Goal: Task Accomplishment & Management: Use online tool/utility

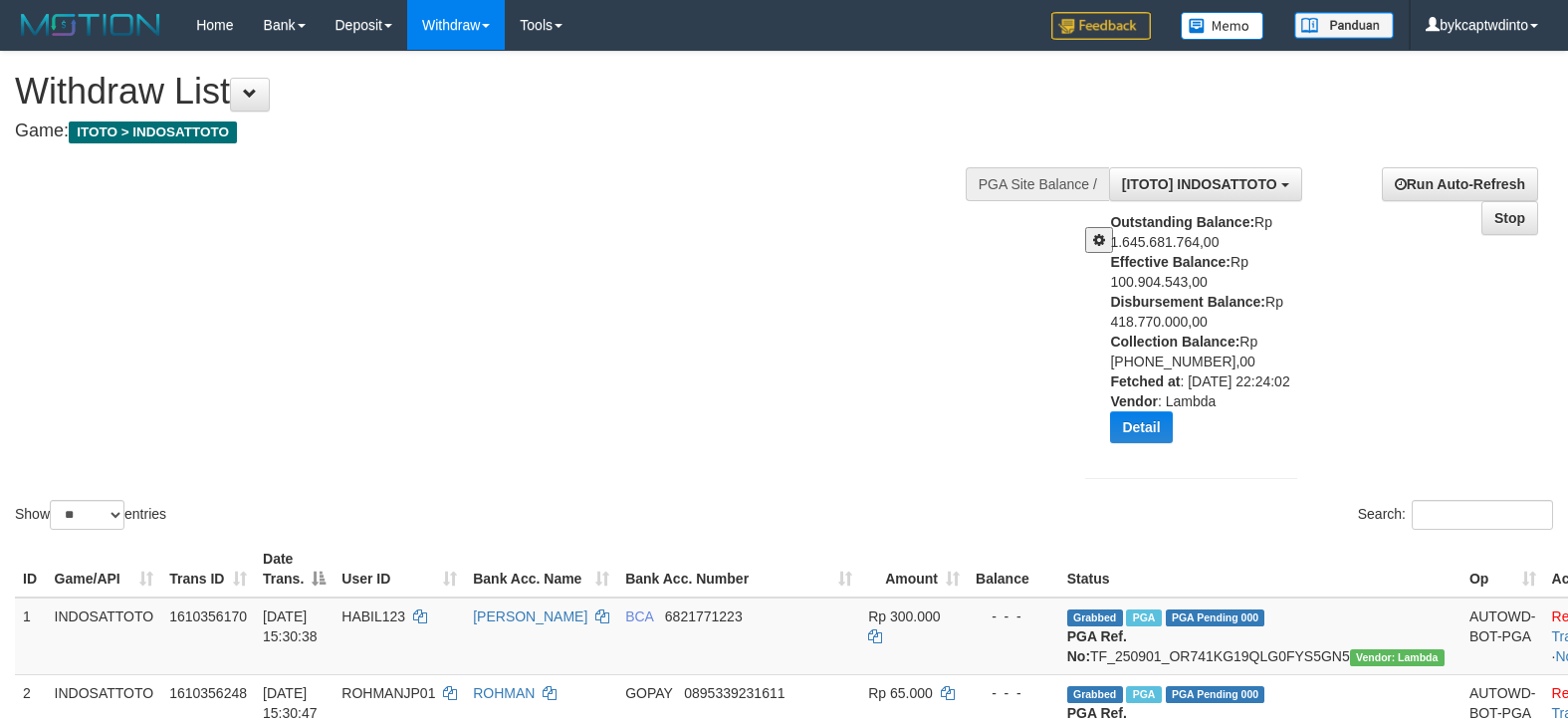
select select "**"
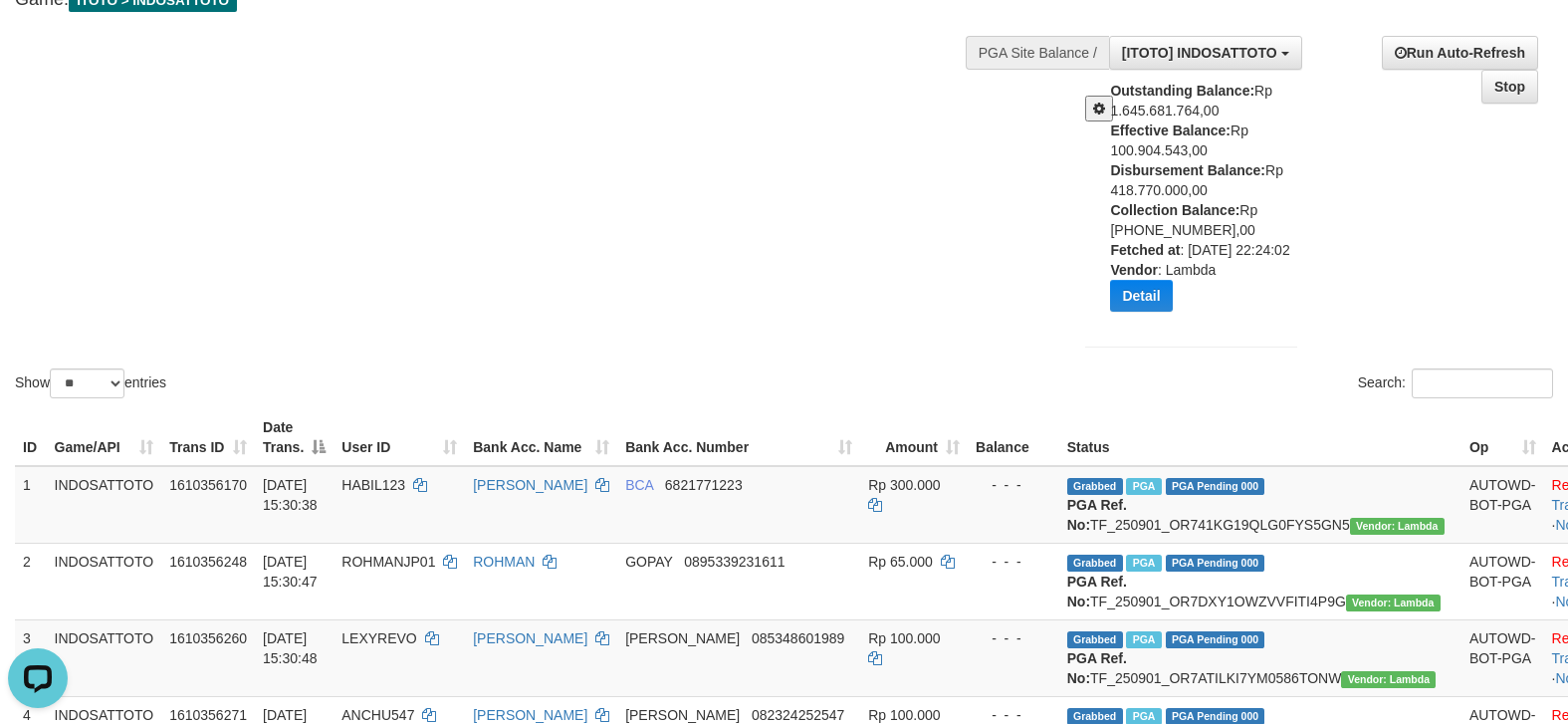
scroll to position [100, 0]
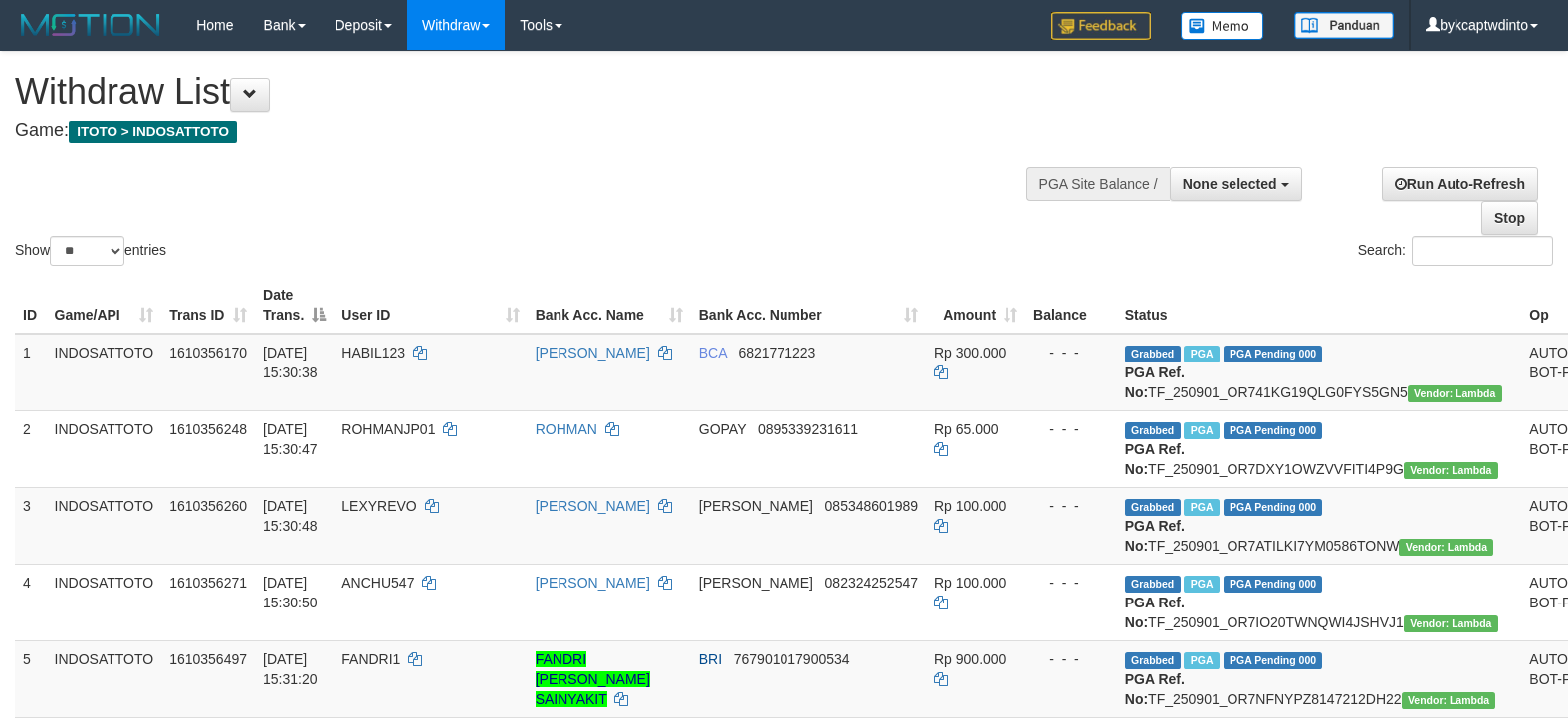
select select
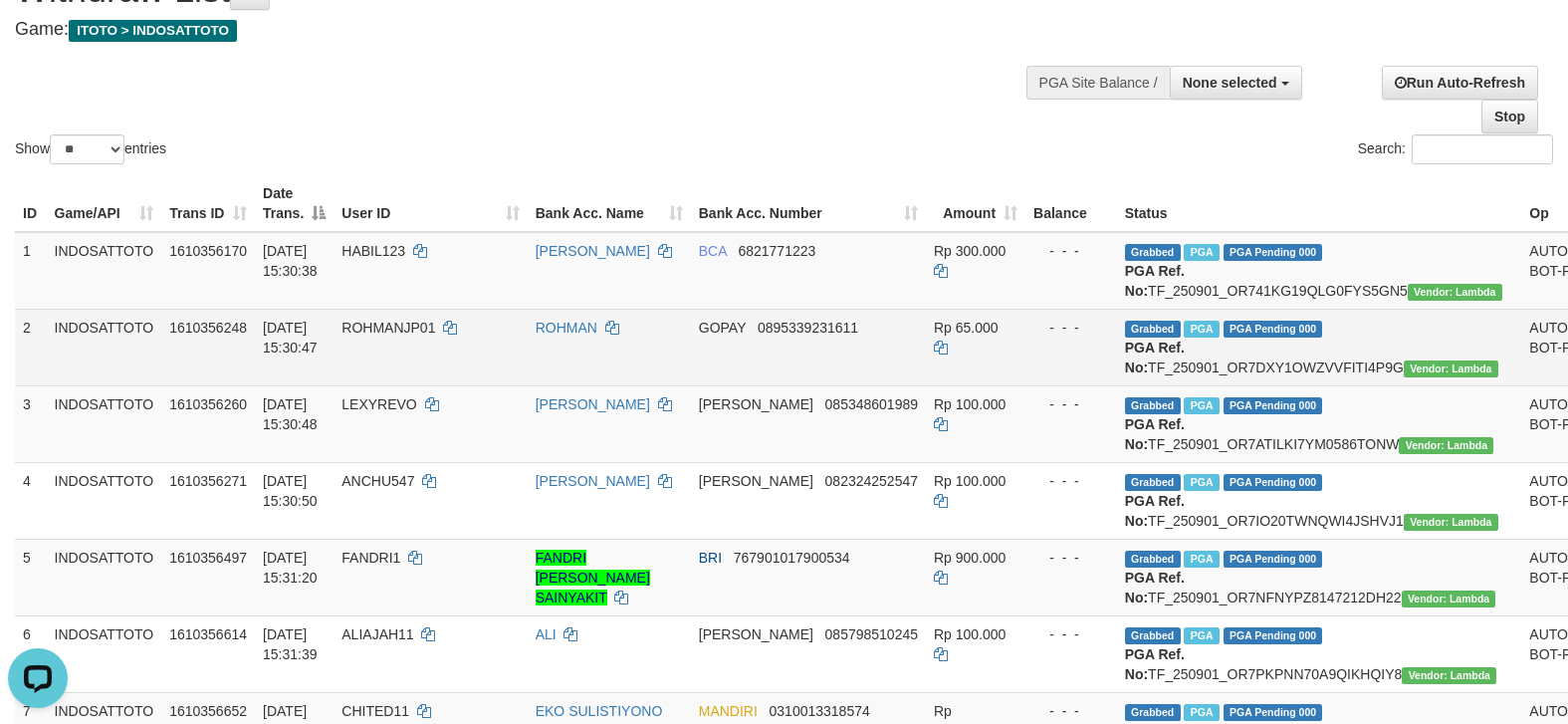
click at [744, 382] on td "GOPAY 0895339231611" at bounding box center [809, 347] width 235 height 77
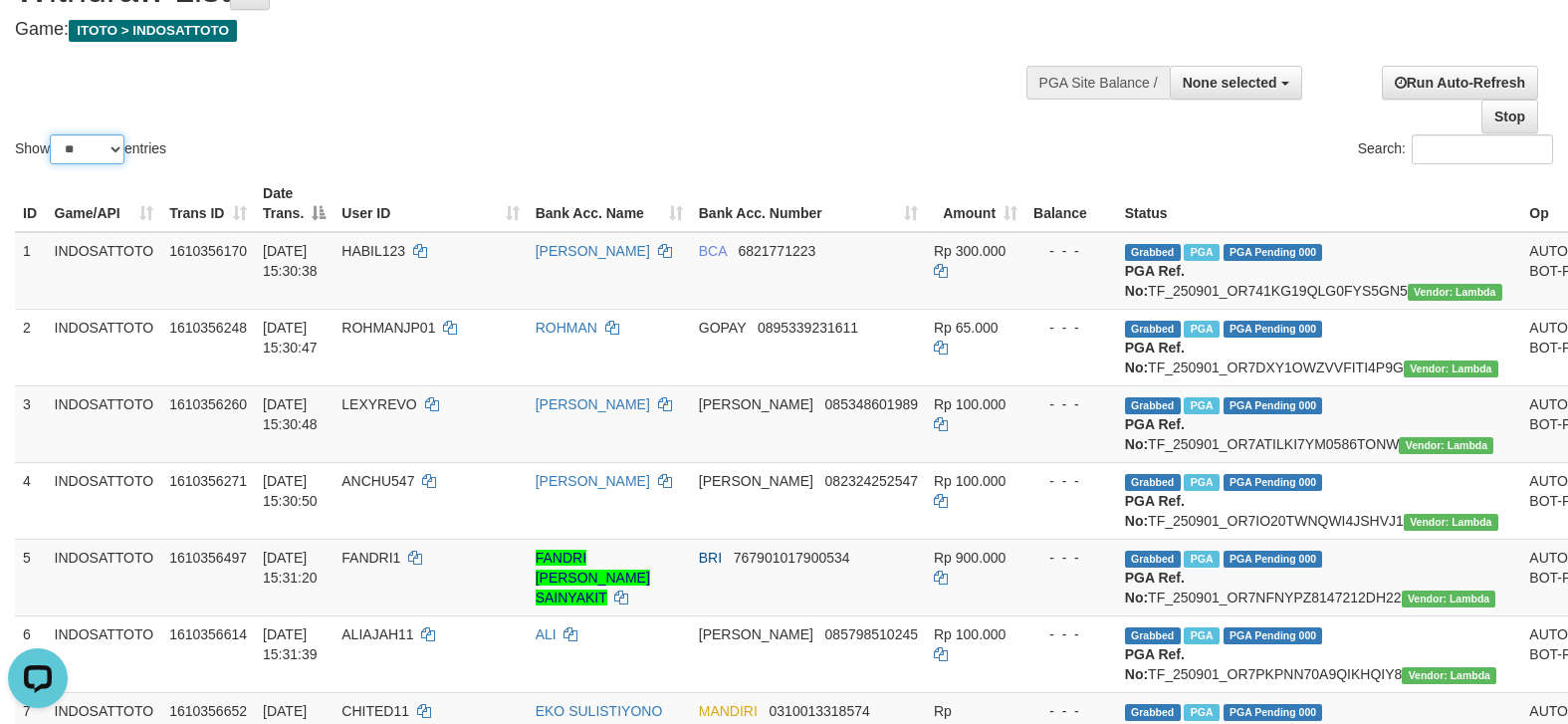
drag, startPoint x: 79, startPoint y: 143, endPoint x: 79, endPoint y: 164, distance: 21.0
click at [79, 143] on select "** ** ** ***" at bounding box center [87, 149] width 75 height 30
select select "***"
click at [53, 136] on select "** ** ** ***" at bounding box center [87, 149] width 75 height 30
click at [475, 111] on div "Show ** ** ** *** entries Search:" at bounding box center [784, 59] width 1568 height 218
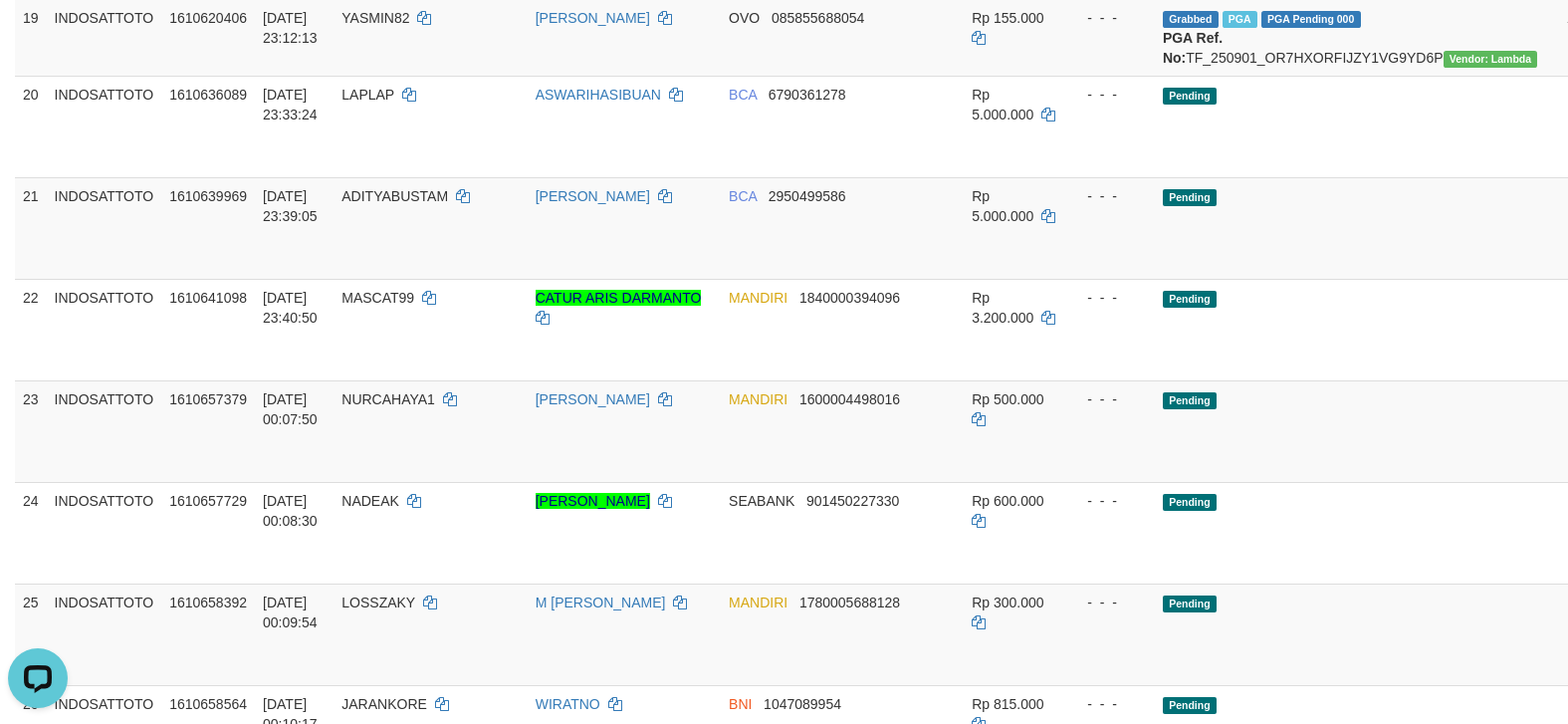
scroll to position [1813, 0]
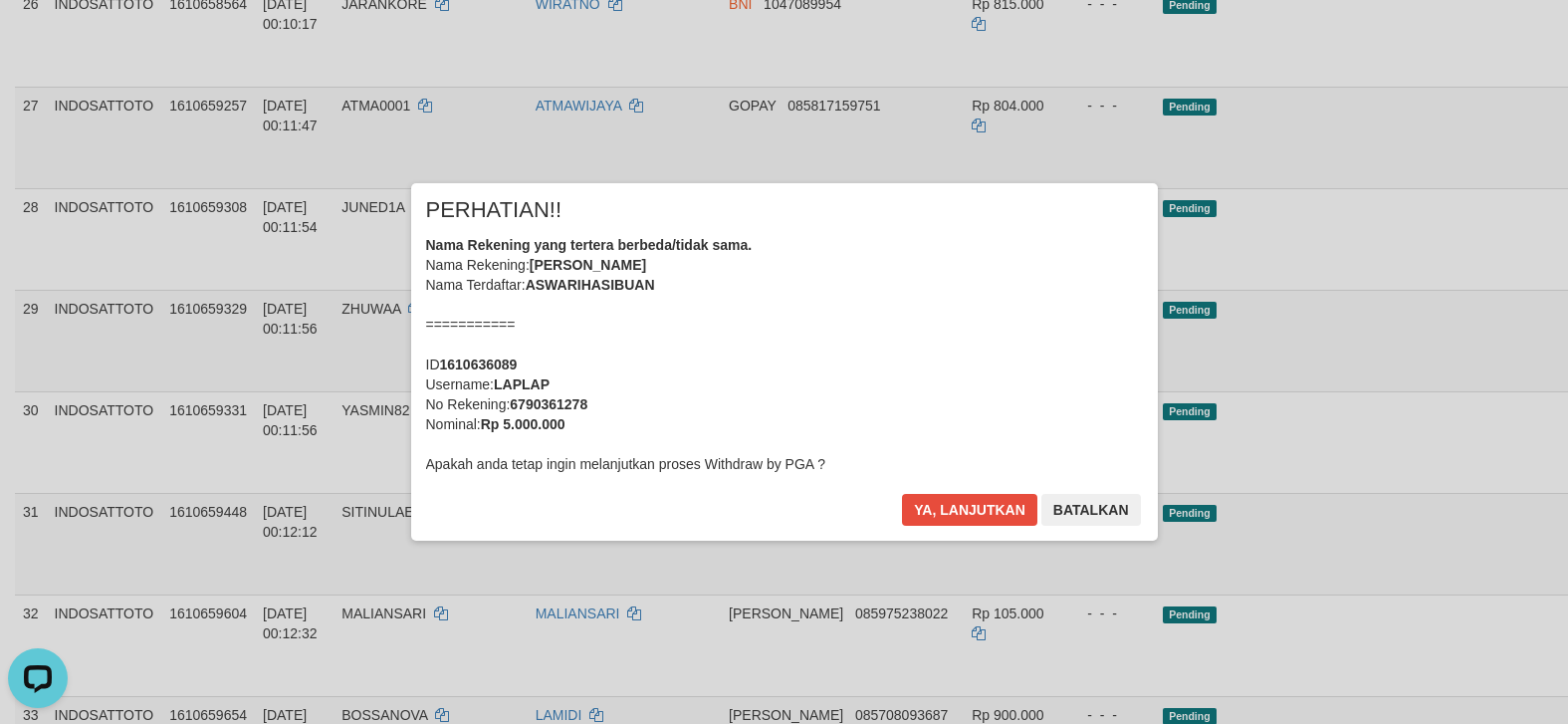
scroll to position [2447, 0]
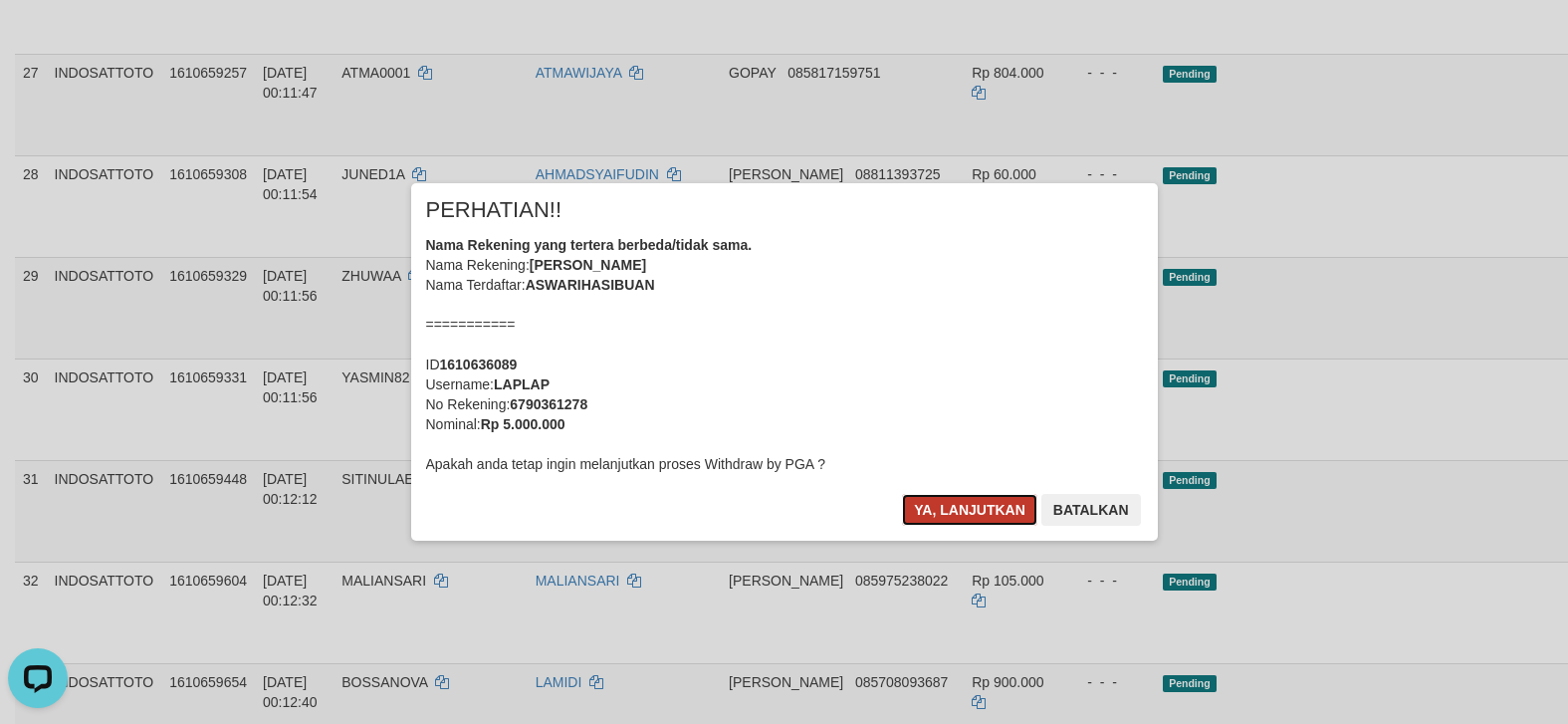
click at [940, 503] on button "Ya, lanjutkan" at bounding box center [970, 510] width 135 height 32
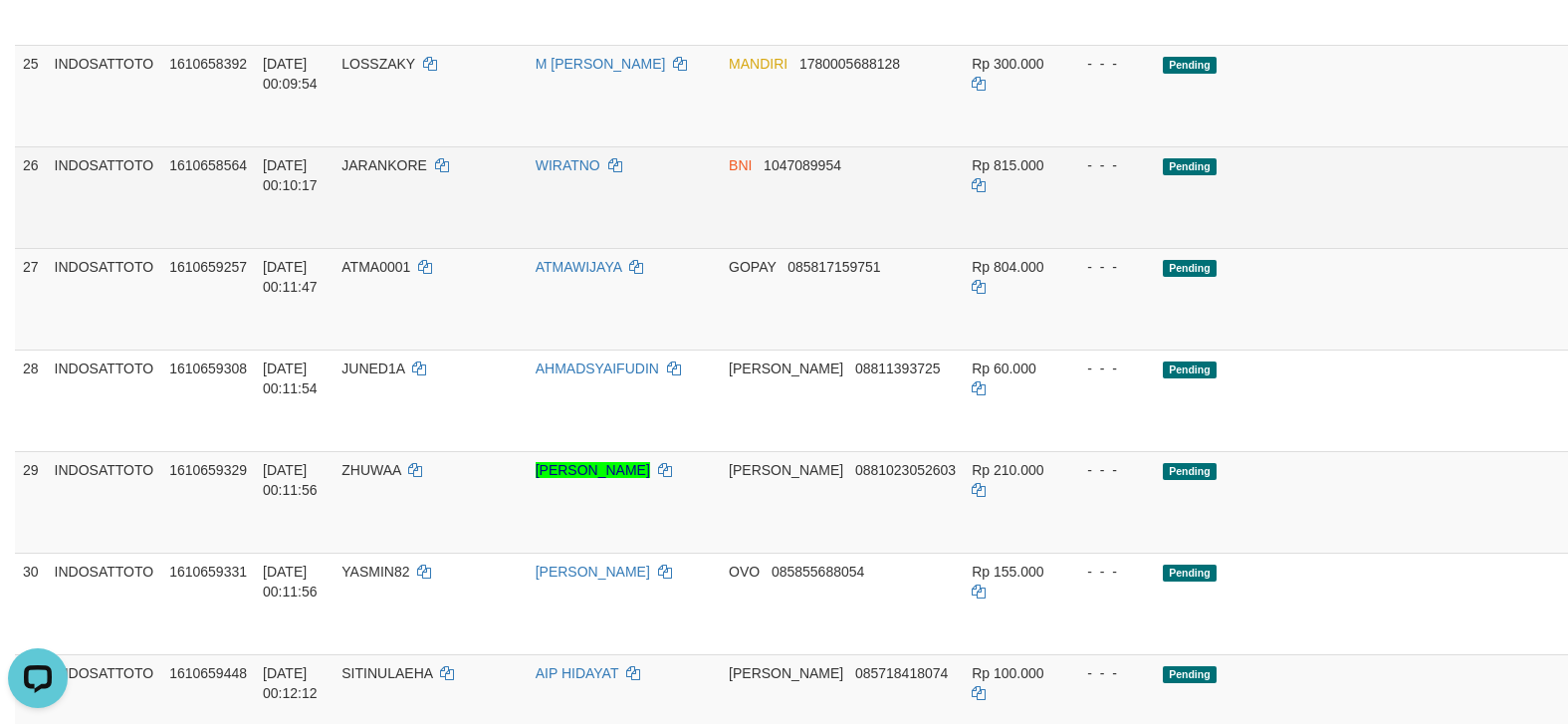
scroll to position [2047, 0]
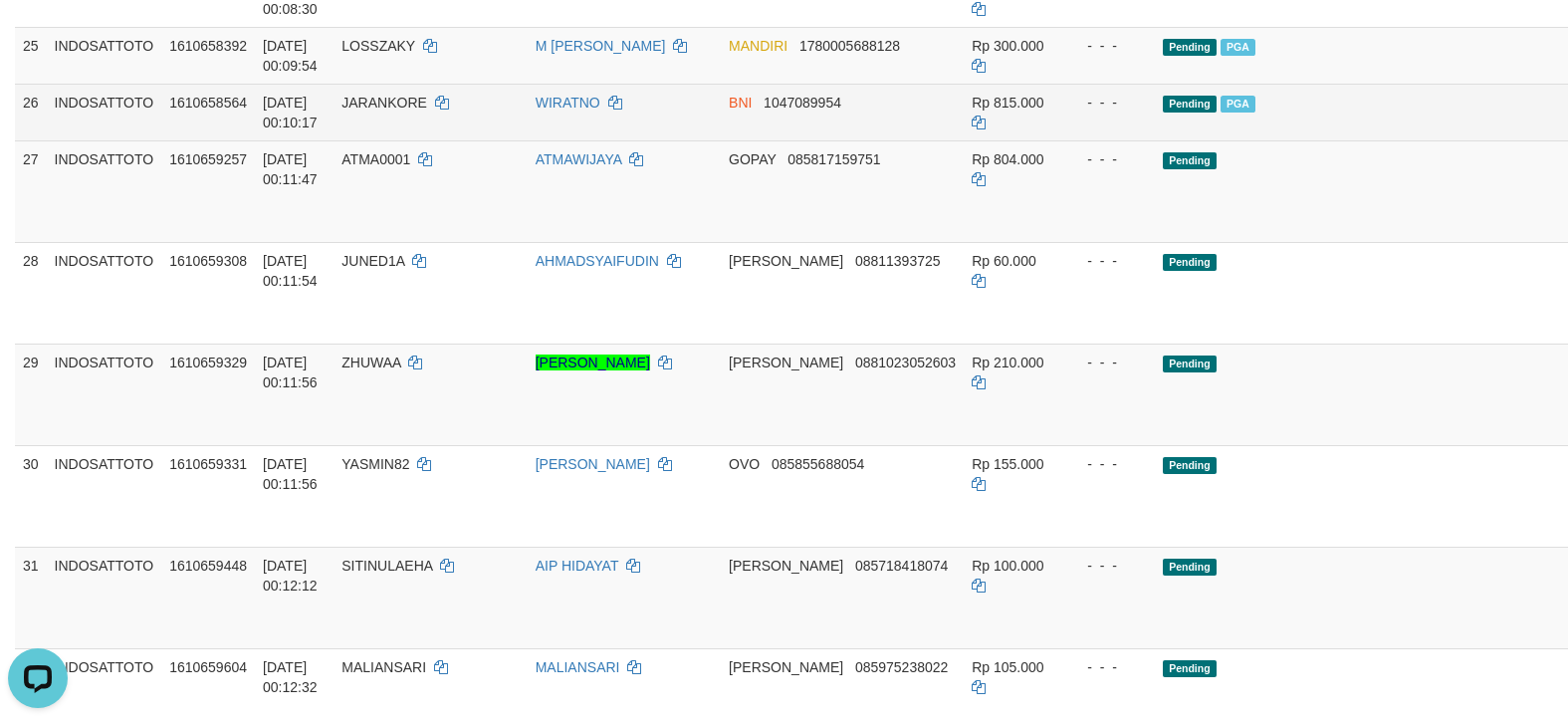
scroll to position [2145, 0]
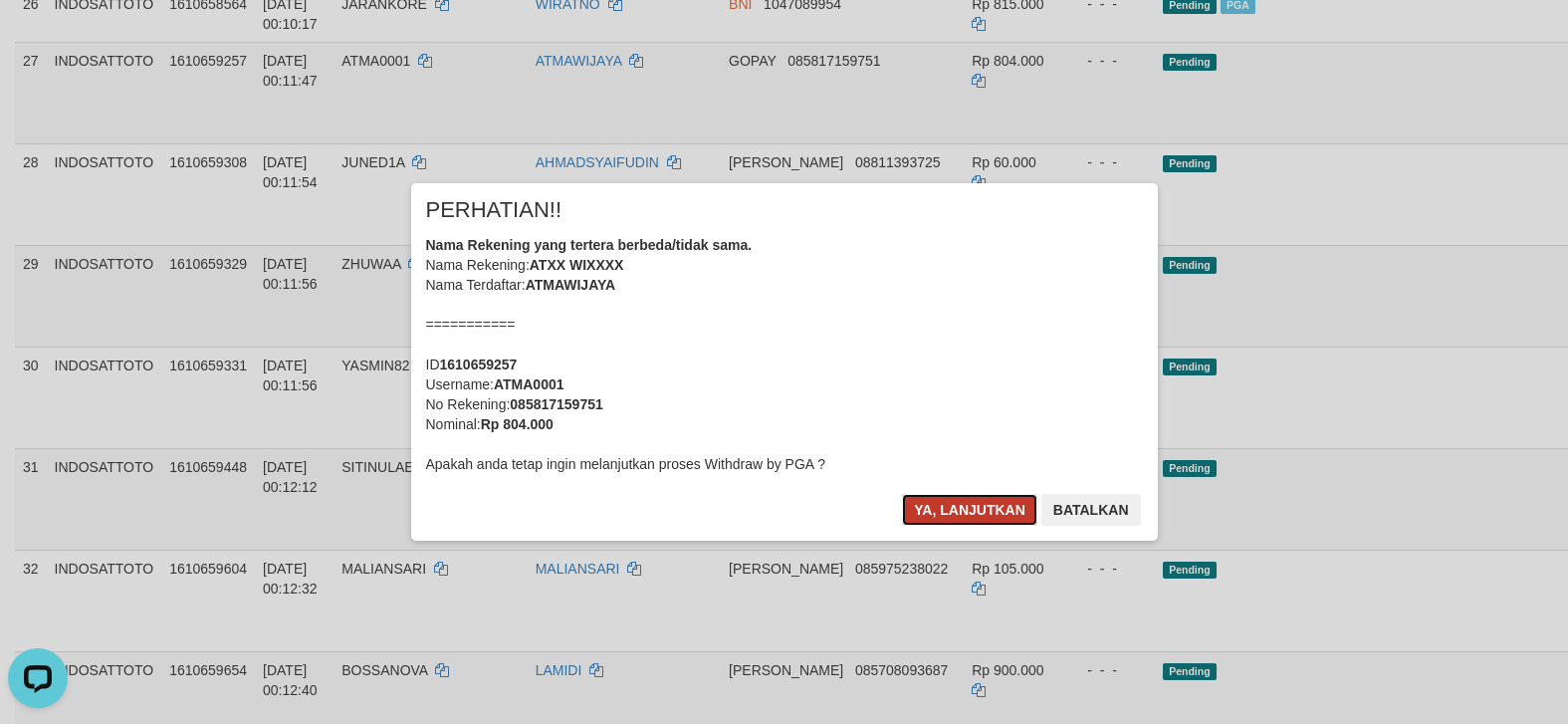
click at [976, 500] on button "Ya, lanjutkan" at bounding box center [970, 510] width 135 height 32
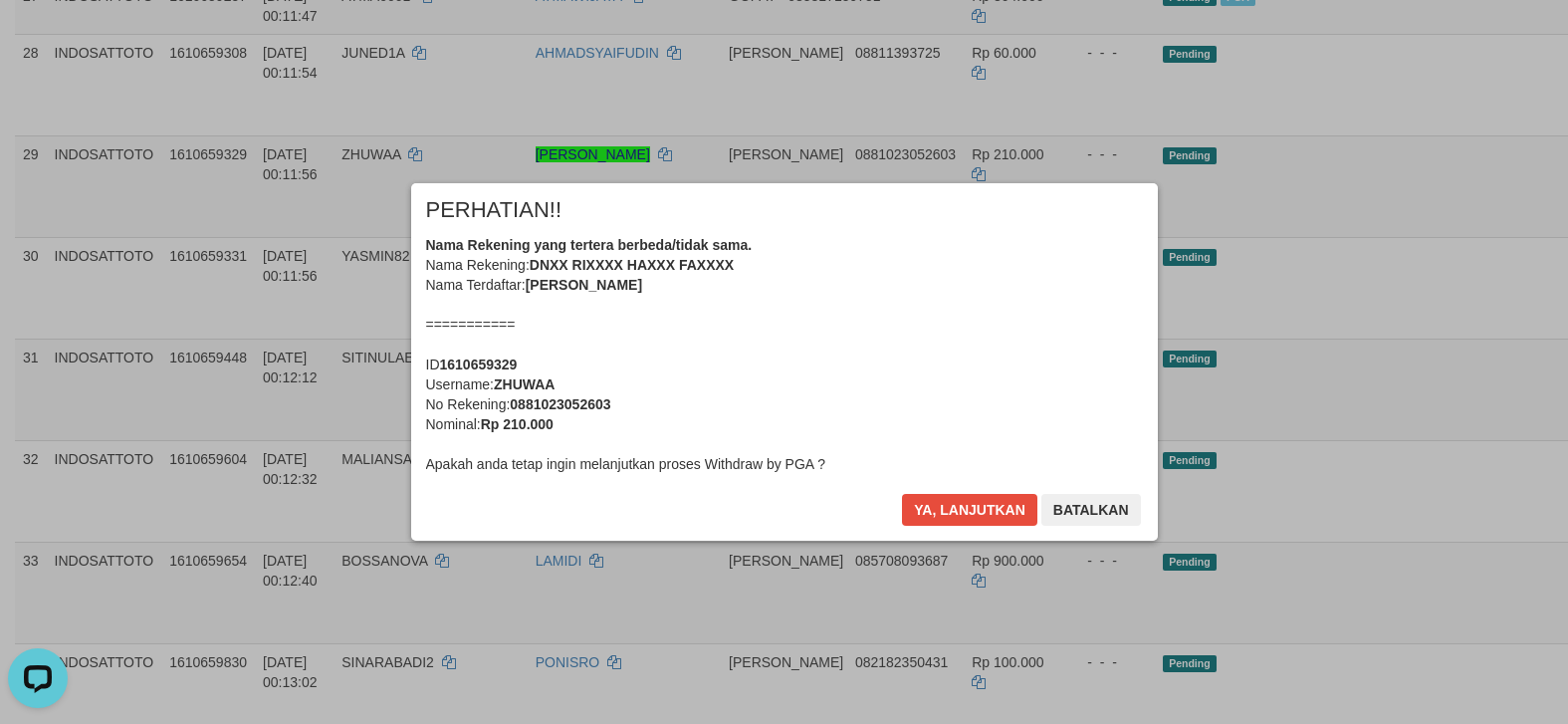
scroll to position [2246, 0]
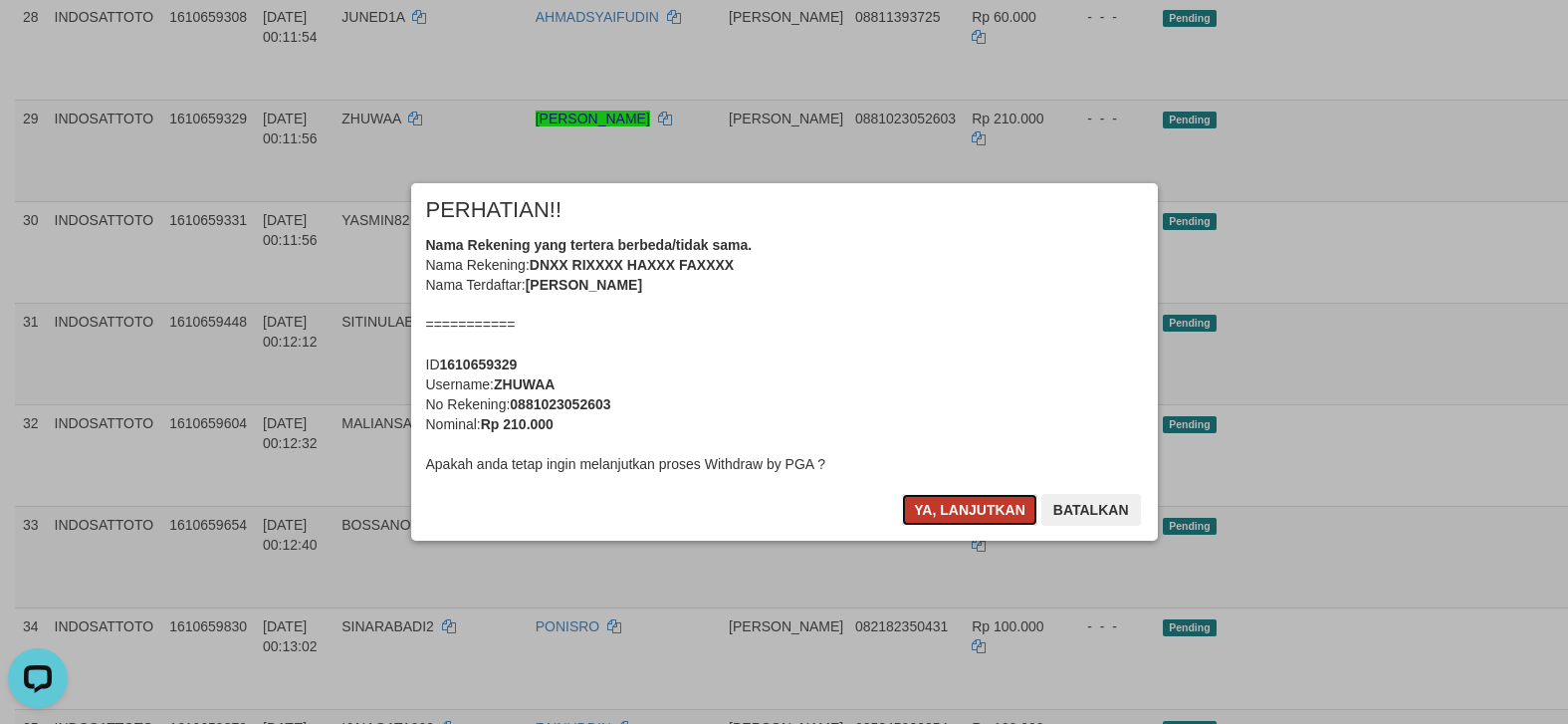
click at [971, 517] on button "Ya, lanjutkan" at bounding box center [970, 510] width 135 height 32
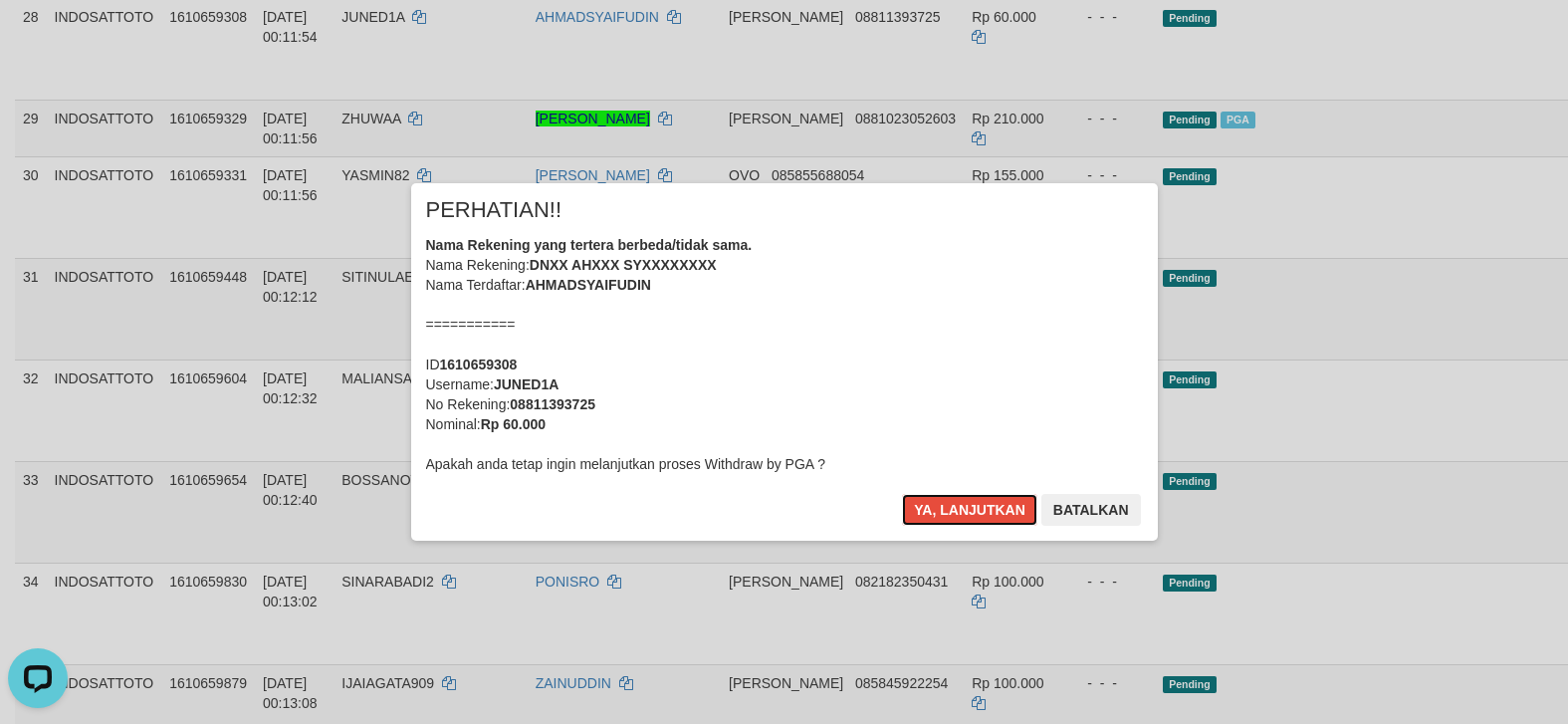
click at [971, 517] on button "Ya, lanjutkan" at bounding box center [970, 510] width 135 height 32
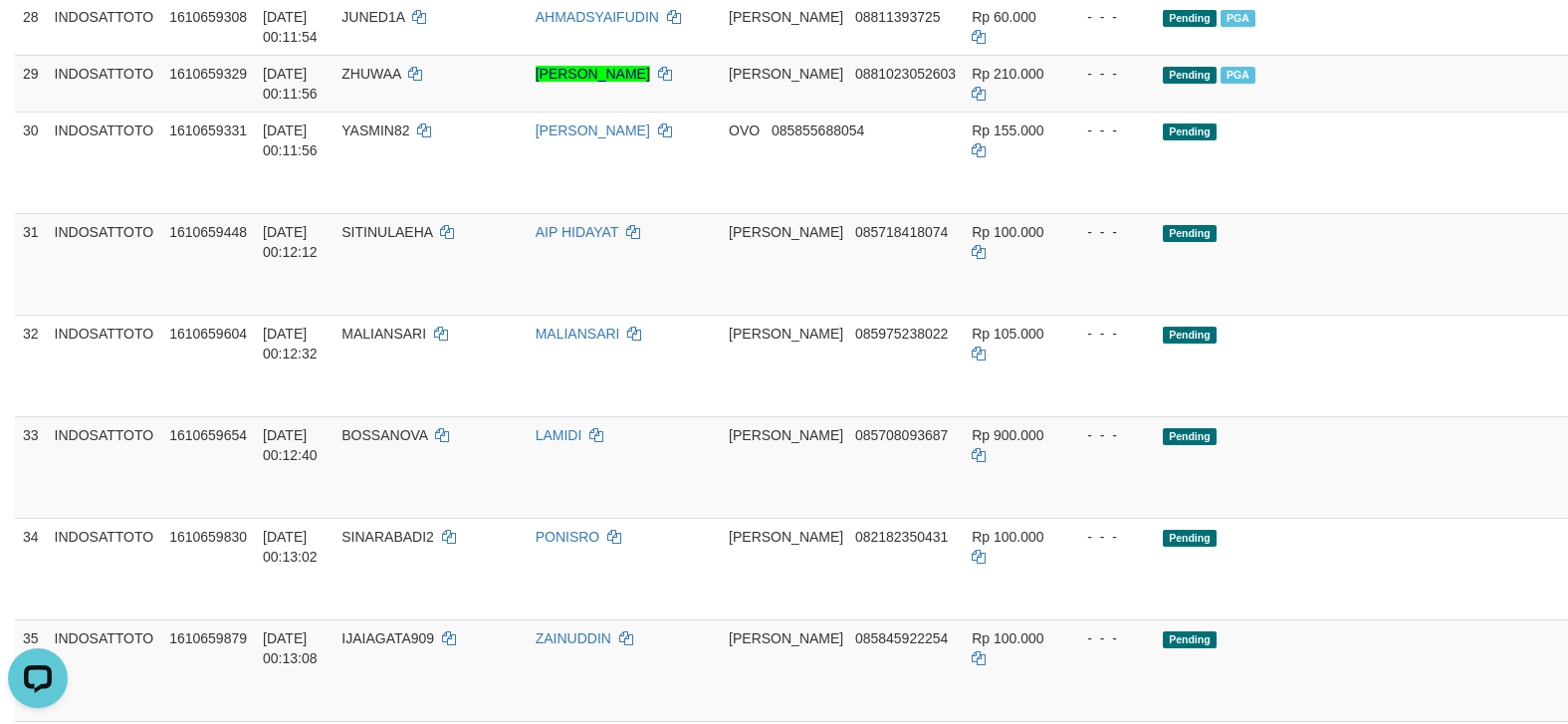
scroll to position [2345, 0]
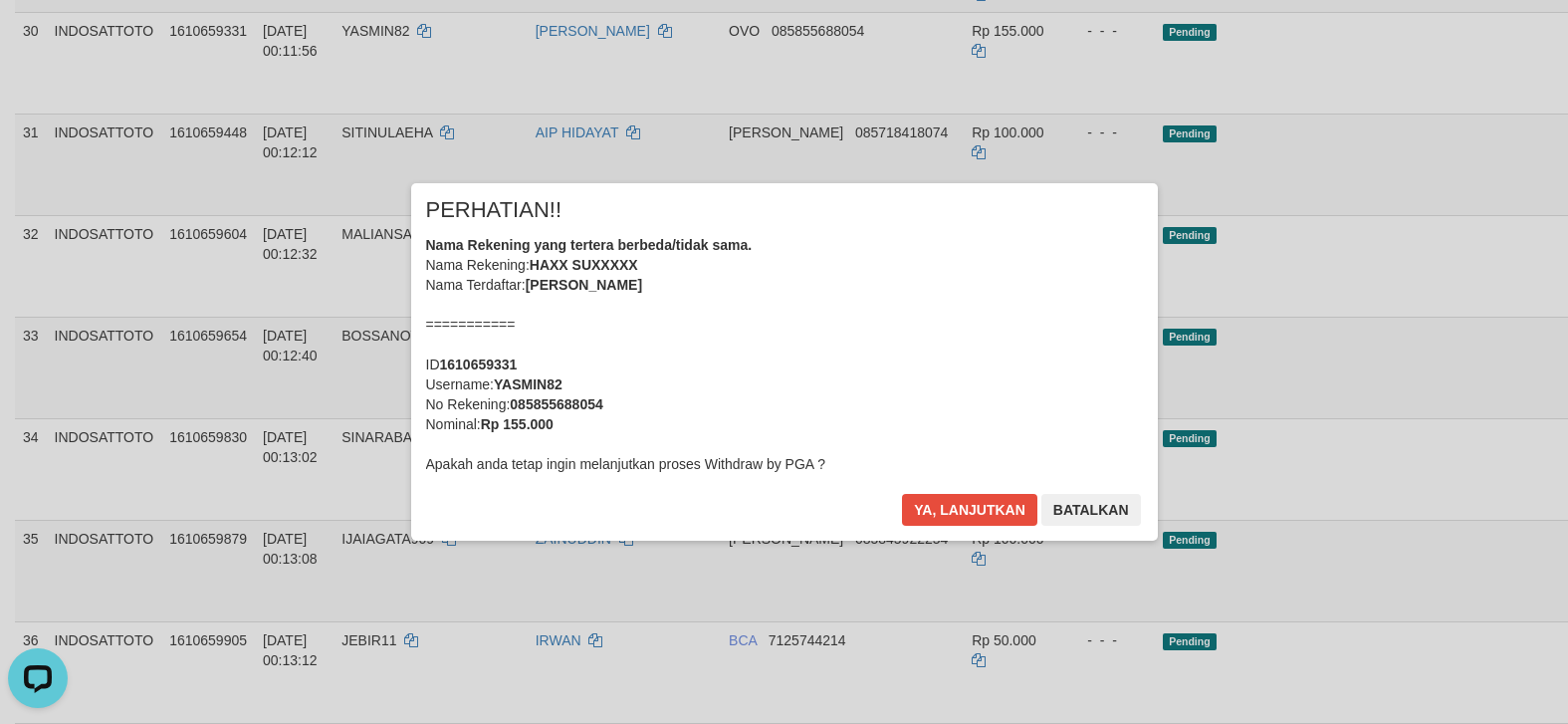
click at [1467, 566] on div "× PERHATIAN!! Nama Rekening yang tertera berbeda/tidak sama. Nama Rekening: HAX…" at bounding box center [784, 362] width 1568 height 436
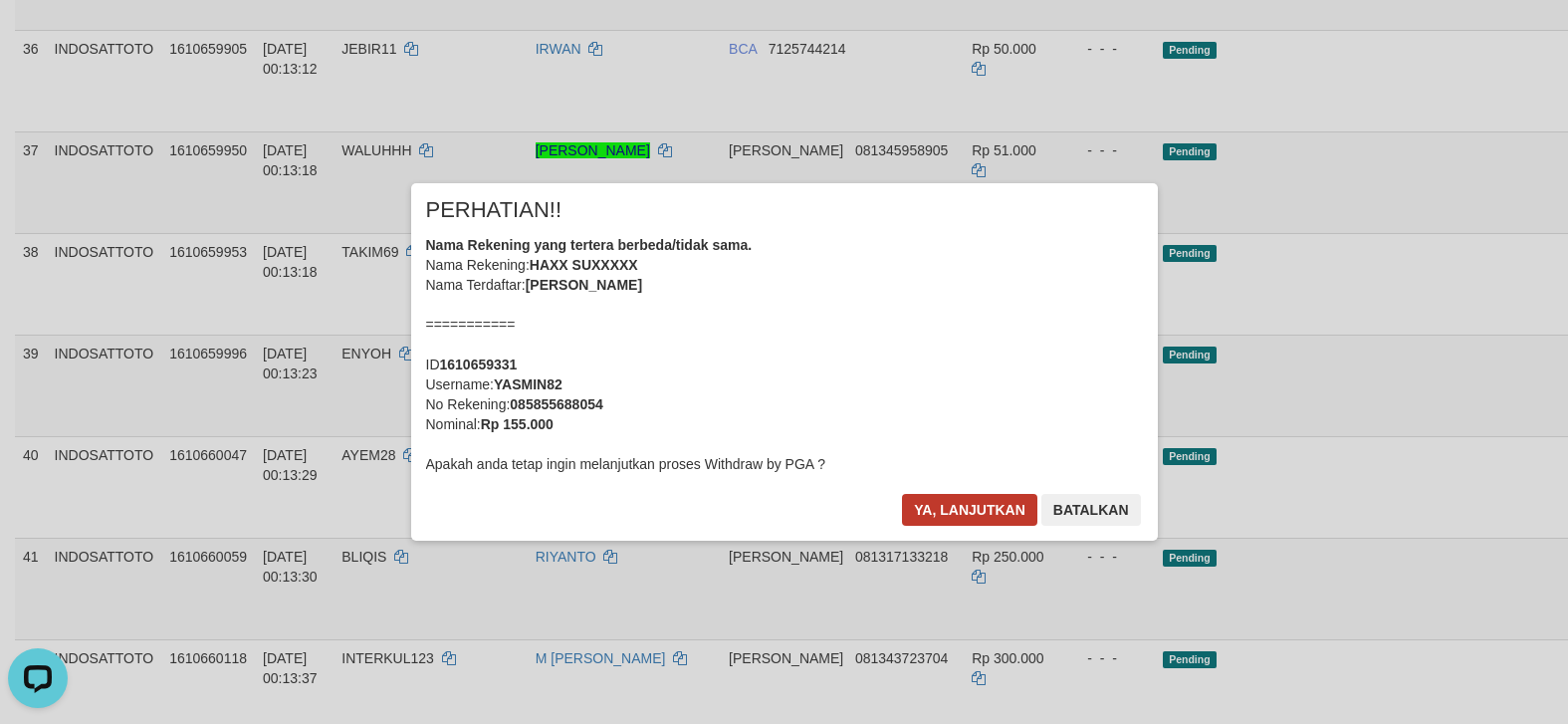
scroll to position [2978, 0]
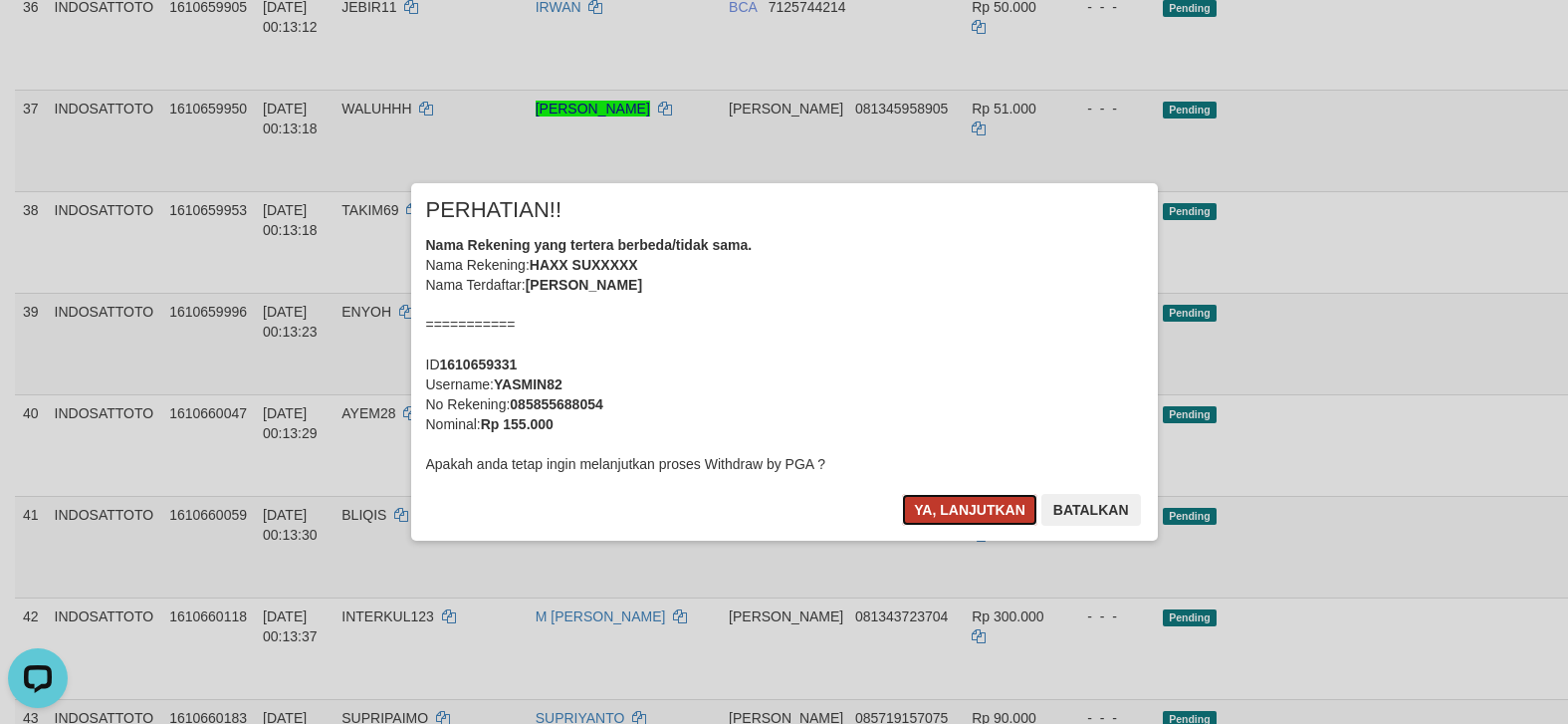
click at [983, 520] on button "Ya, lanjutkan" at bounding box center [970, 510] width 135 height 32
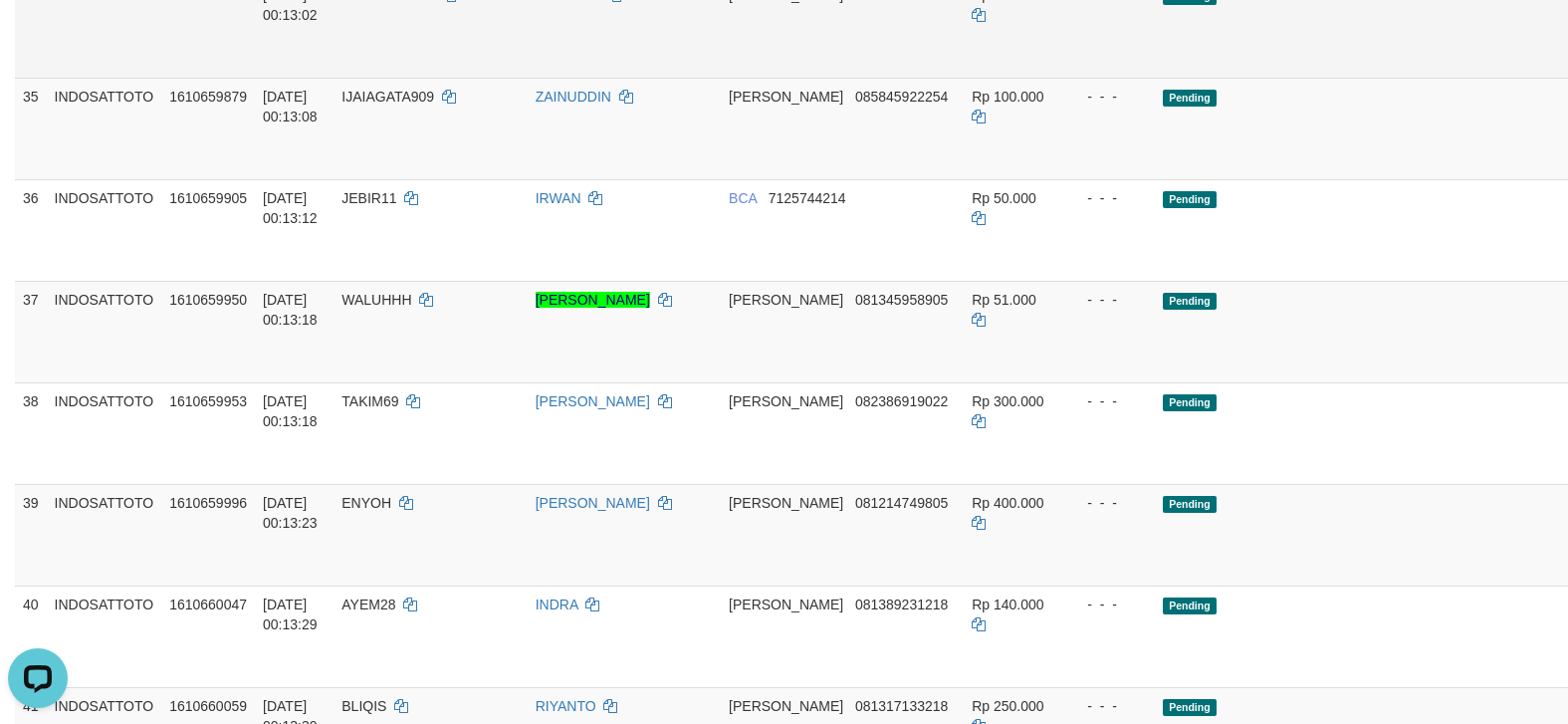
scroll to position [2694, 0]
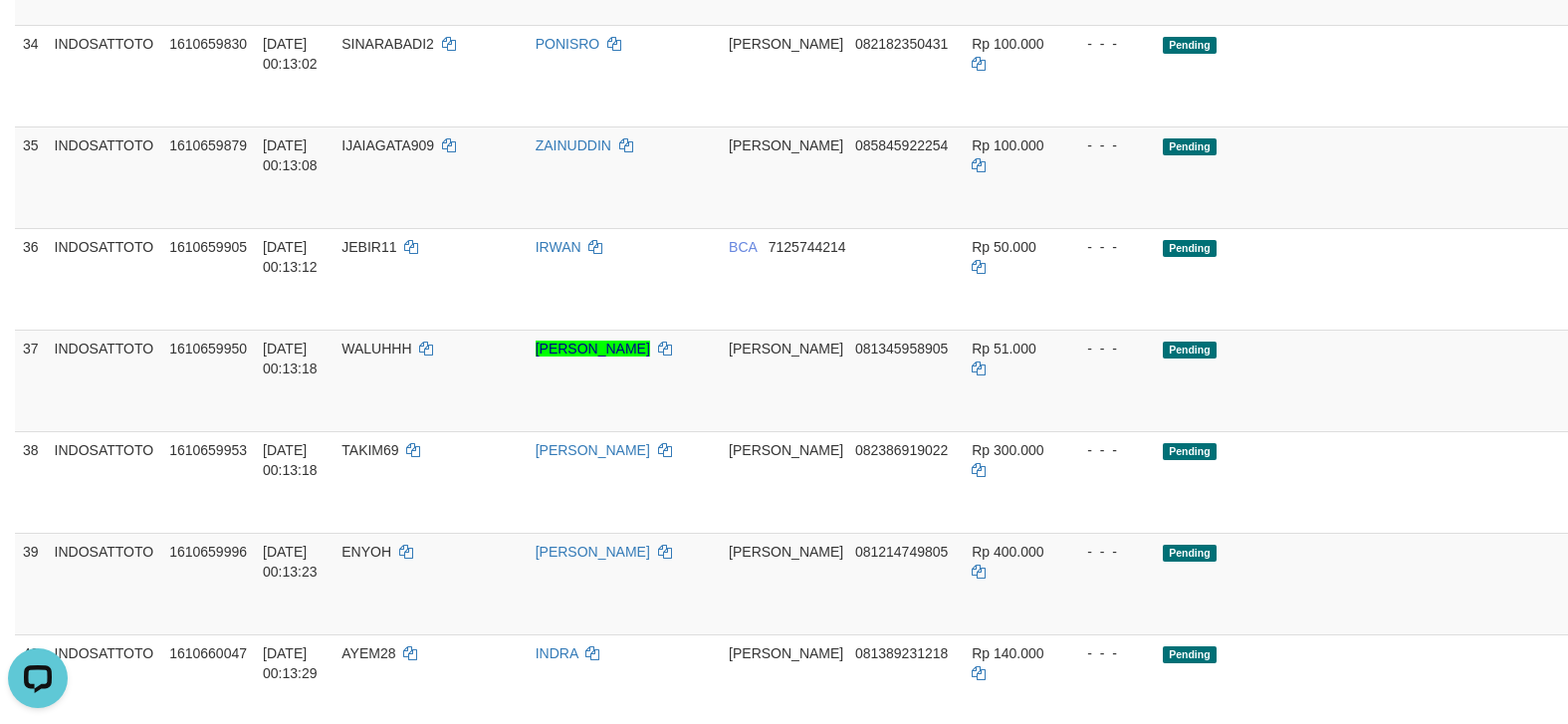
click at [1470, 368] on body "Toggle navigation Home Bank Account List Load By Website Group [ITOTO] INDOSATT…" at bounding box center [784, 626] width 1568 height 6641
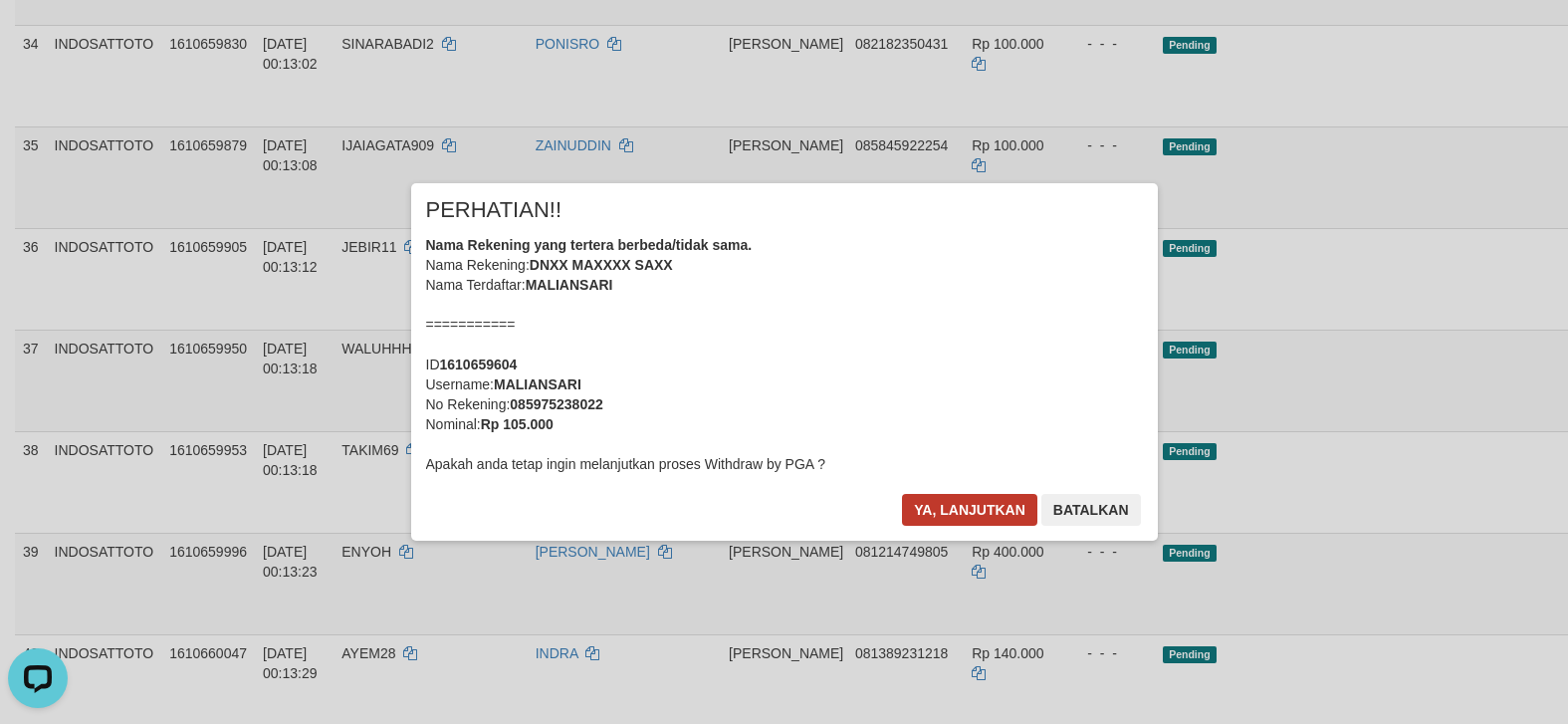
click at [949, 497] on body "Toggle navigation Home Bank Account List Load By Website Group [ITOTO] INDOSATT…" at bounding box center [784, 626] width 1568 height 6641
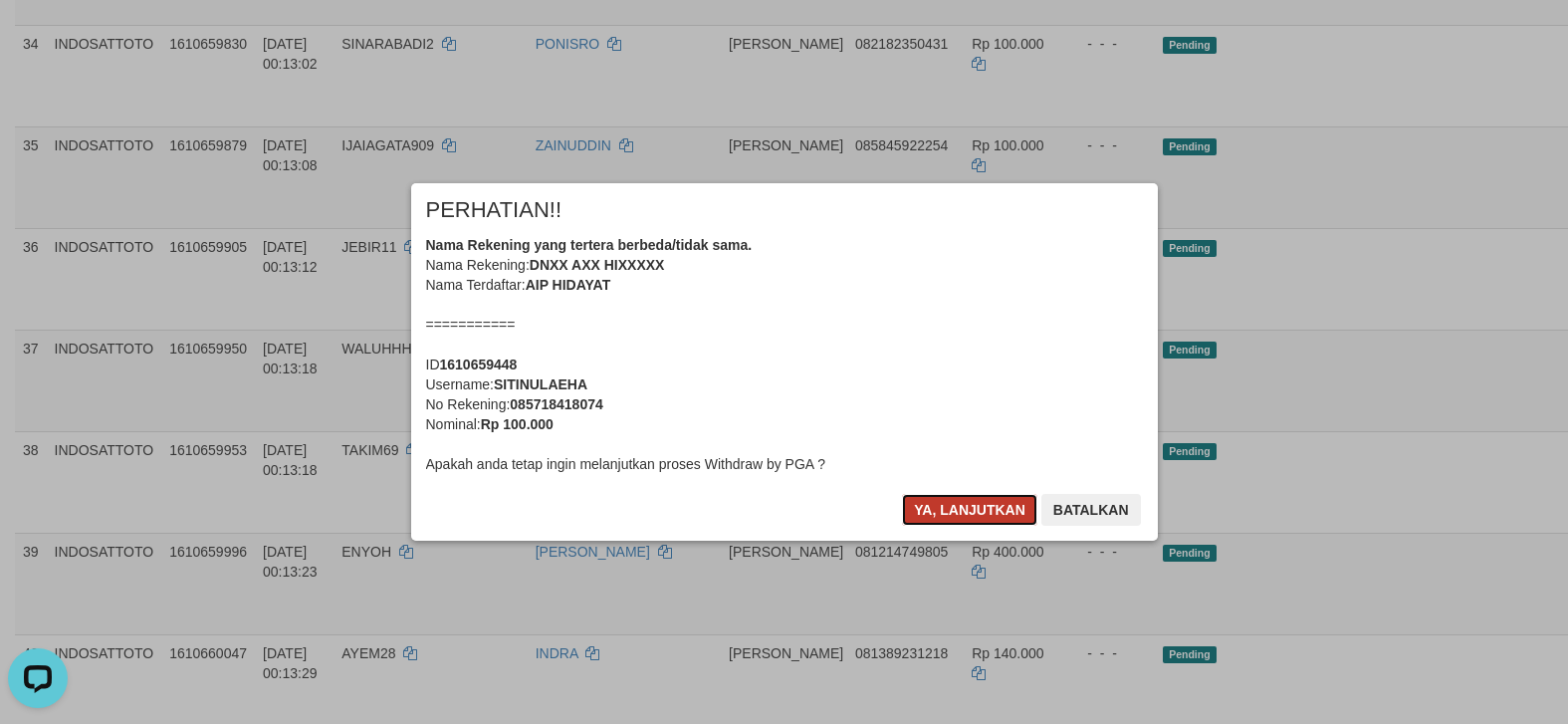
click at [944, 503] on button "Ya, lanjutkan" at bounding box center [970, 510] width 135 height 32
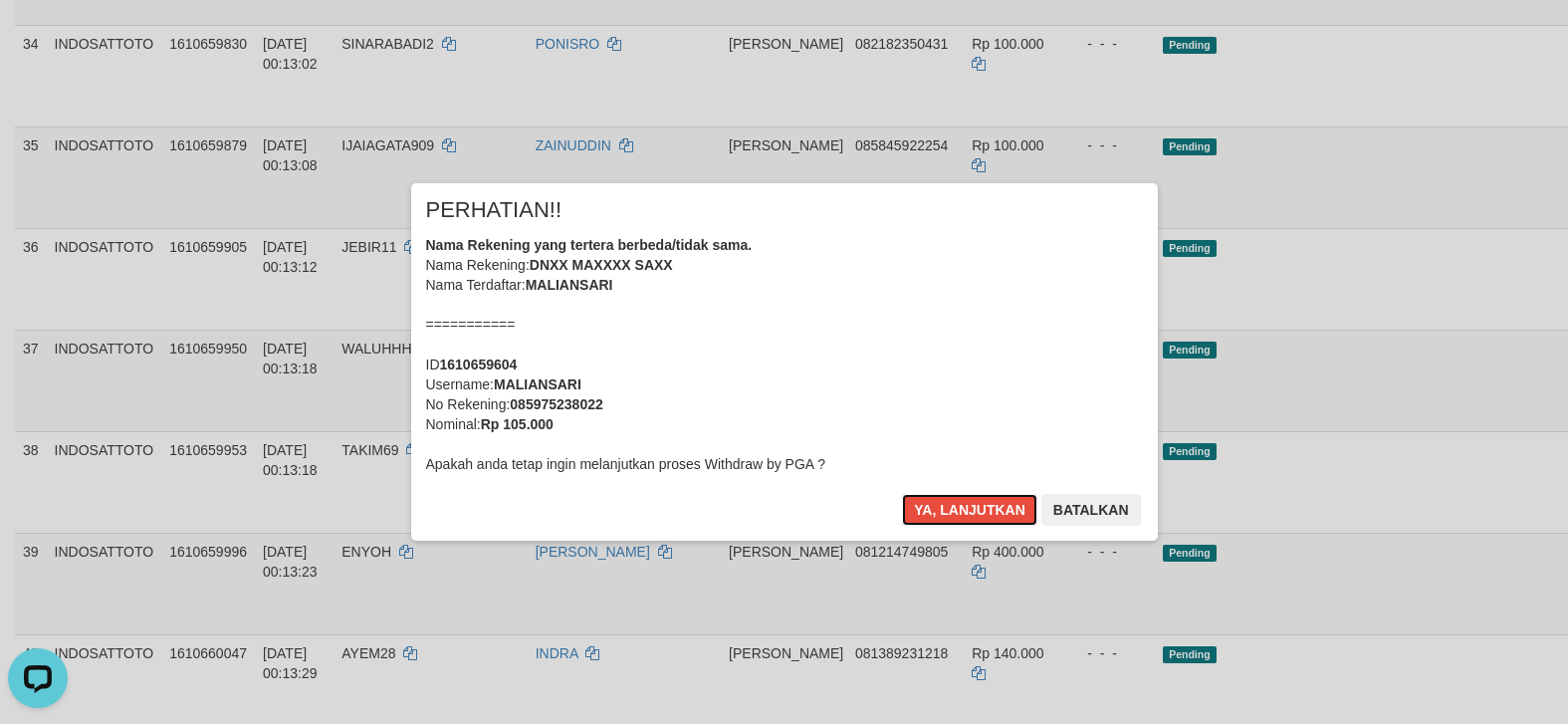
click at [944, 503] on button "Ya, lanjutkan" at bounding box center [970, 510] width 135 height 32
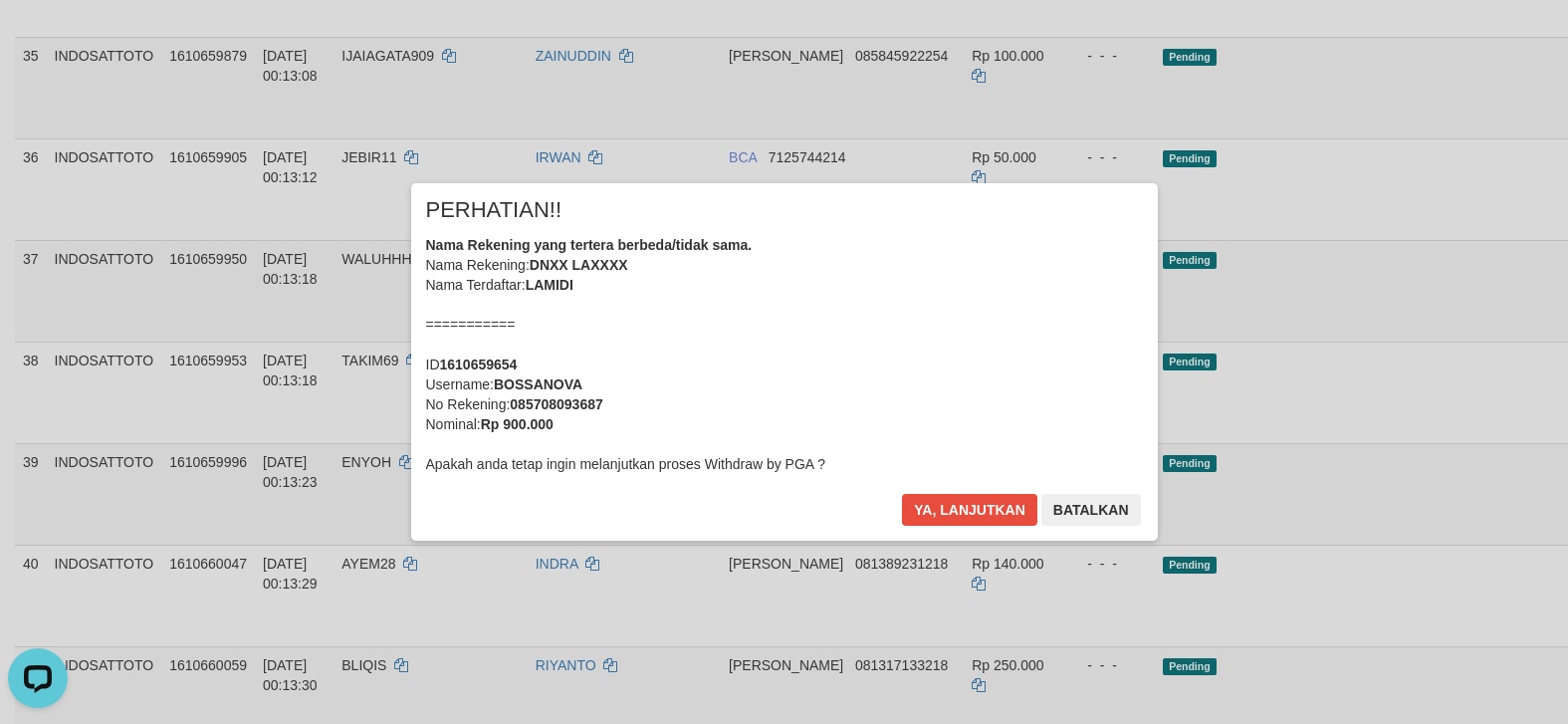
click at [1458, 490] on div "× PERHATIAN!! Nama Rekening yang tertera berbeda/tidak sama. Nama Rekening: DNX…" at bounding box center [784, 362] width 1568 height 436
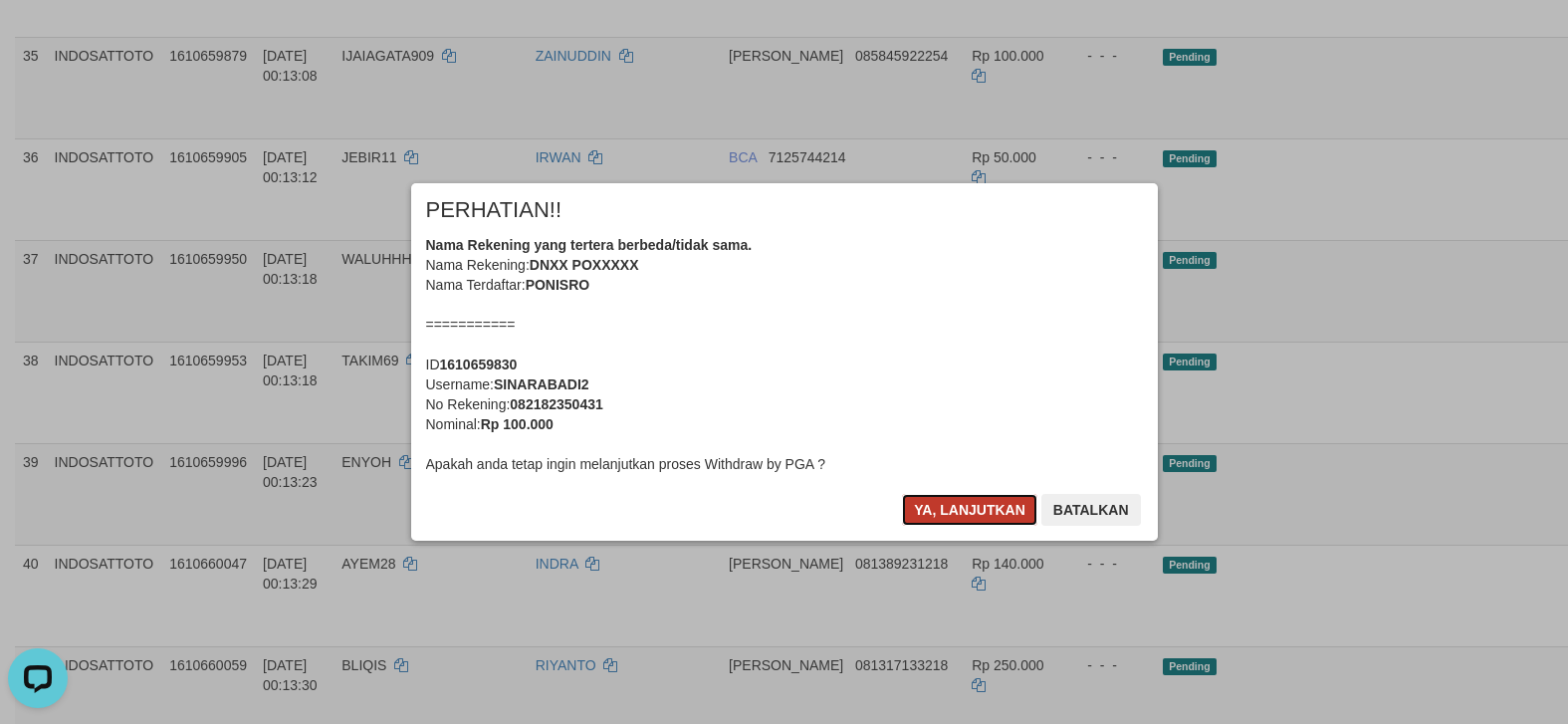
click at [979, 500] on button "Ya, lanjutkan" at bounding box center [970, 510] width 135 height 32
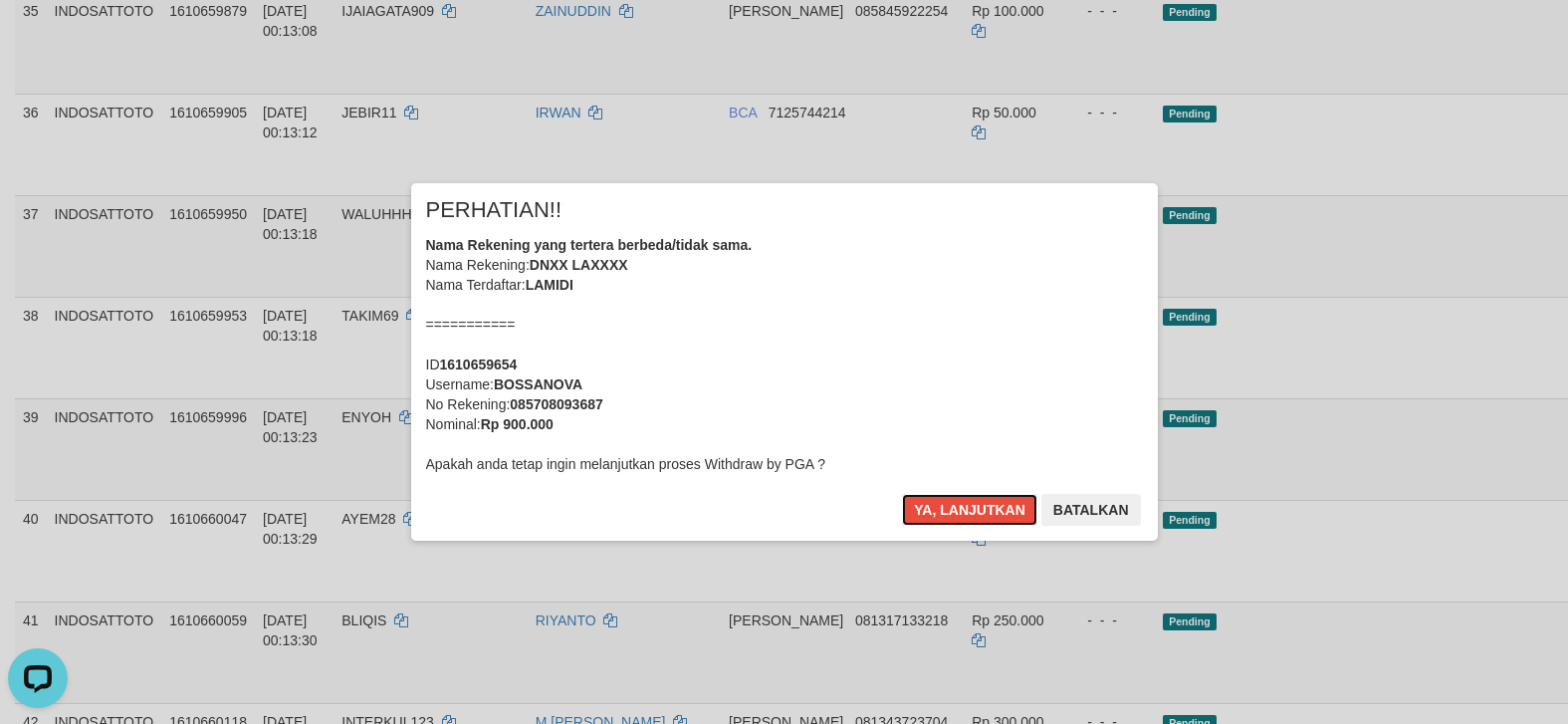
click at [979, 500] on button "Ya, lanjutkan" at bounding box center [970, 510] width 135 height 32
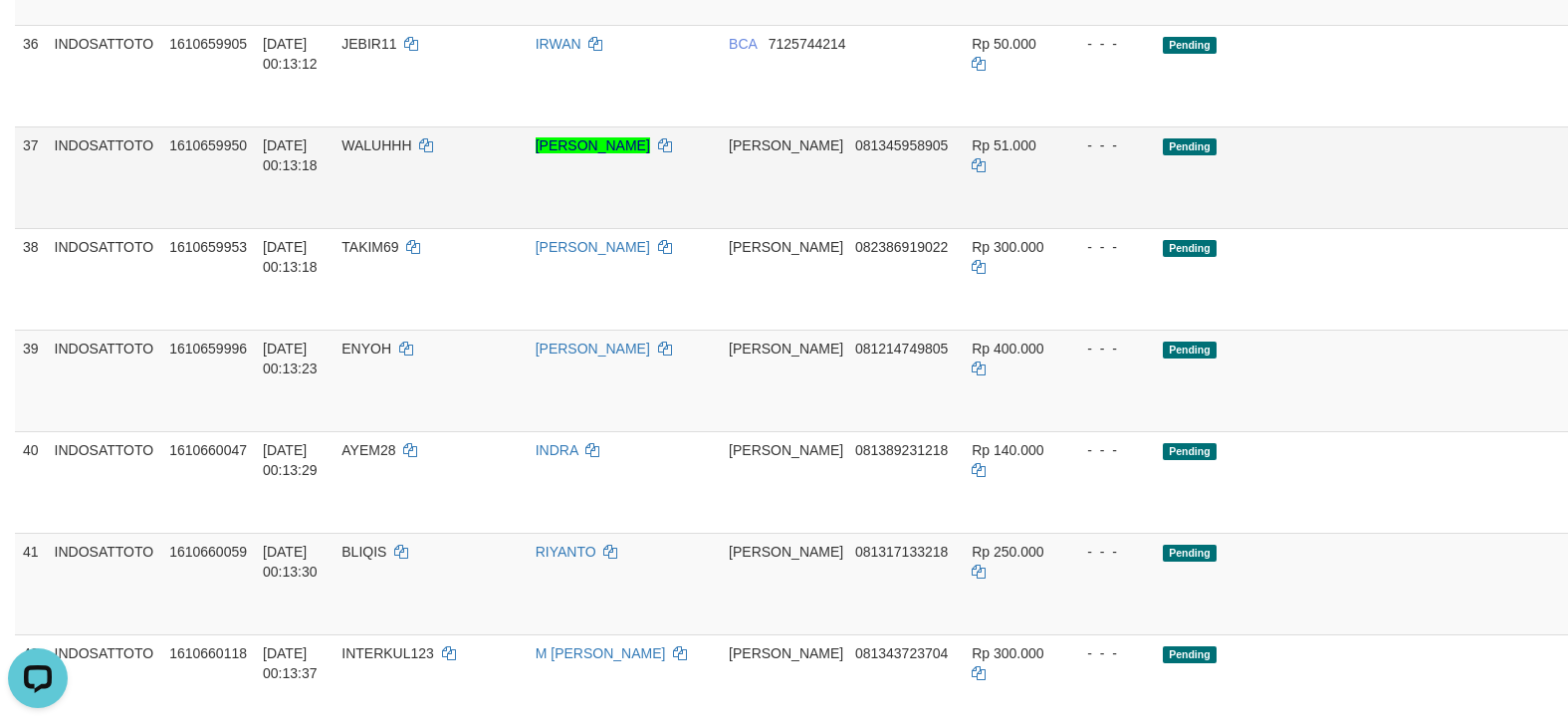
scroll to position [2791, 0]
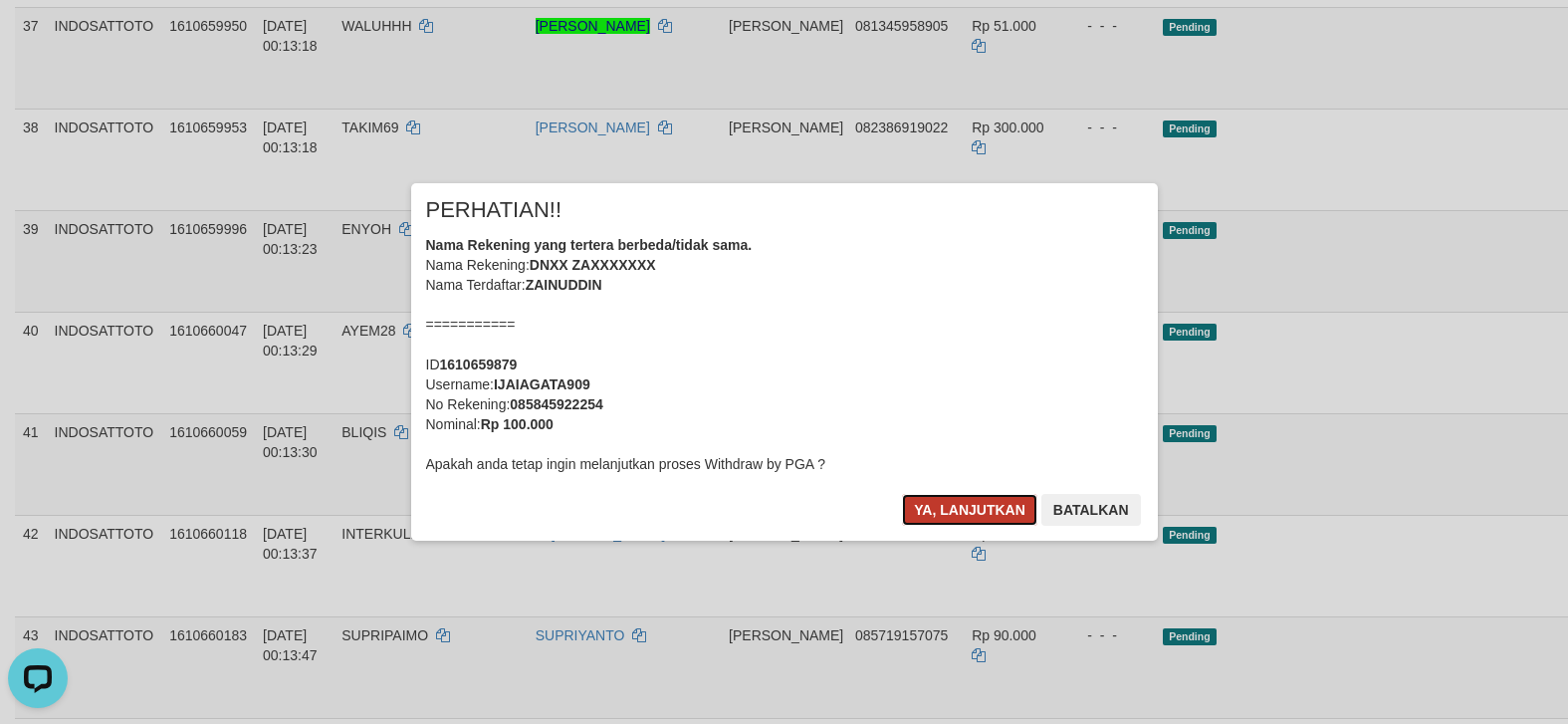
click at [968, 508] on button "Ya, lanjutkan" at bounding box center [970, 510] width 135 height 32
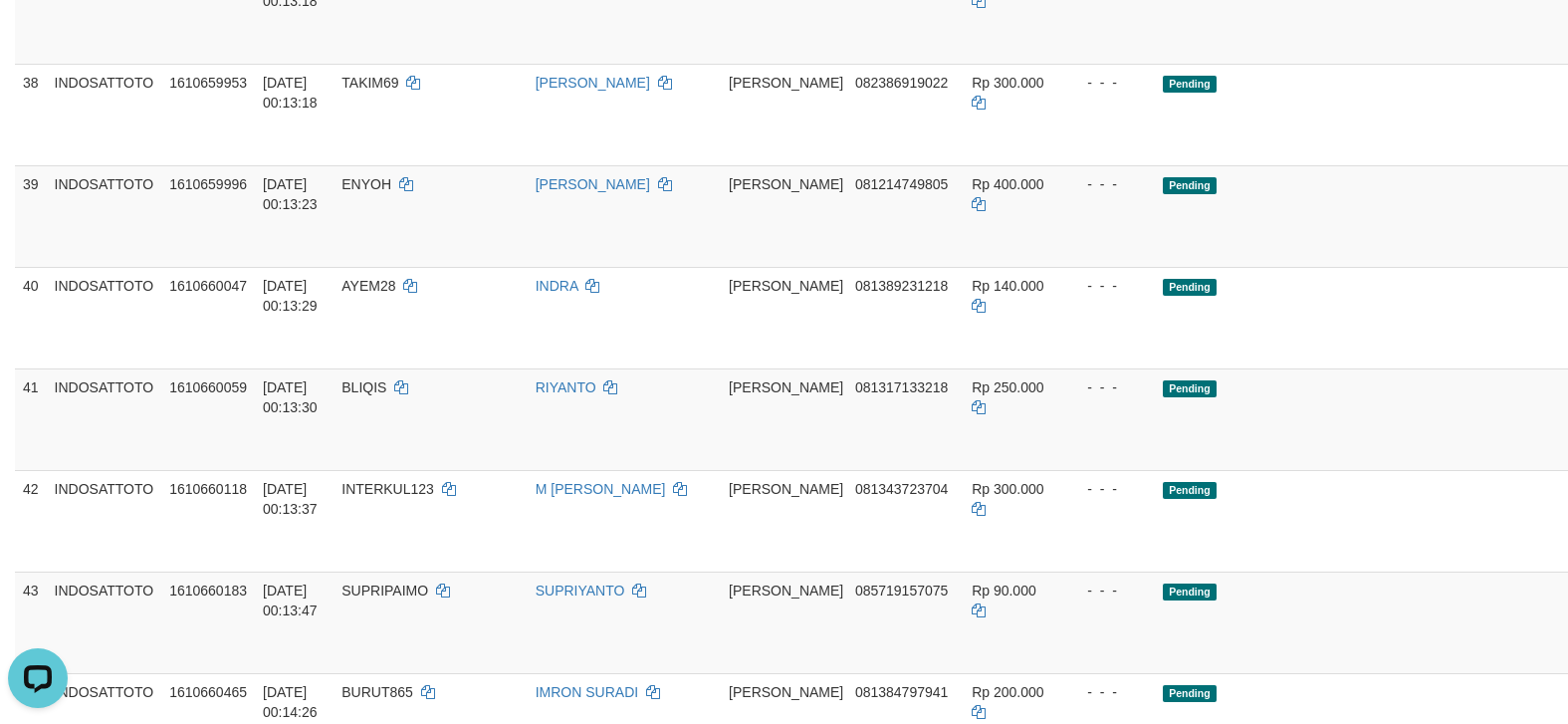
click at [968, 165] on td "Rp 300.000" at bounding box center [1013, 115] width 100 height 102
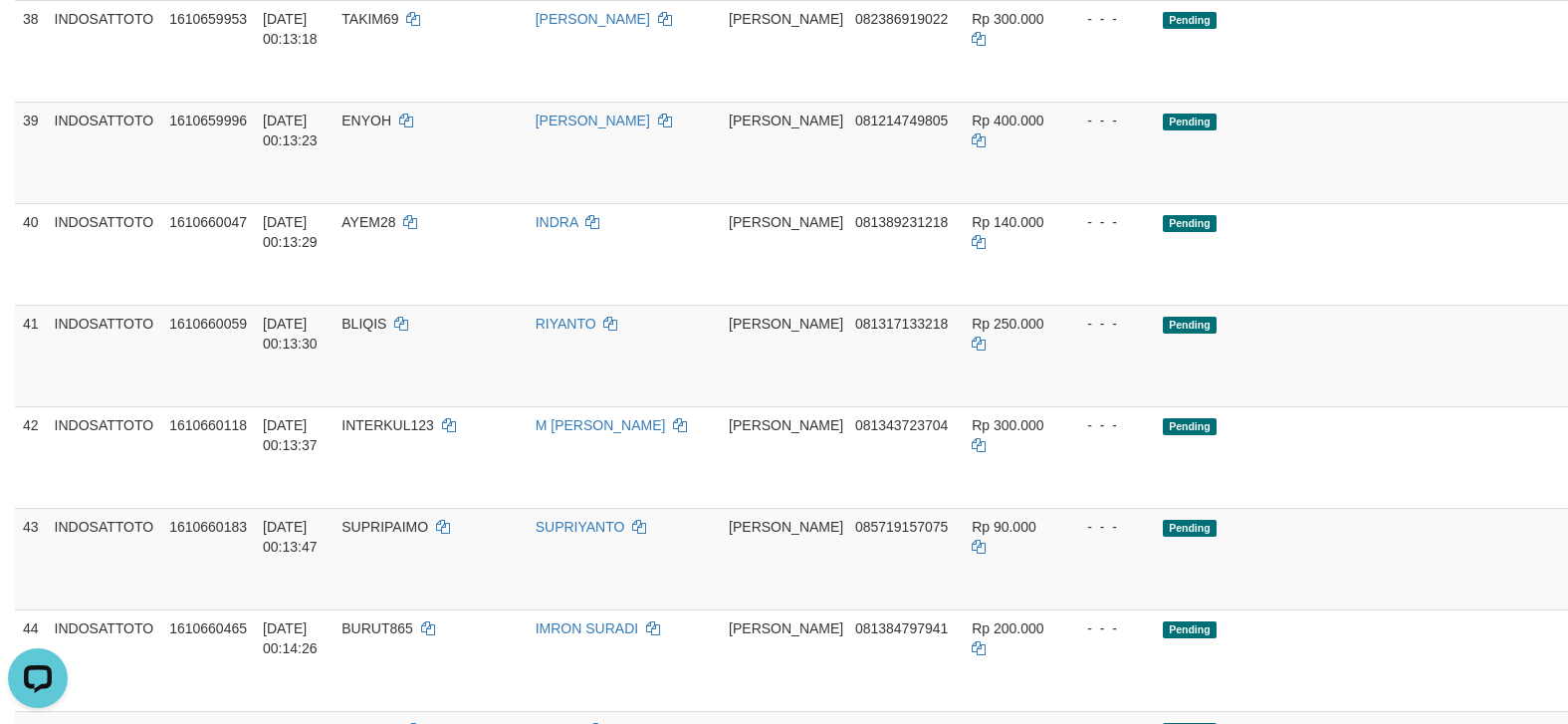
scroll to position [2891, 0]
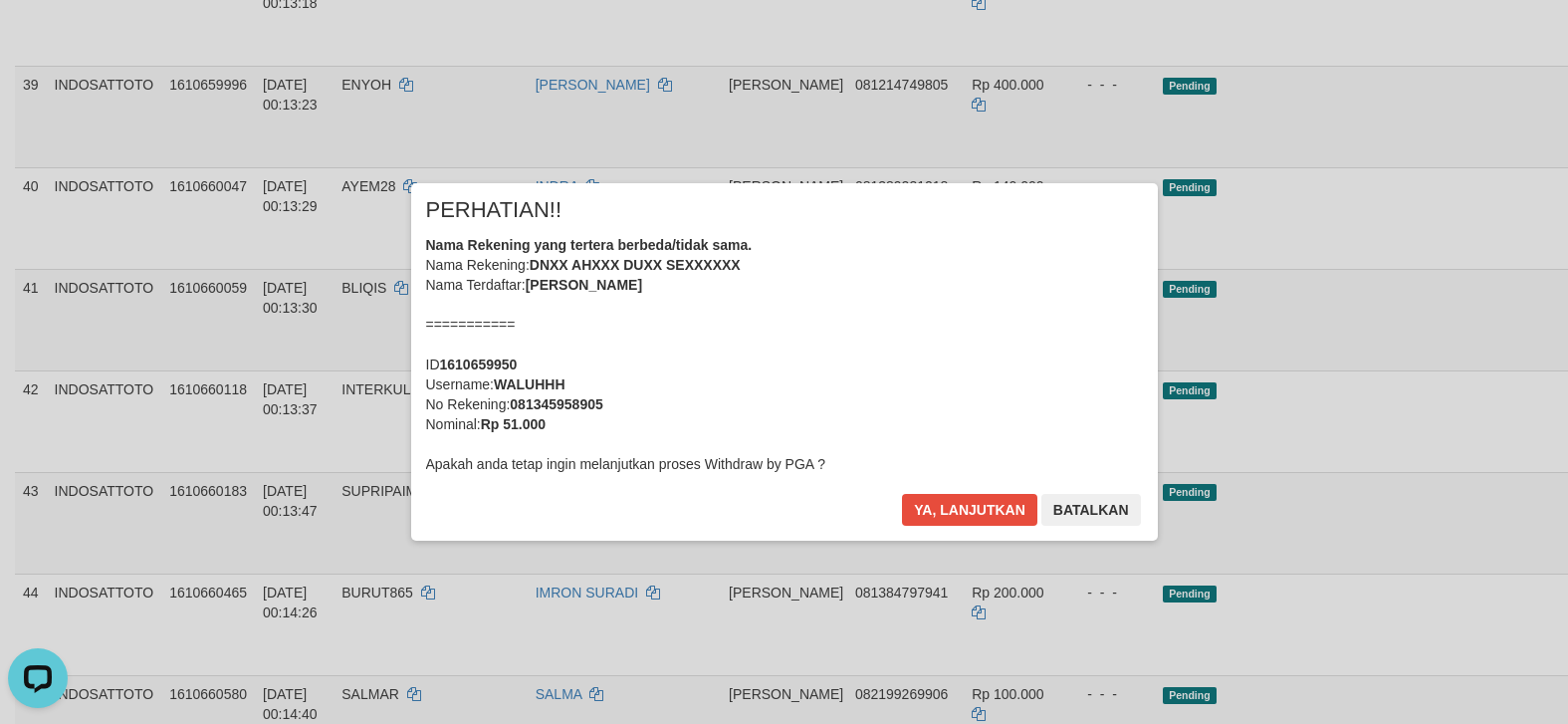
click at [1467, 416] on div "× PERHATIAN!! Nama Rekening yang tertera berbeda/tidak sama. Nama Rekening: DNX…" at bounding box center [784, 362] width 1568 height 436
click at [961, 500] on button "Ya, lanjutkan" at bounding box center [970, 510] width 135 height 32
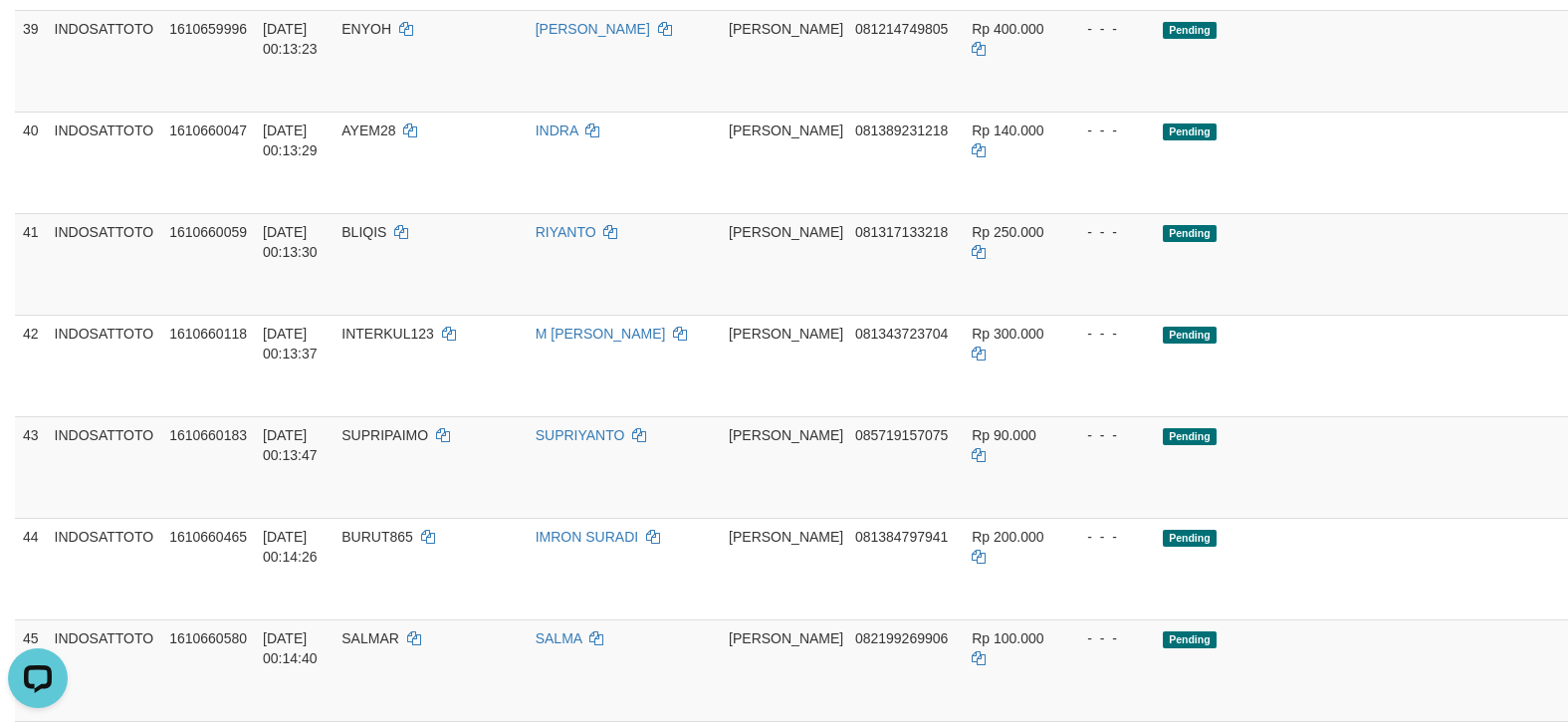
scroll to position [2900, 0]
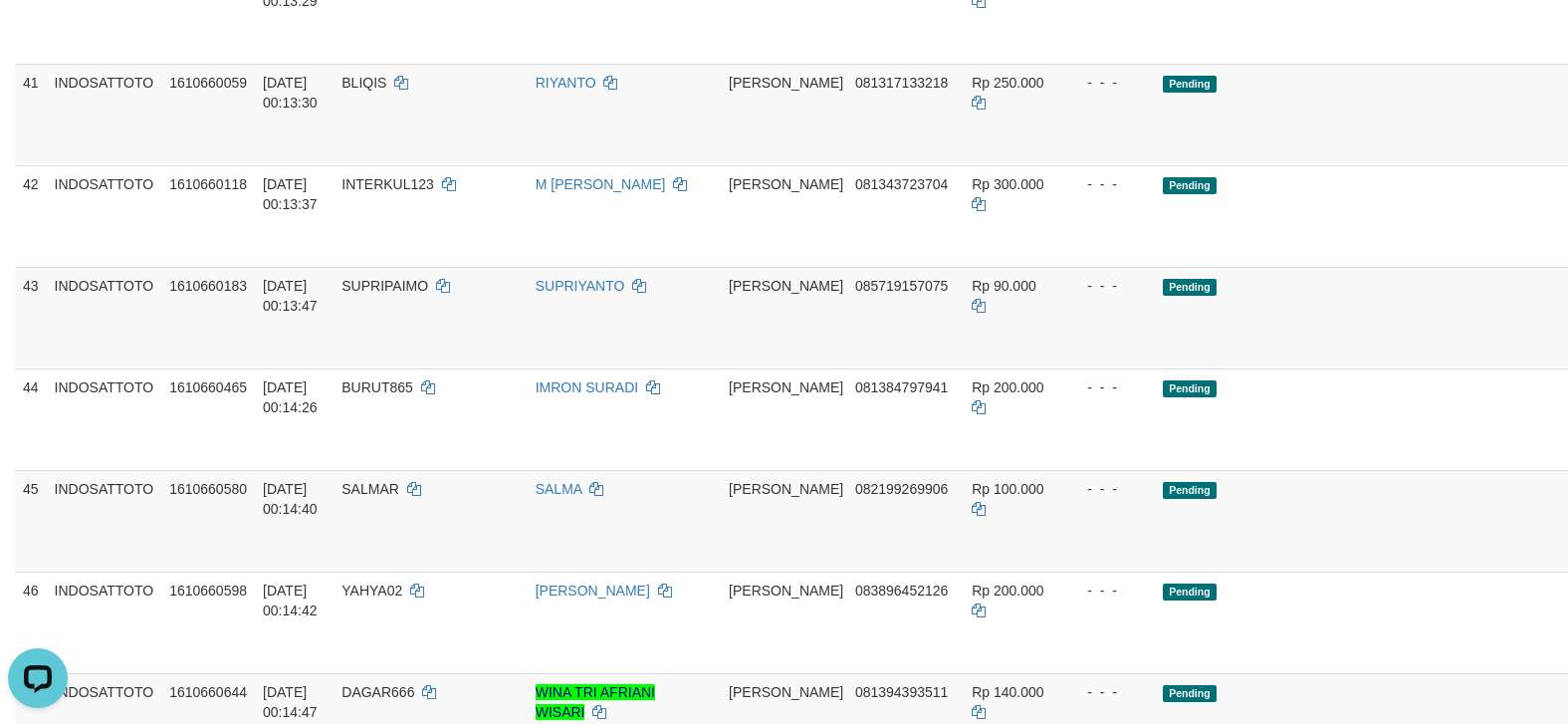
scroll to position [3036, 0]
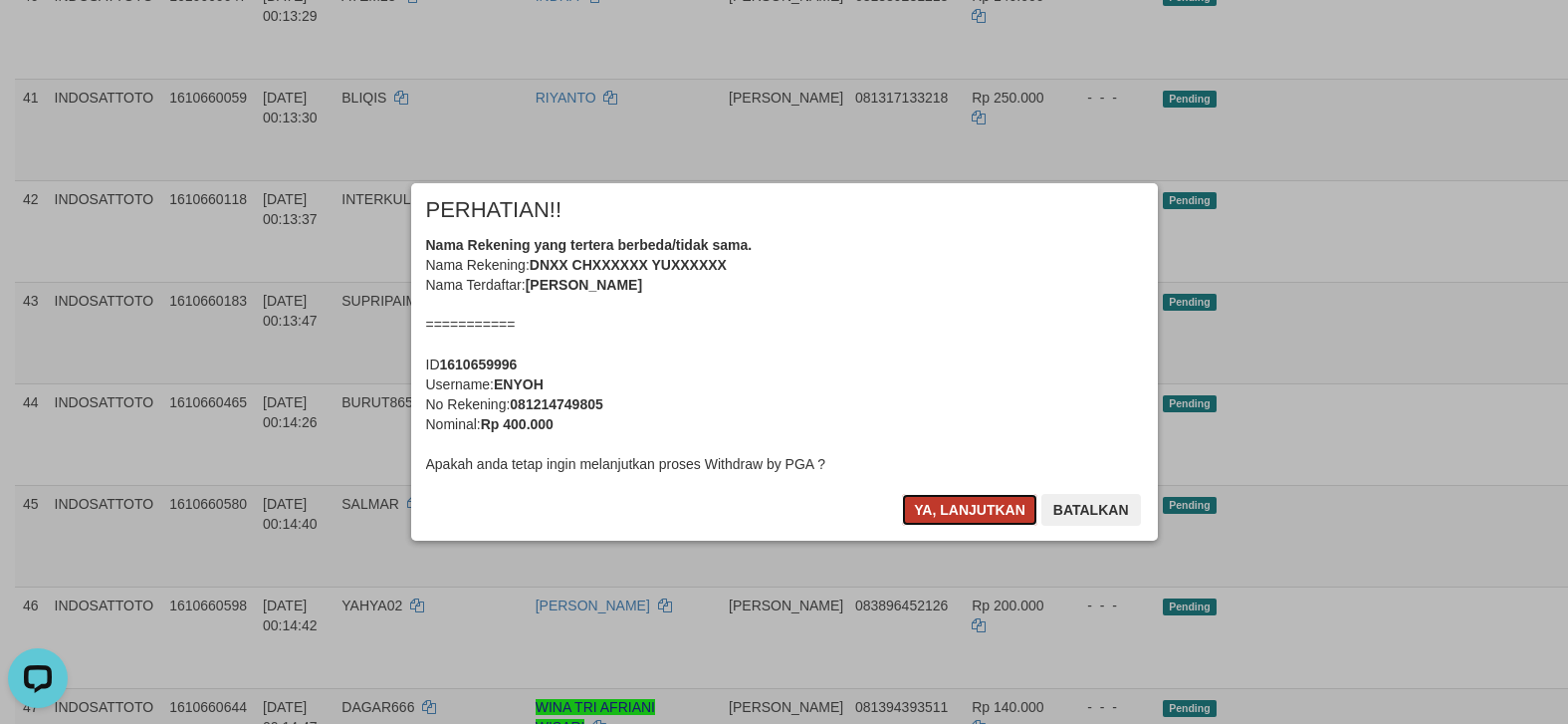
click at [962, 494] on button "Ya, lanjutkan" at bounding box center [970, 510] width 135 height 32
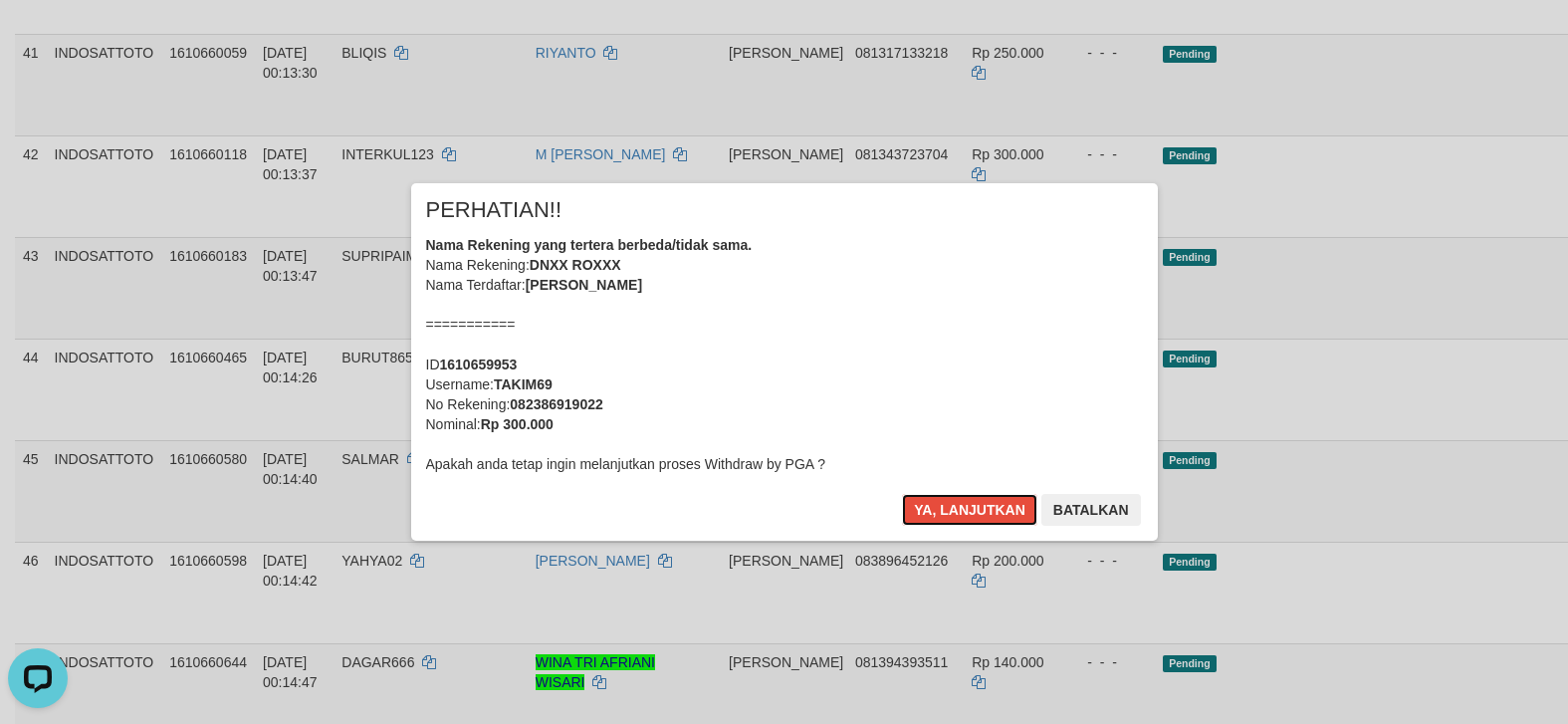
click at [962, 494] on button "Ya, lanjutkan" at bounding box center [970, 510] width 135 height 32
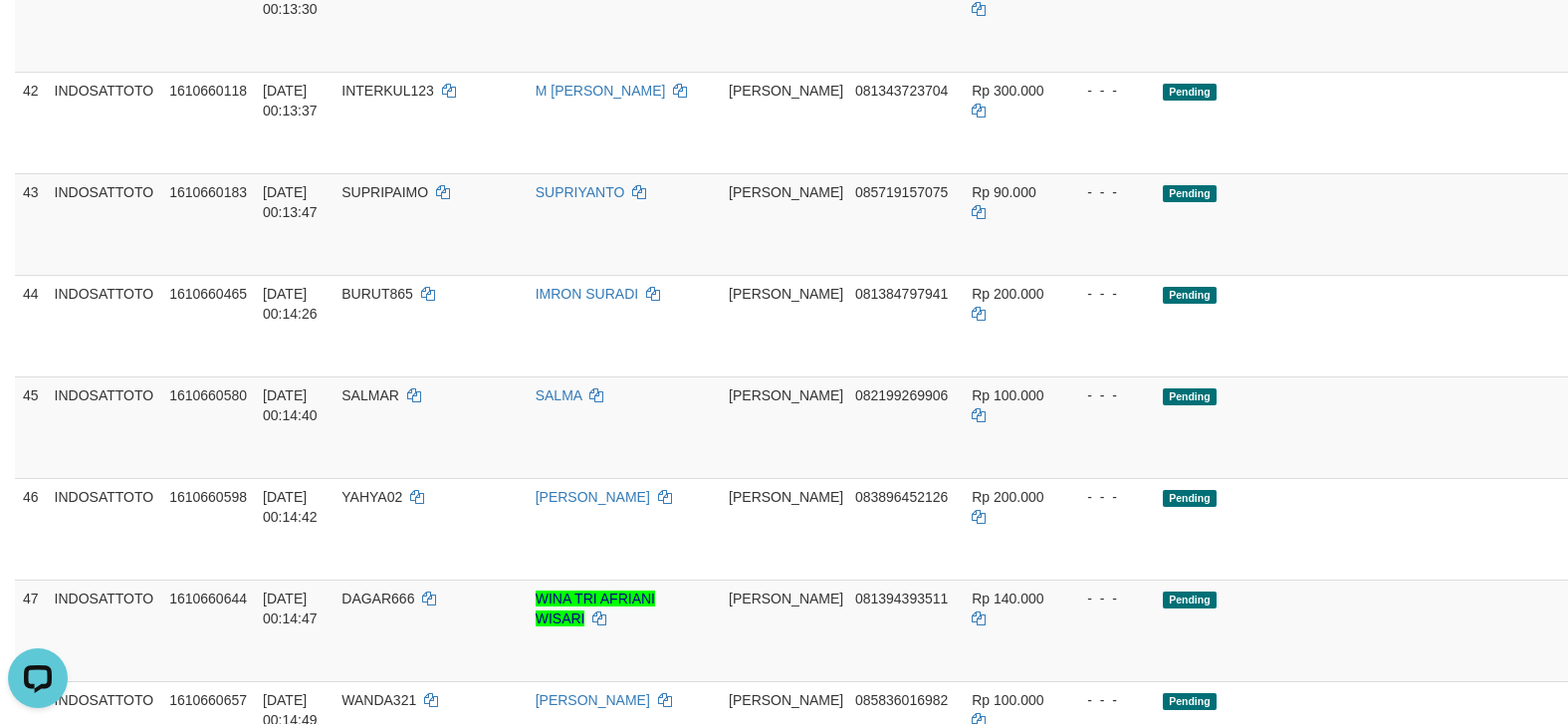
scroll to position [3135, 0]
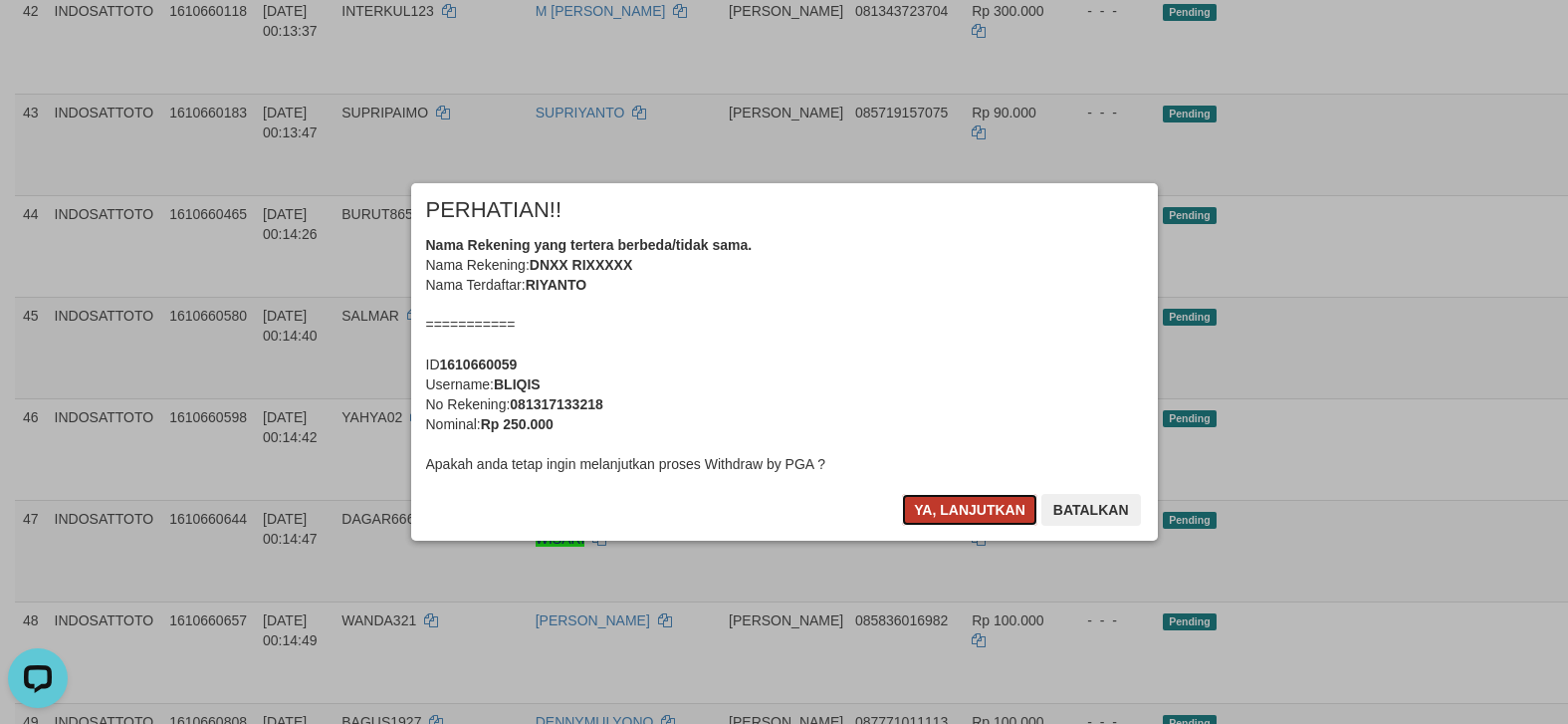
click at [949, 503] on button "Ya, lanjutkan" at bounding box center [970, 510] width 135 height 32
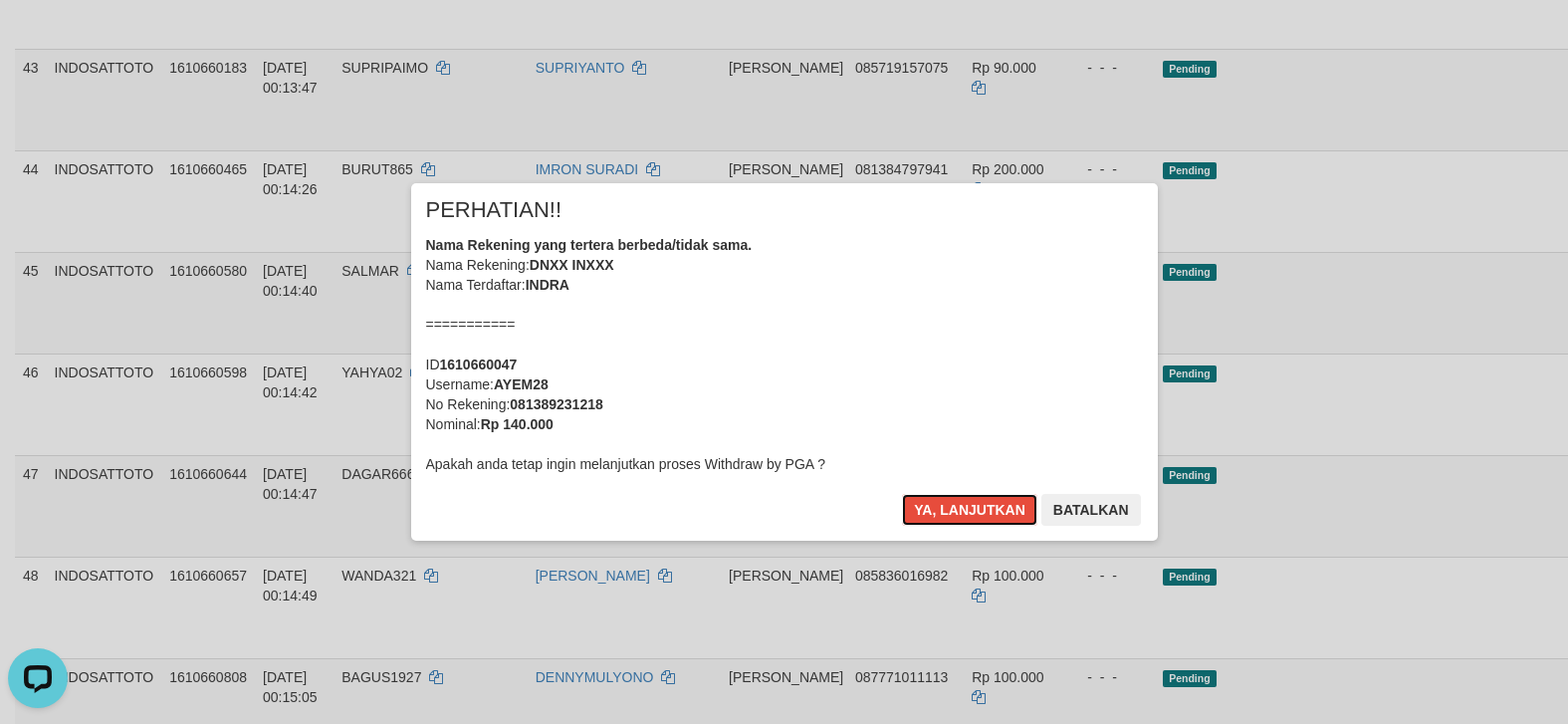
click at [949, 503] on button "Ya, lanjutkan" at bounding box center [970, 510] width 135 height 32
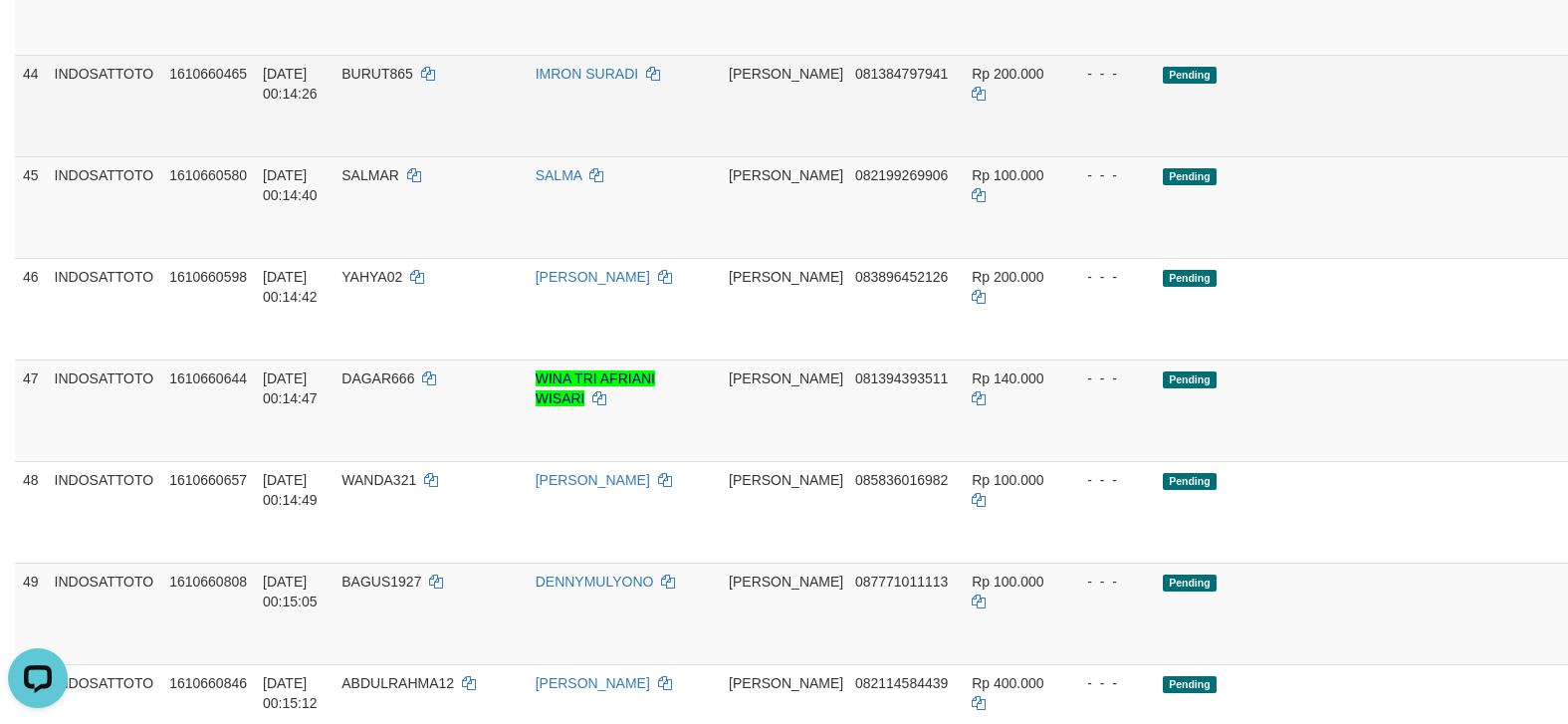
scroll to position [3235, 0]
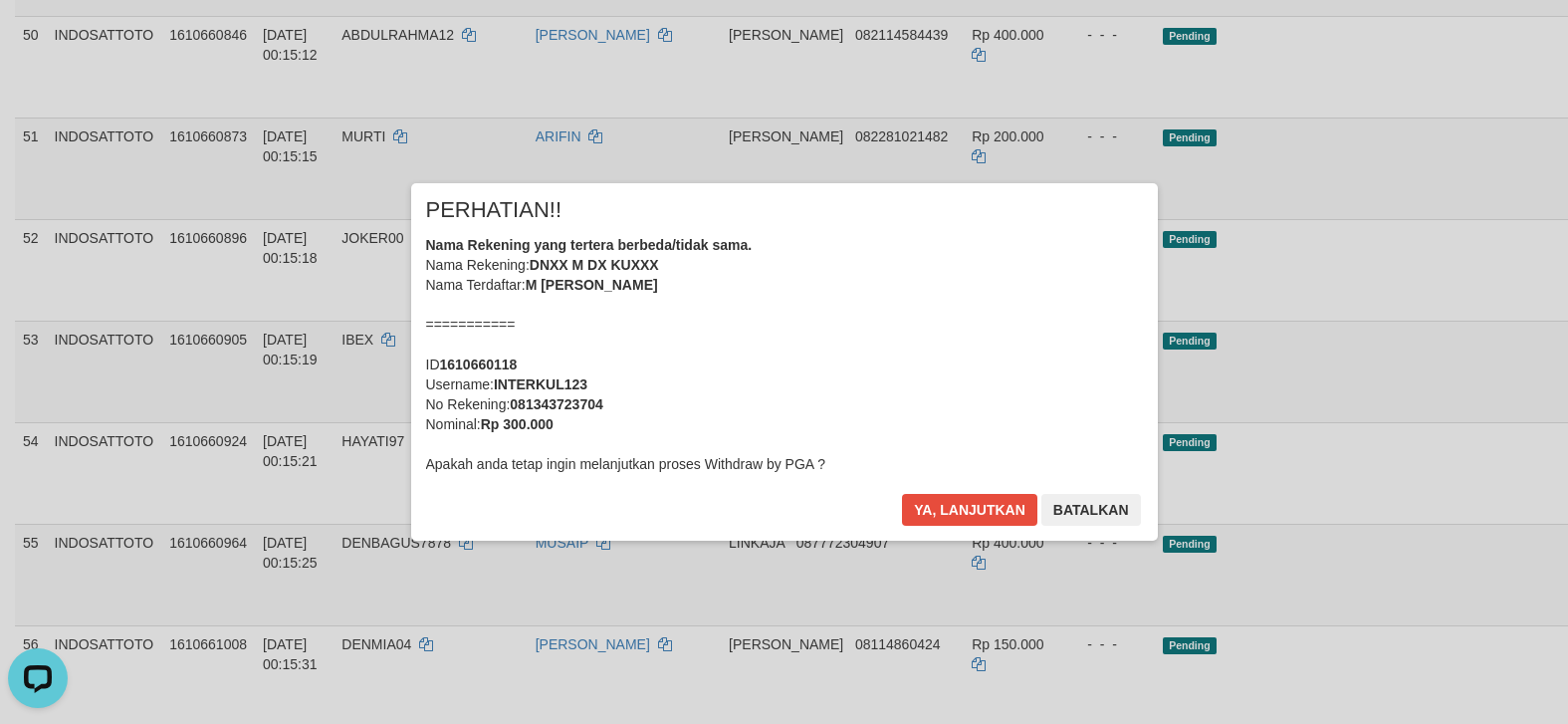
scroll to position [3868, 0]
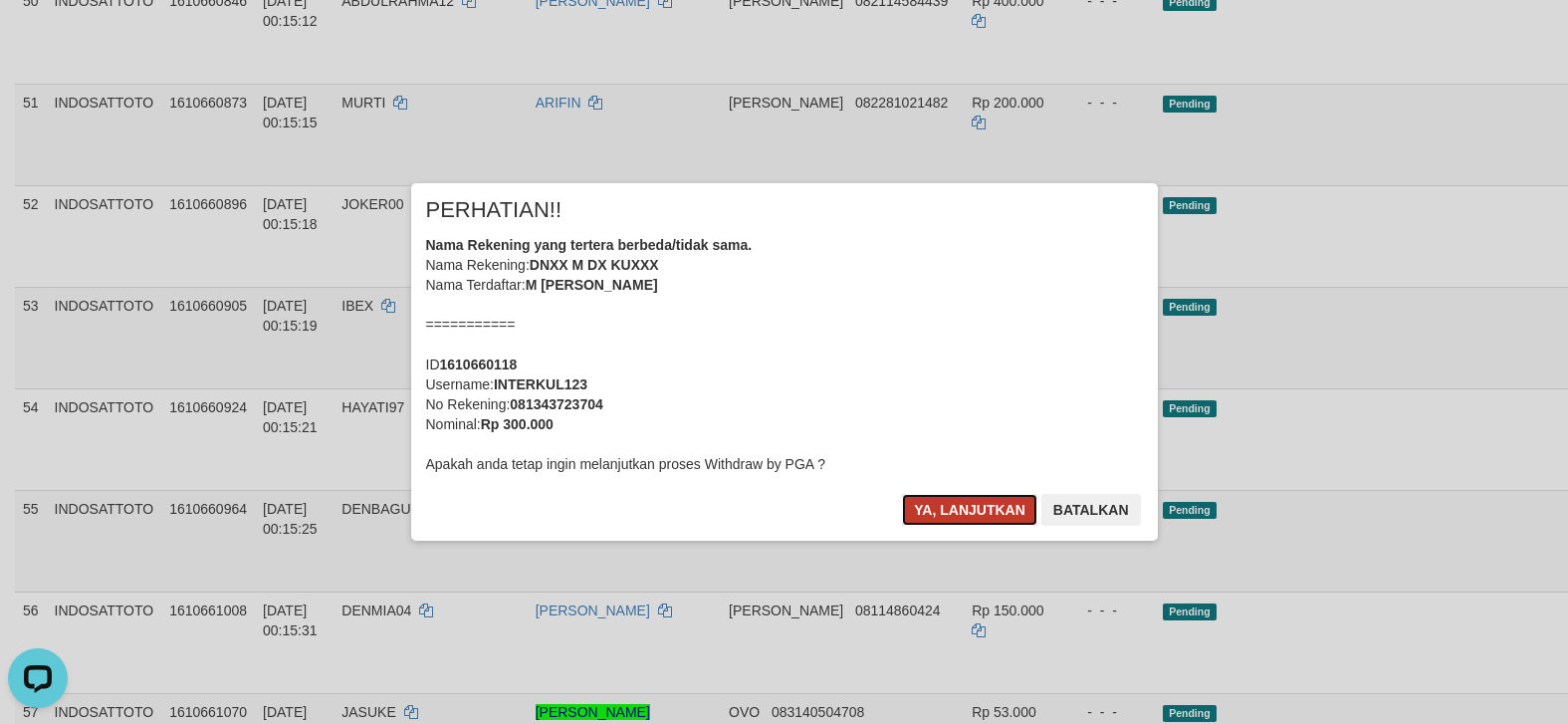
click at [940, 502] on button "Ya, lanjutkan" at bounding box center [970, 510] width 135 height 32
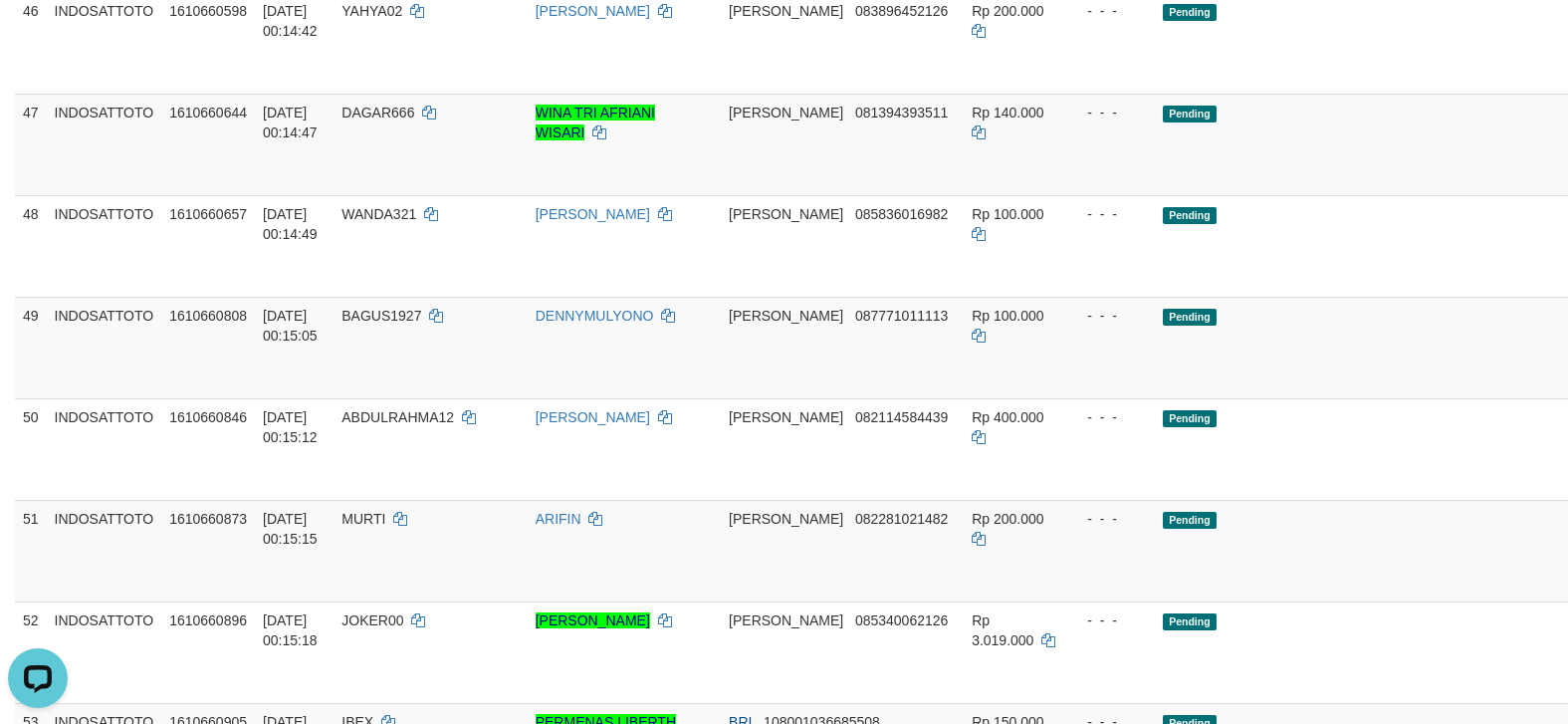
scroll to position [3350, 0]
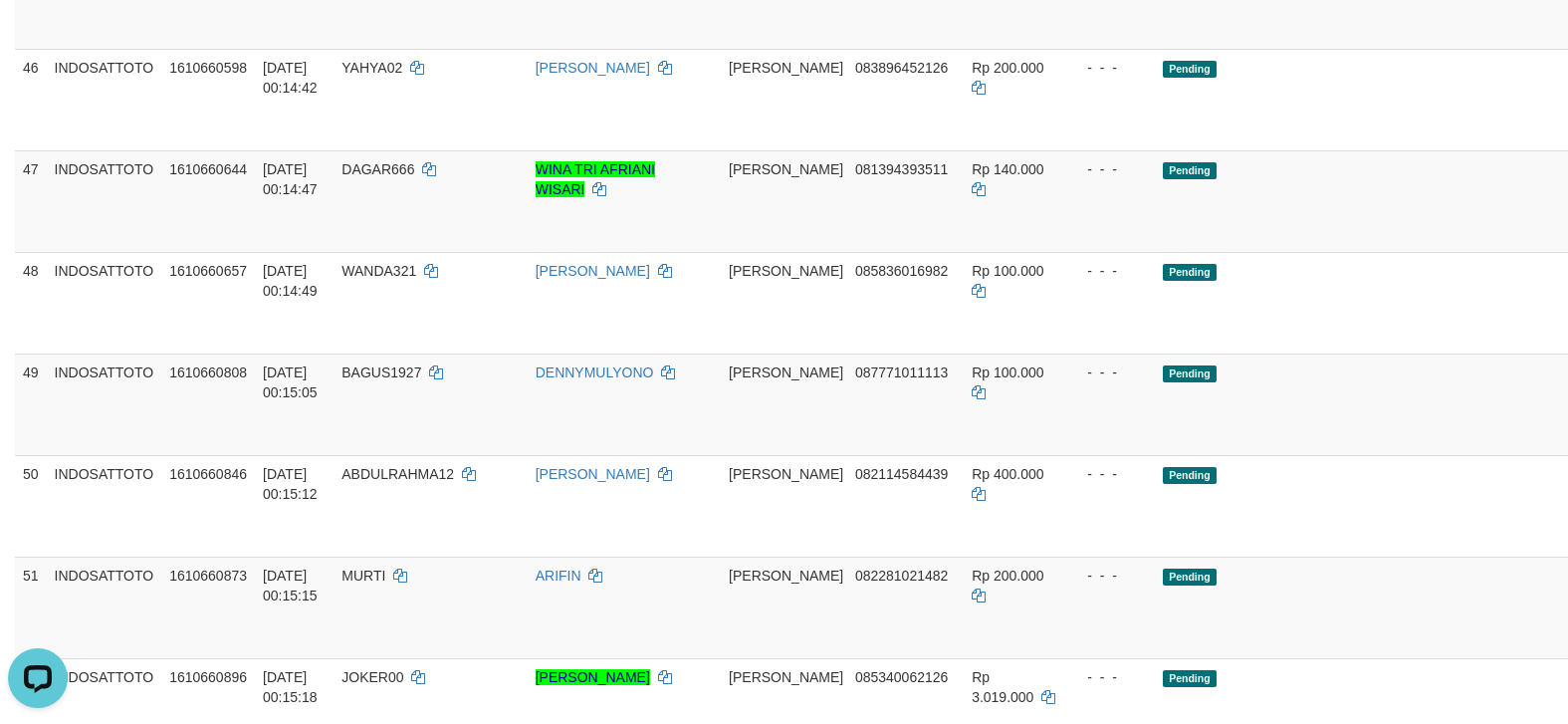
drag, startPoint x: 1470, startPoint y: 305, endPoint x: 1481, endPoint y: 410, distance: 105.6
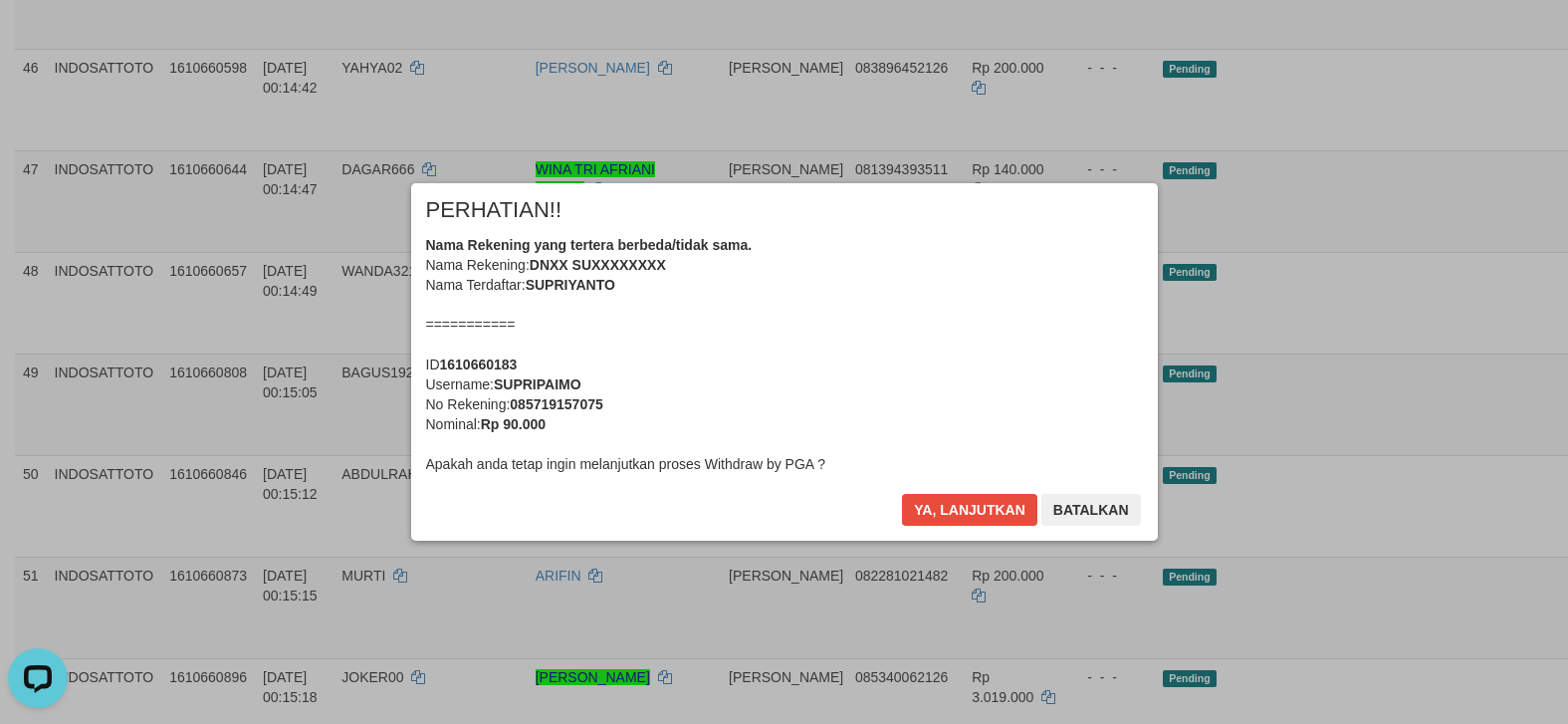
click at [929, 496] on div "× PERHATIAN!! Nama Rekening yang tertera berbeda/tidak sama. Nama Rekening: DNX…" at bounding box center [785, 362] width 747 height 357
click at [929, 496] on button "Ya, lanjutkan" at bounding box center [970, 510] width 135 height 32
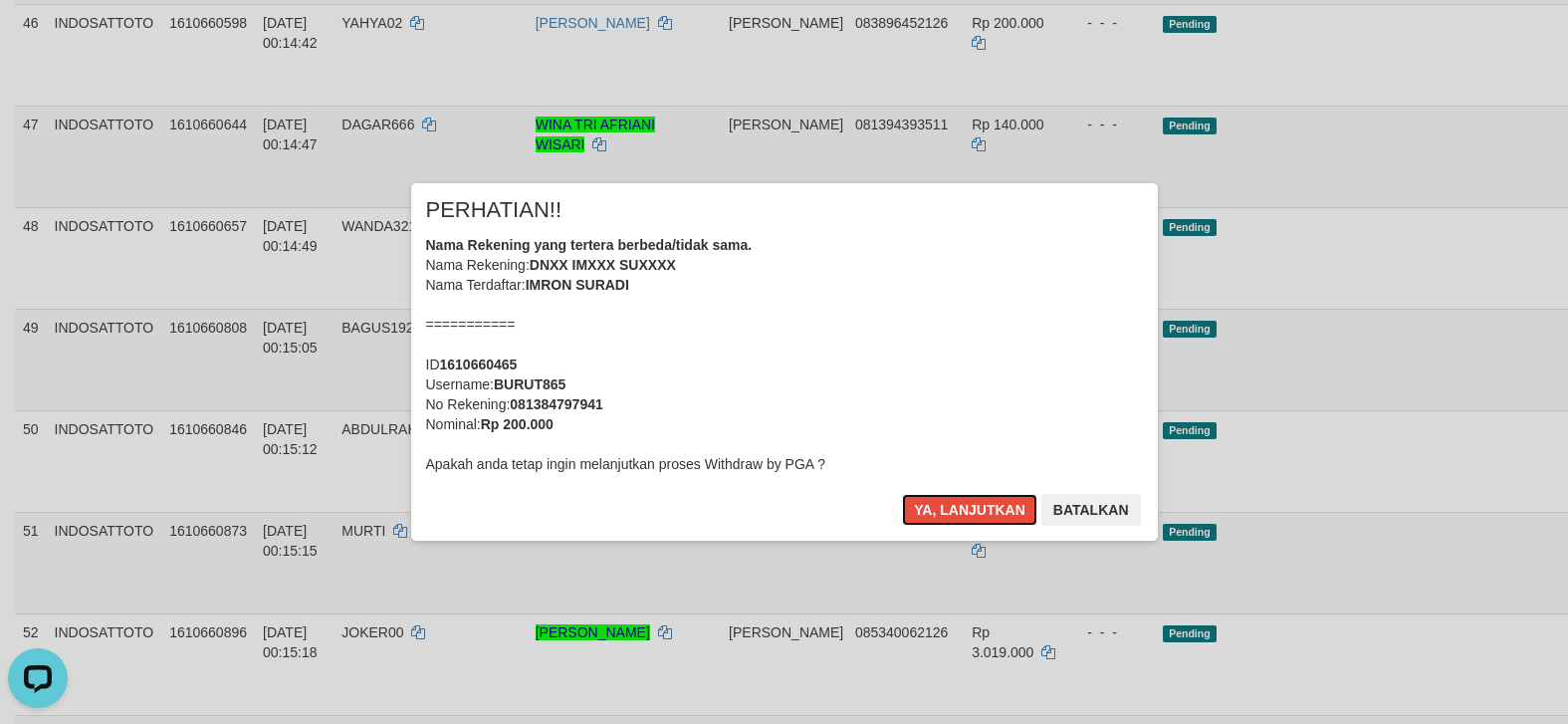
click at [953, 494] on button "Ya, lanjutkan" at bounding box center [970, 510] width 135 height 32
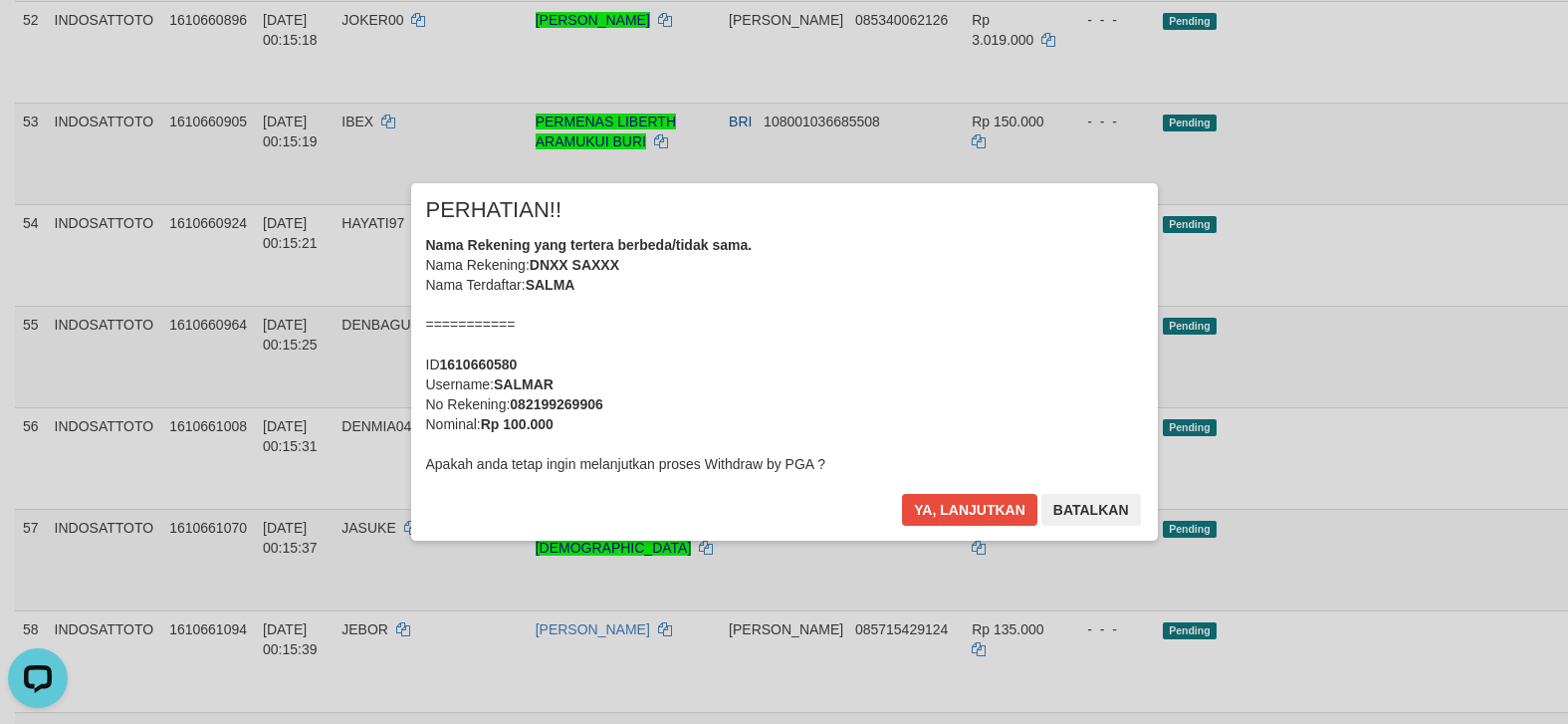
scroll to position [3983, 0]
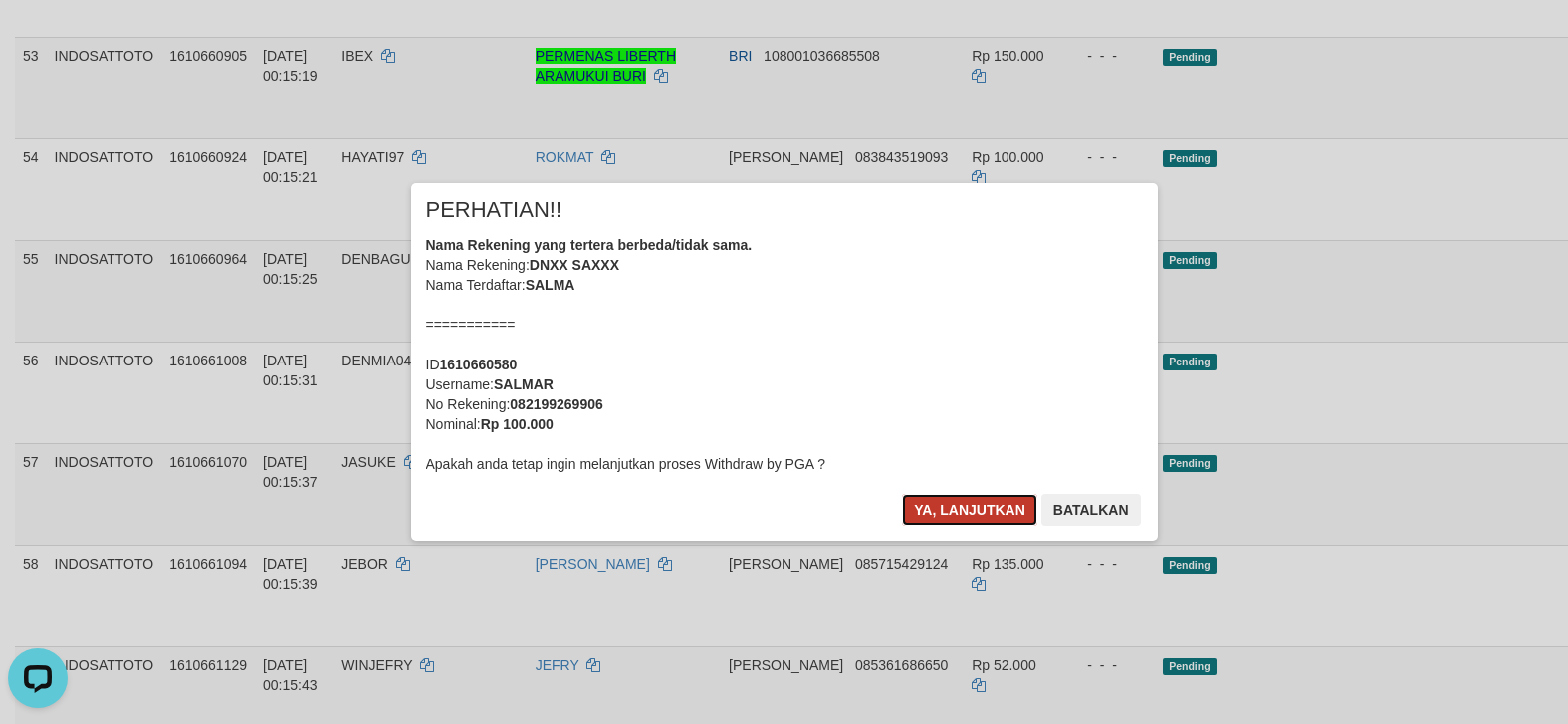
click at [967, 506] on button "Ya, lanjutkan" at bounding box center [970, 510] width 135 height 32
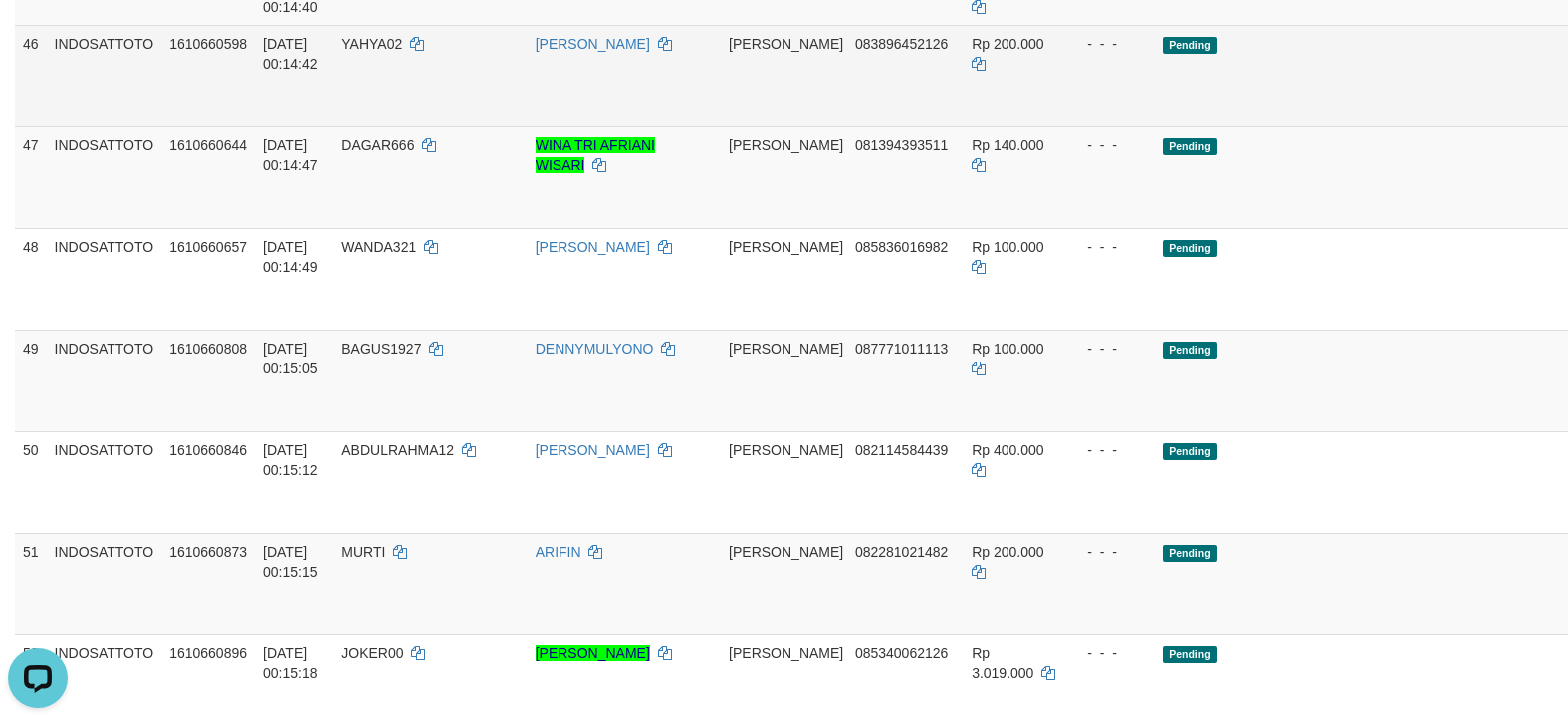
scroll to position [3339, 0]
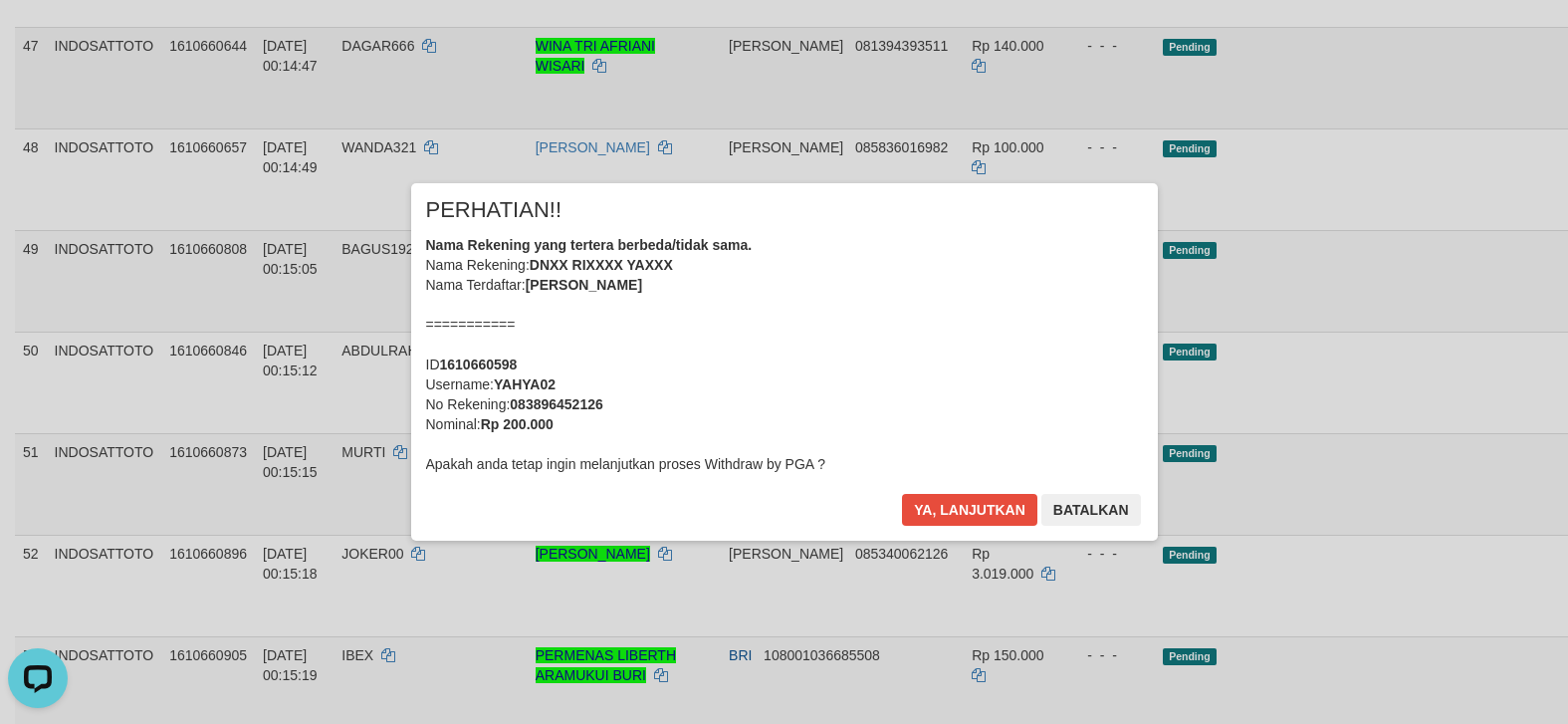
click at [1463, 488] on div "× PERHATIAN!! Nama Rekening yang tertera berbeda/tidak sama. Nama Rekening: DNX…" at bounding box center [784, 362] width 1568 height 436
click at [965, 511] on button "Ya, lanjutkan" at bounding box center [970, 510] width 135 height 32
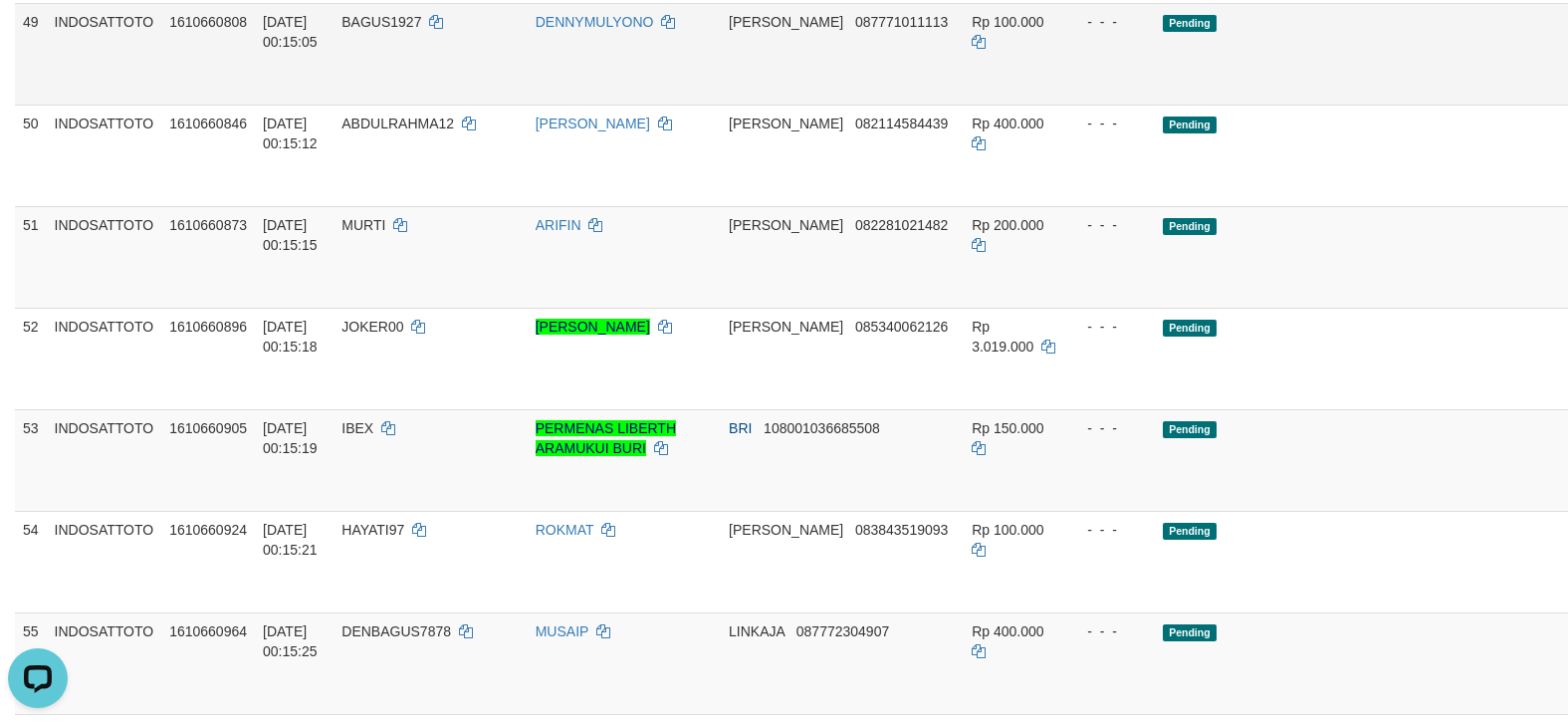
scroll to position [3538, 0]
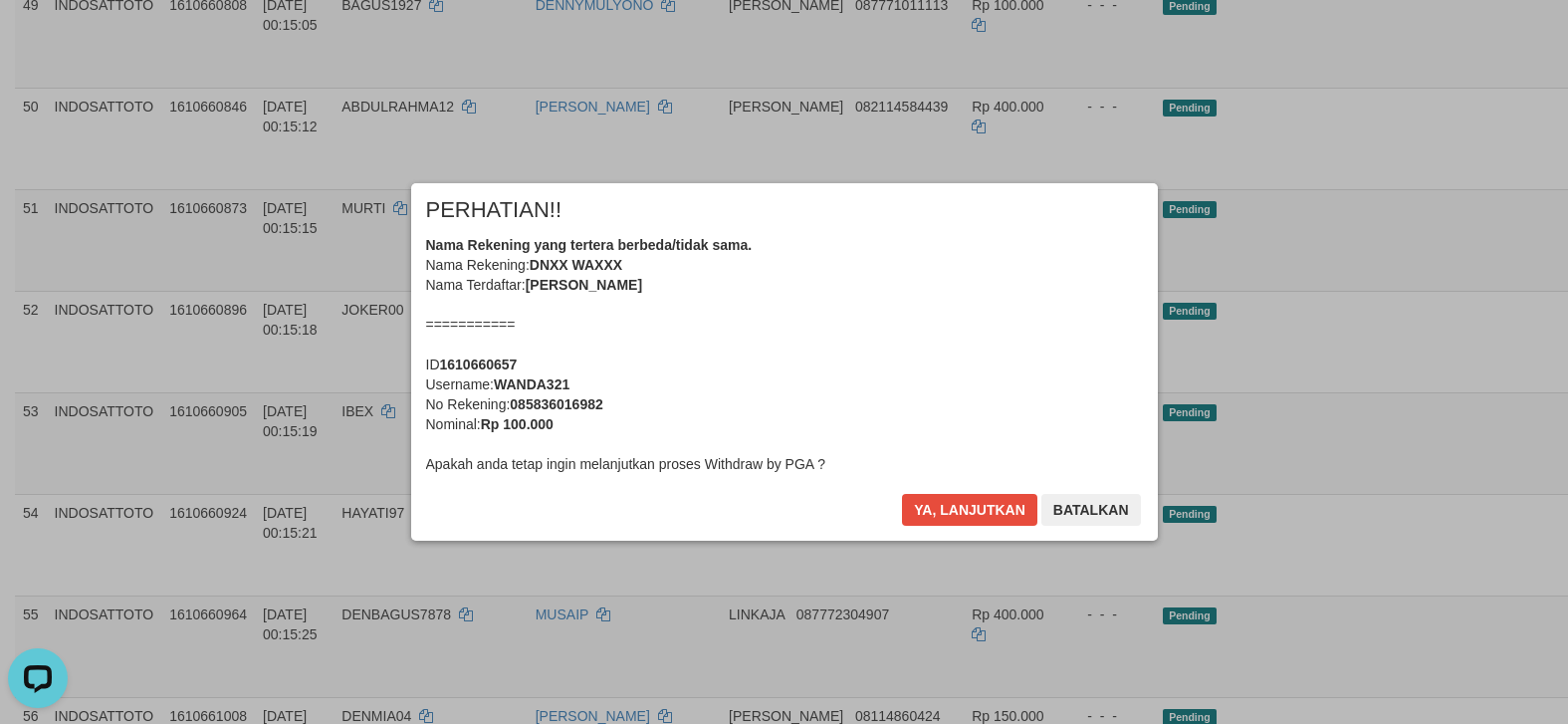
click at [947, 497] on button "Ya, lanjutkan" at bounding box center [970, 510] width 135 height 32
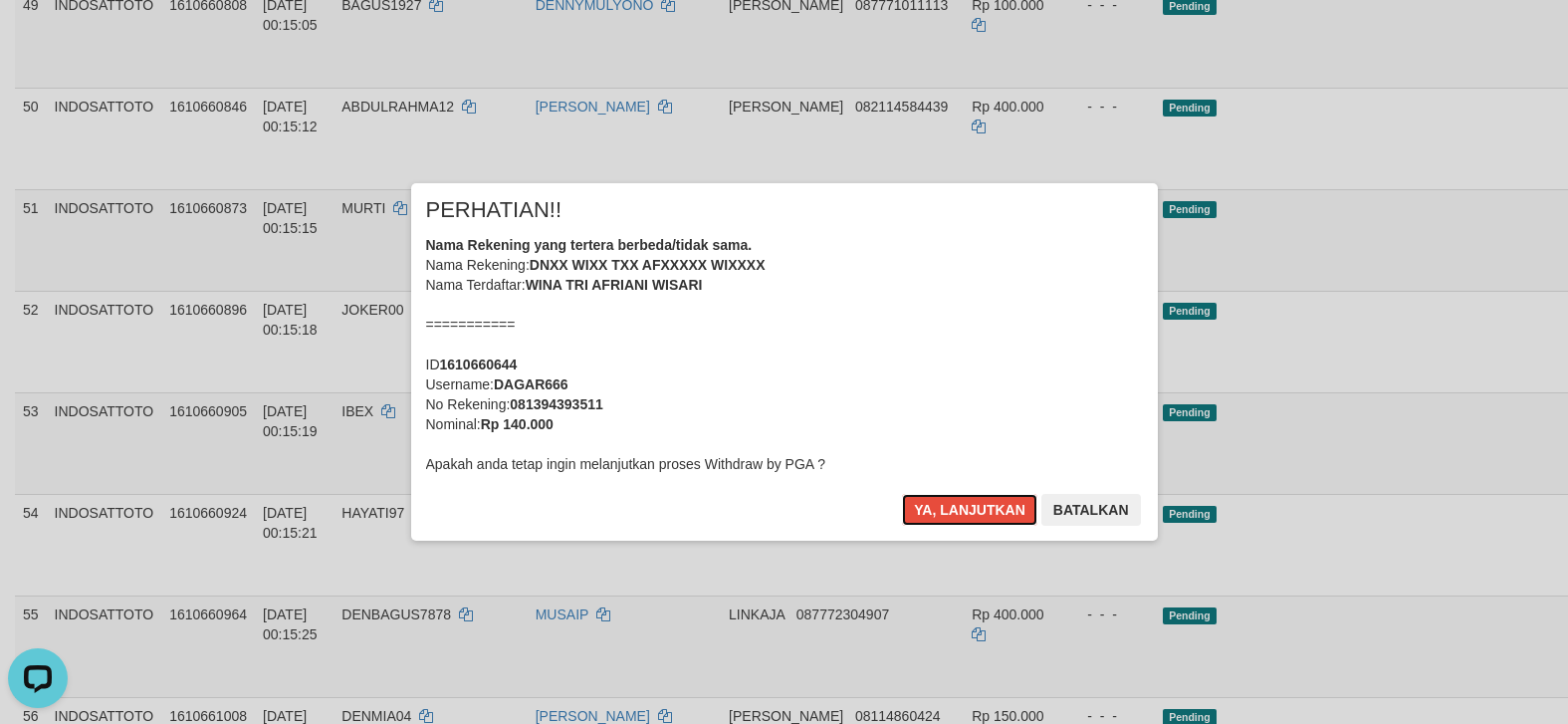
click at [947, 497] on button "Ya, lanjutkan" at bounding box center [970, 510] width 135 height 32
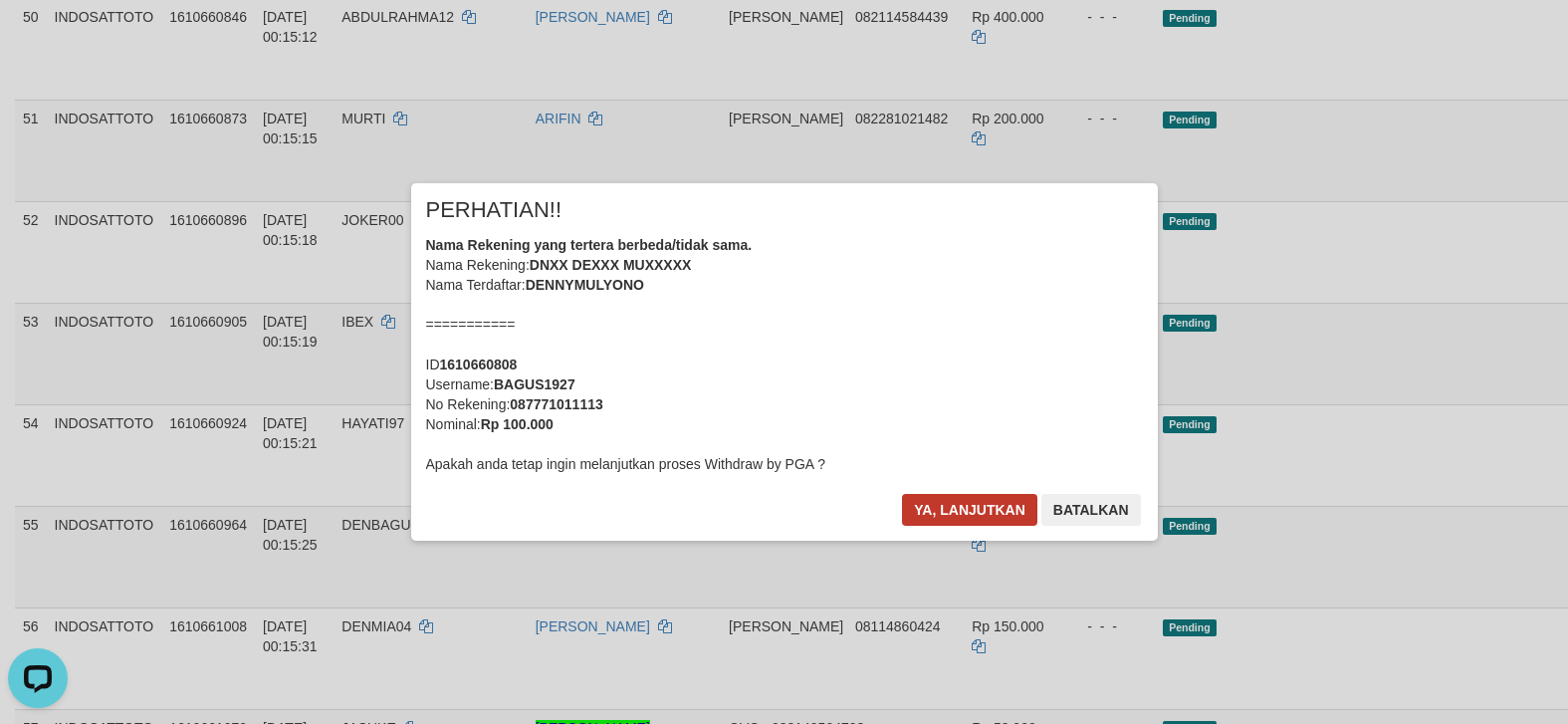
click at [1463, 454] on div "× PERHATIAN!! Nama Rekening yang tertera berbeda/tidak sama. Nama Rekening: DNX…" at bounding box center [784, 362] width 1568 height 436
click at [964, 523] on button "Ya, lanjutkan" at bounding box center [970, 510] width 135 height 32
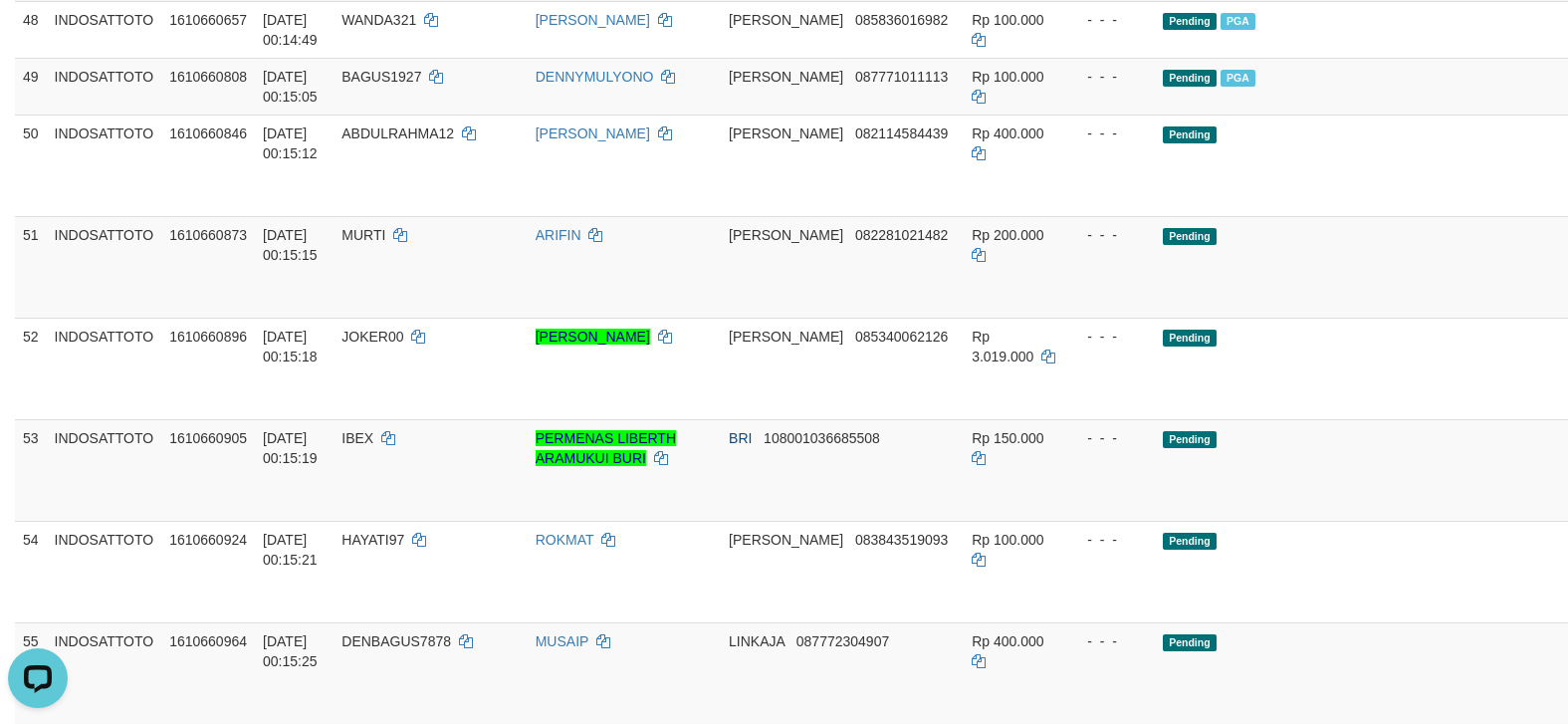
scroll to position [3497, 0]
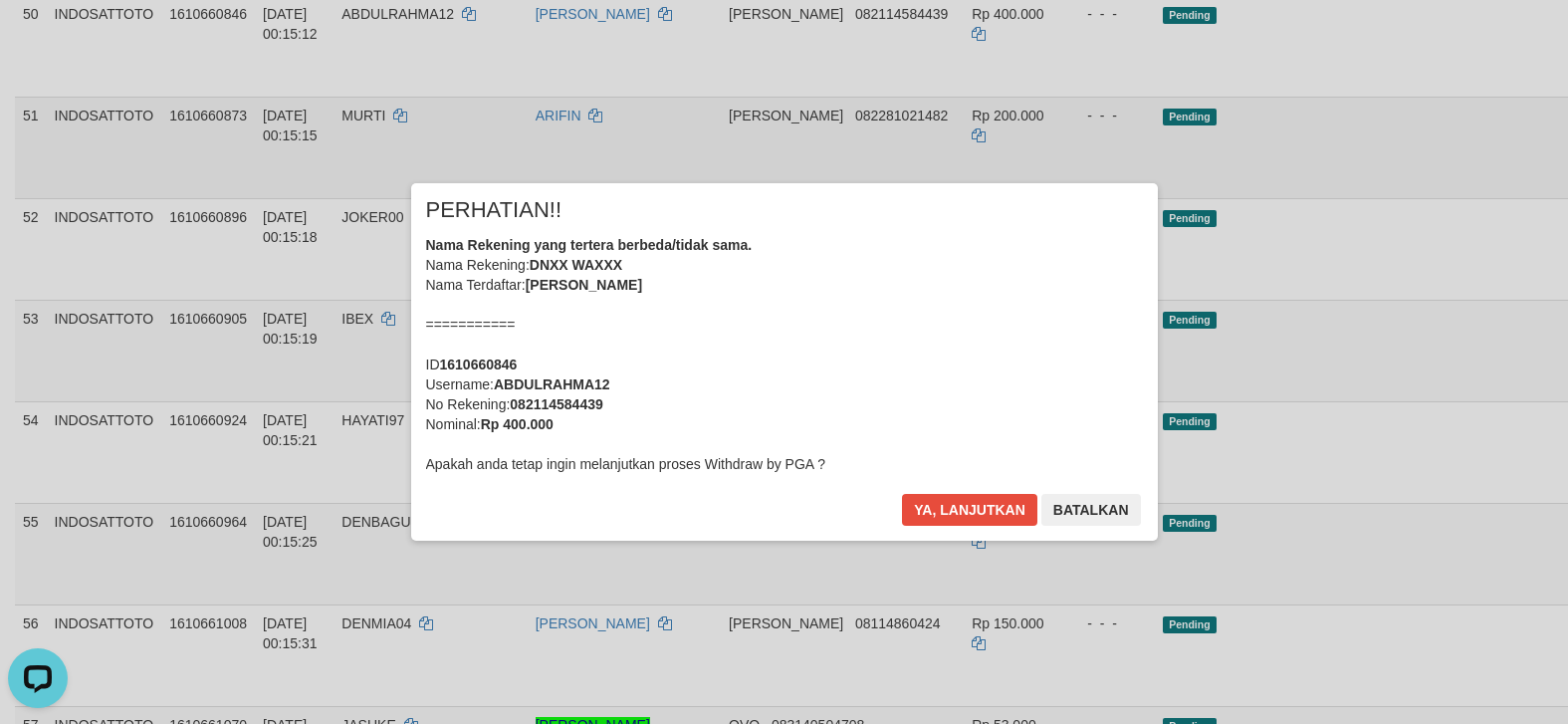
click at [1461, 559] on div "× PERHATIAN!! Nama Rekening yang tertera berbeda/tidak sama. Nama Rekening: DNX…" at bounding box center [784, 362] width 1568 height 436
click at [944, 506] on button "Ya, lanjutkan" at bounding box center [970, 510] width 135 height 32
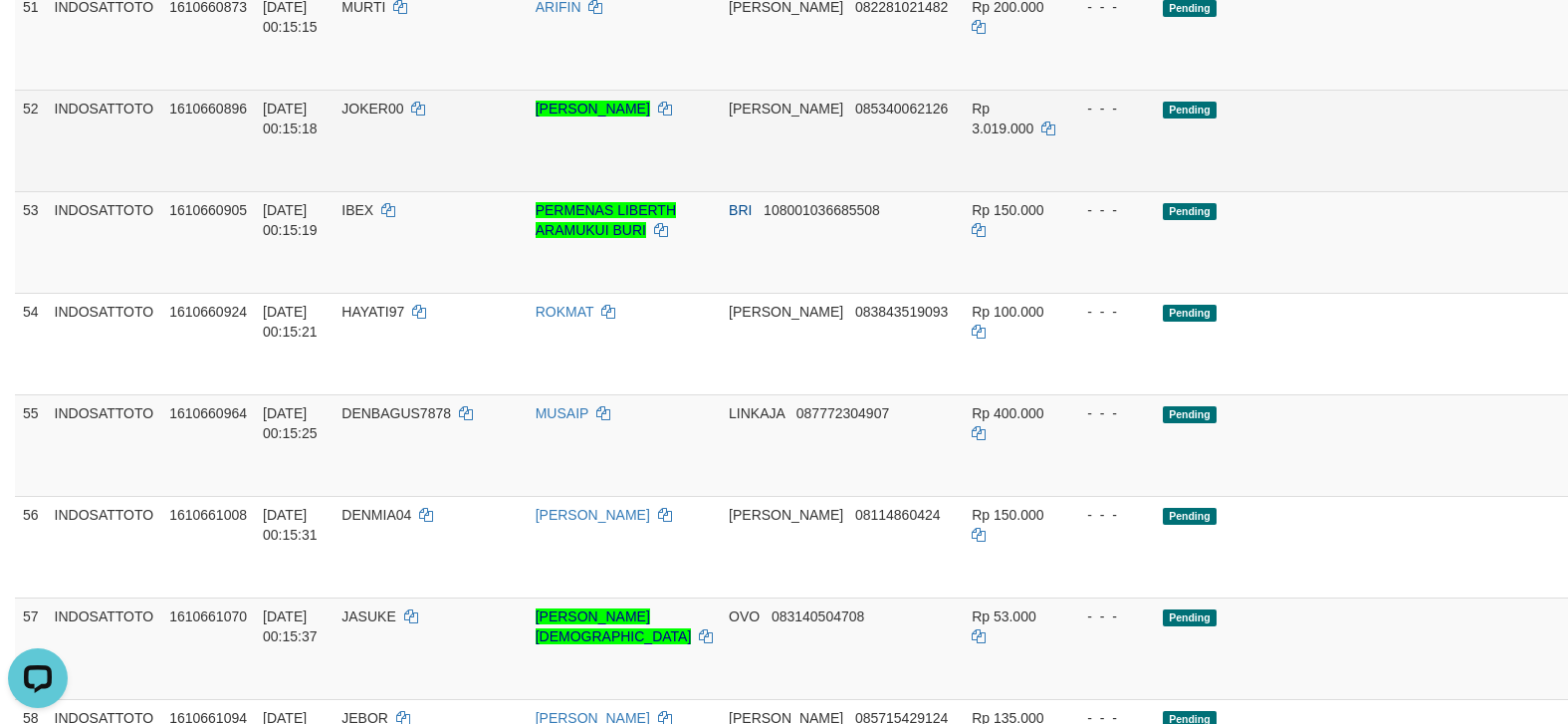
scroll to position [3596, 0]
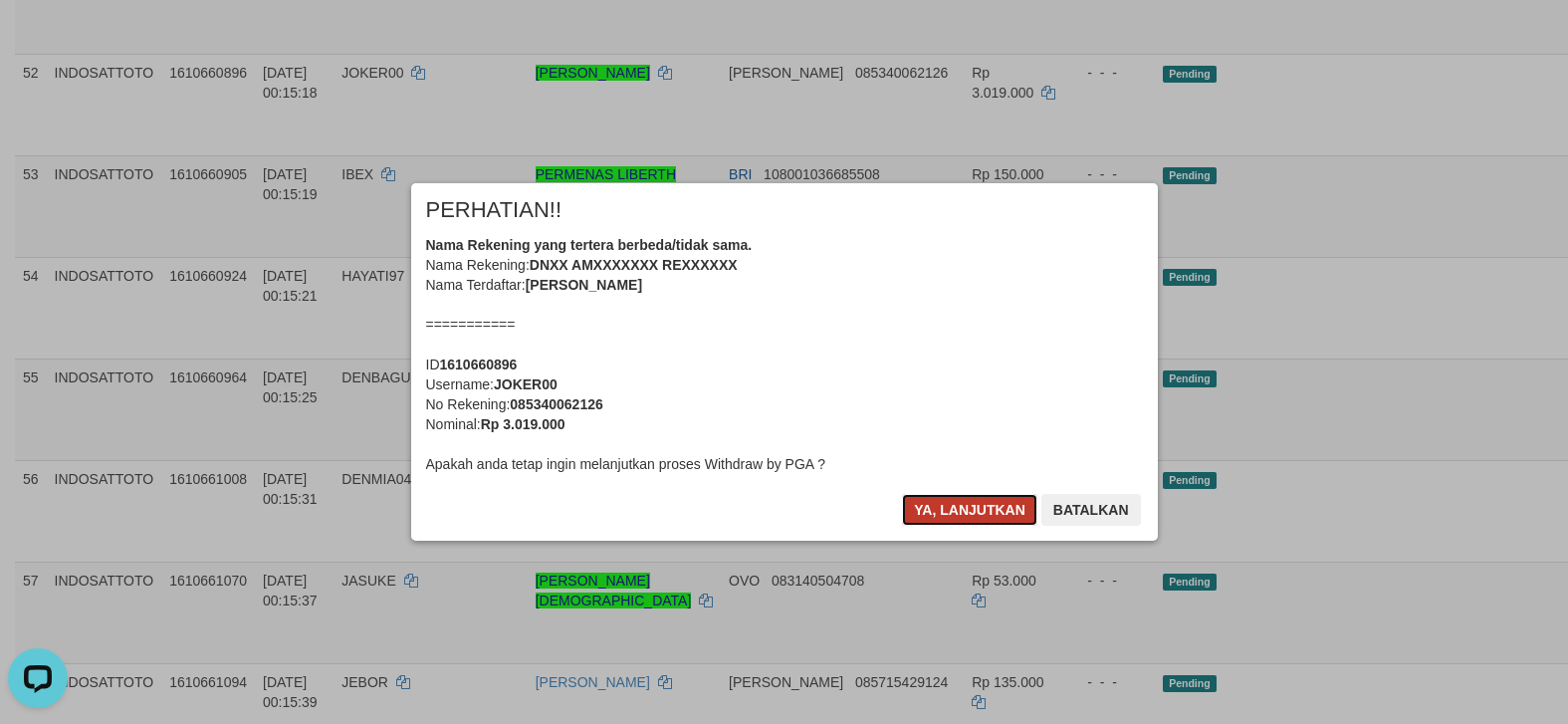
click at [934, 509] on button "Ya, lanjutkan" at bounding box center [970, 510] width 135 height 32
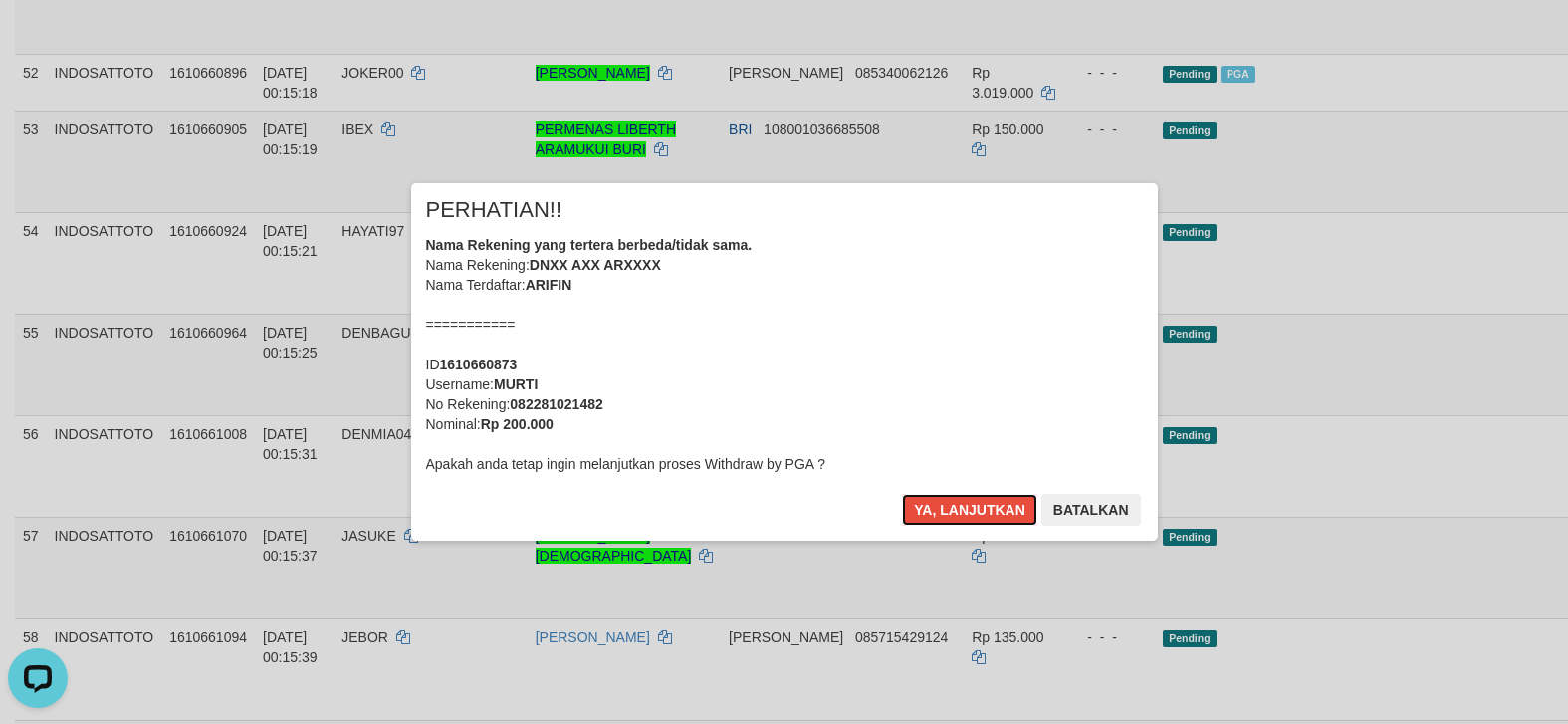
click at [934, 509] on button "Ya, lanjutkan" at bounding box center [970, 510] width 135 height 32
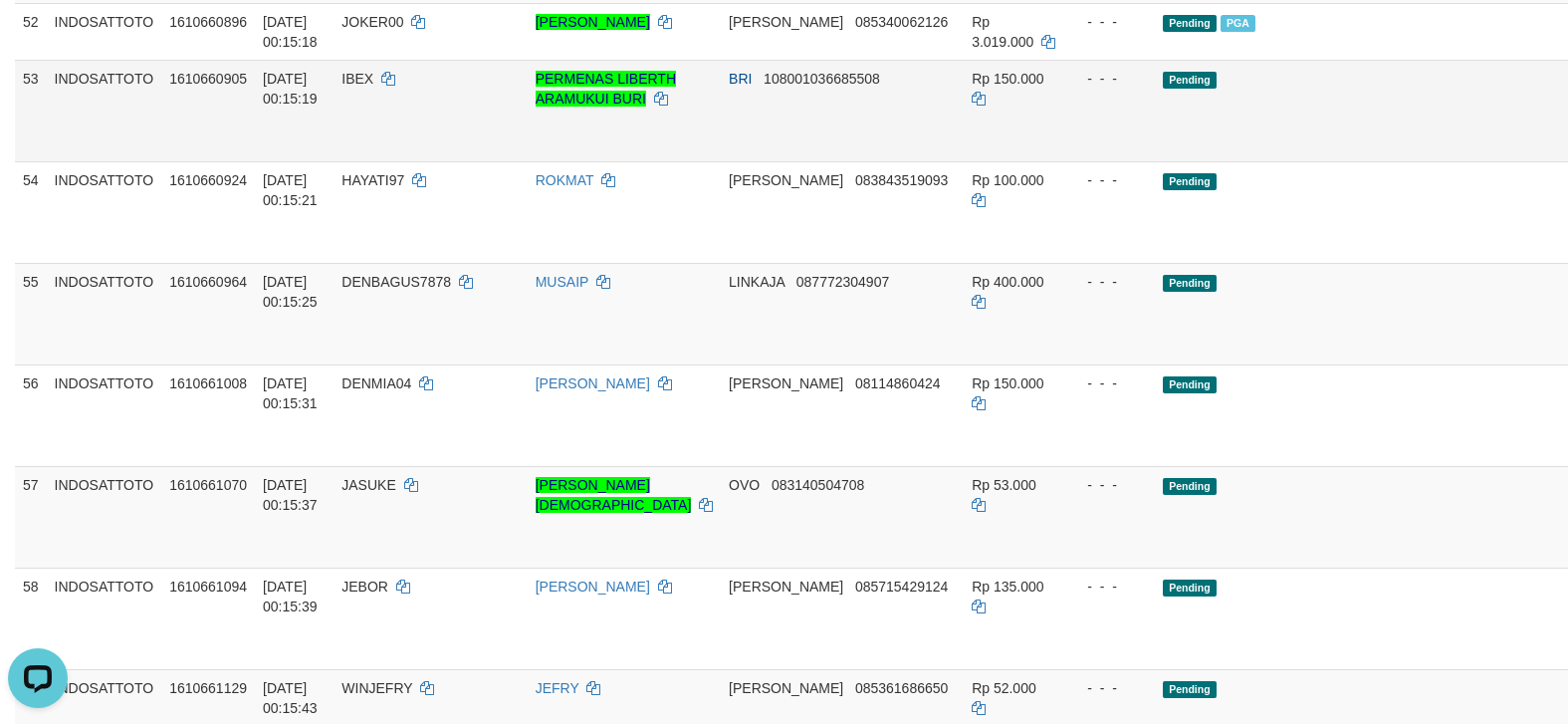
scroll to position [3653, 0]
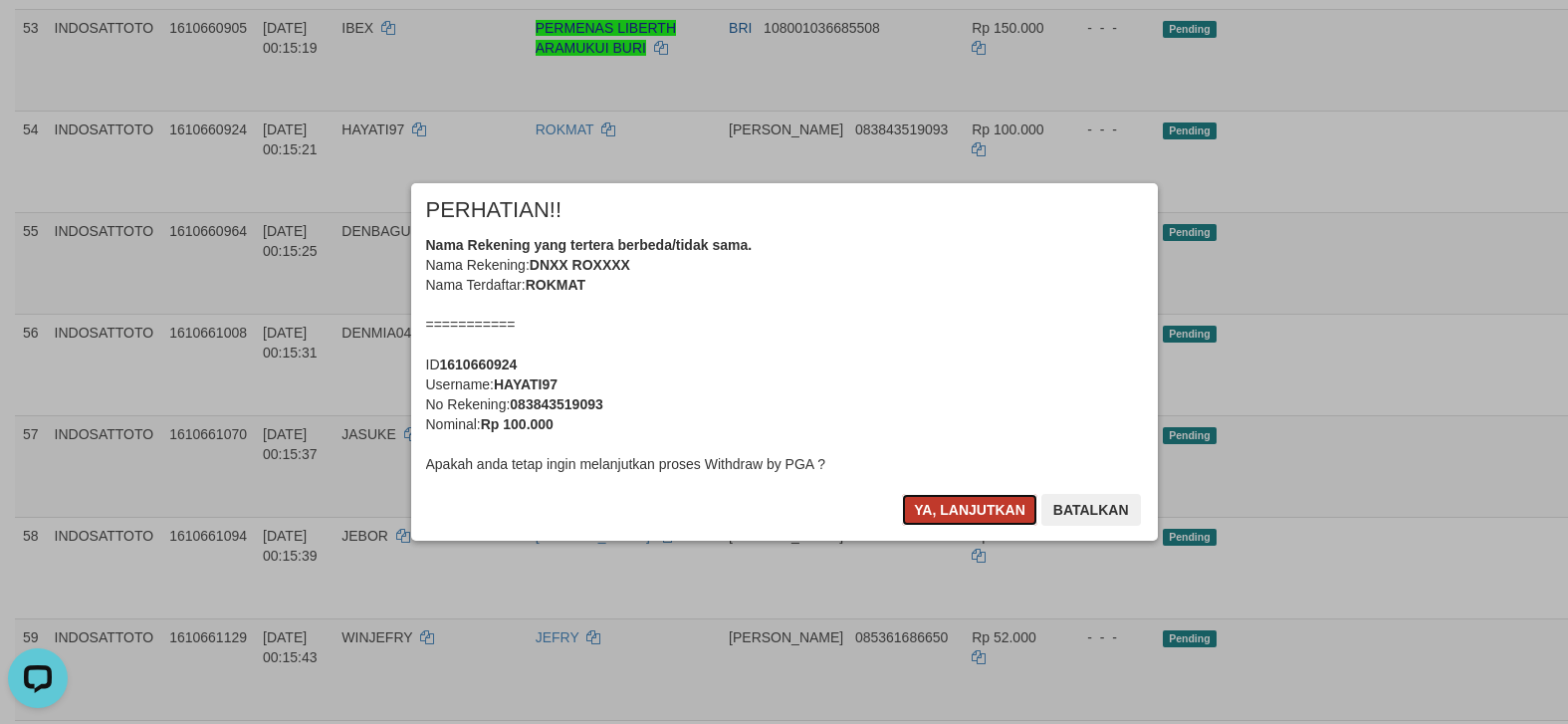
click at [986, 523] on button "Ya, lanjutkan" at bounding box center [970, 510] width 135 height 32
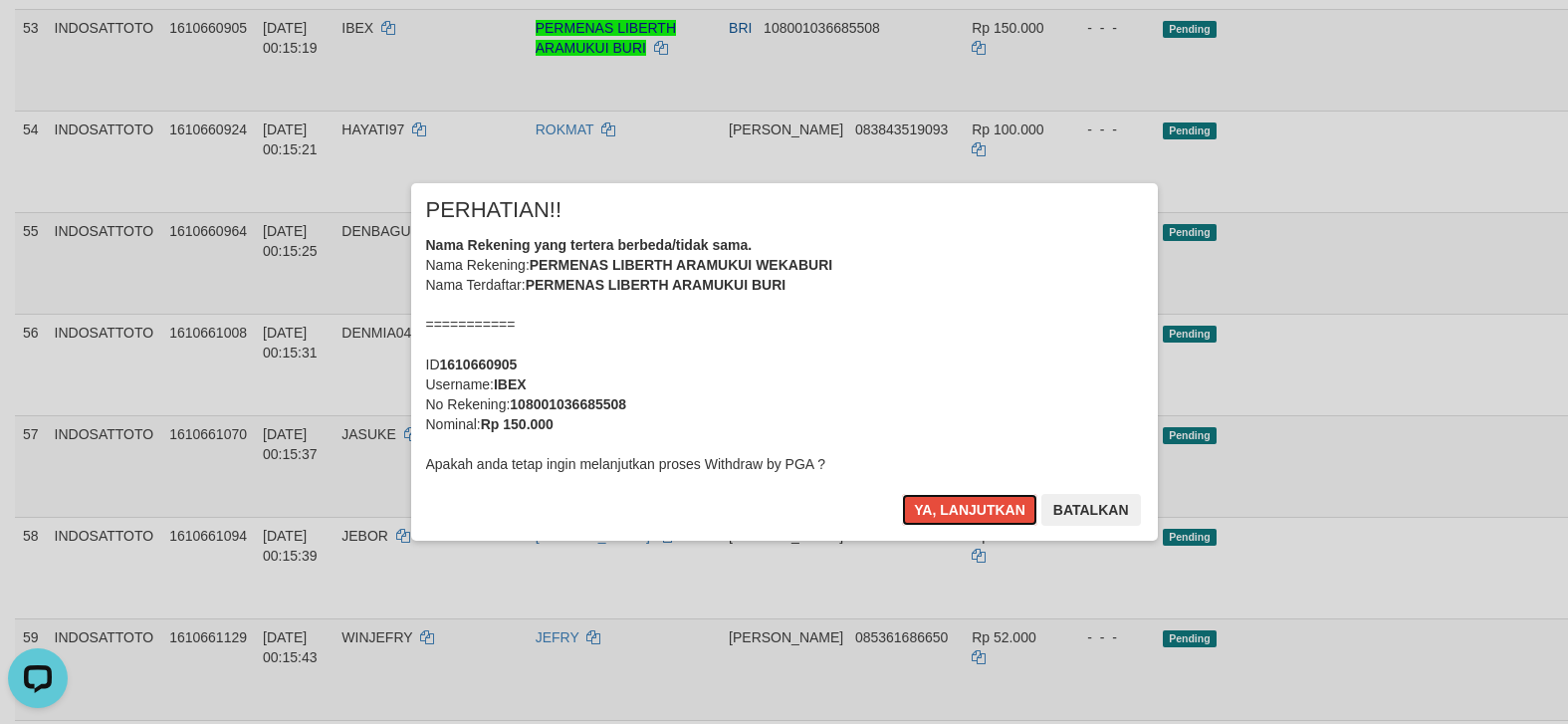
scroll to position [3608, 0]
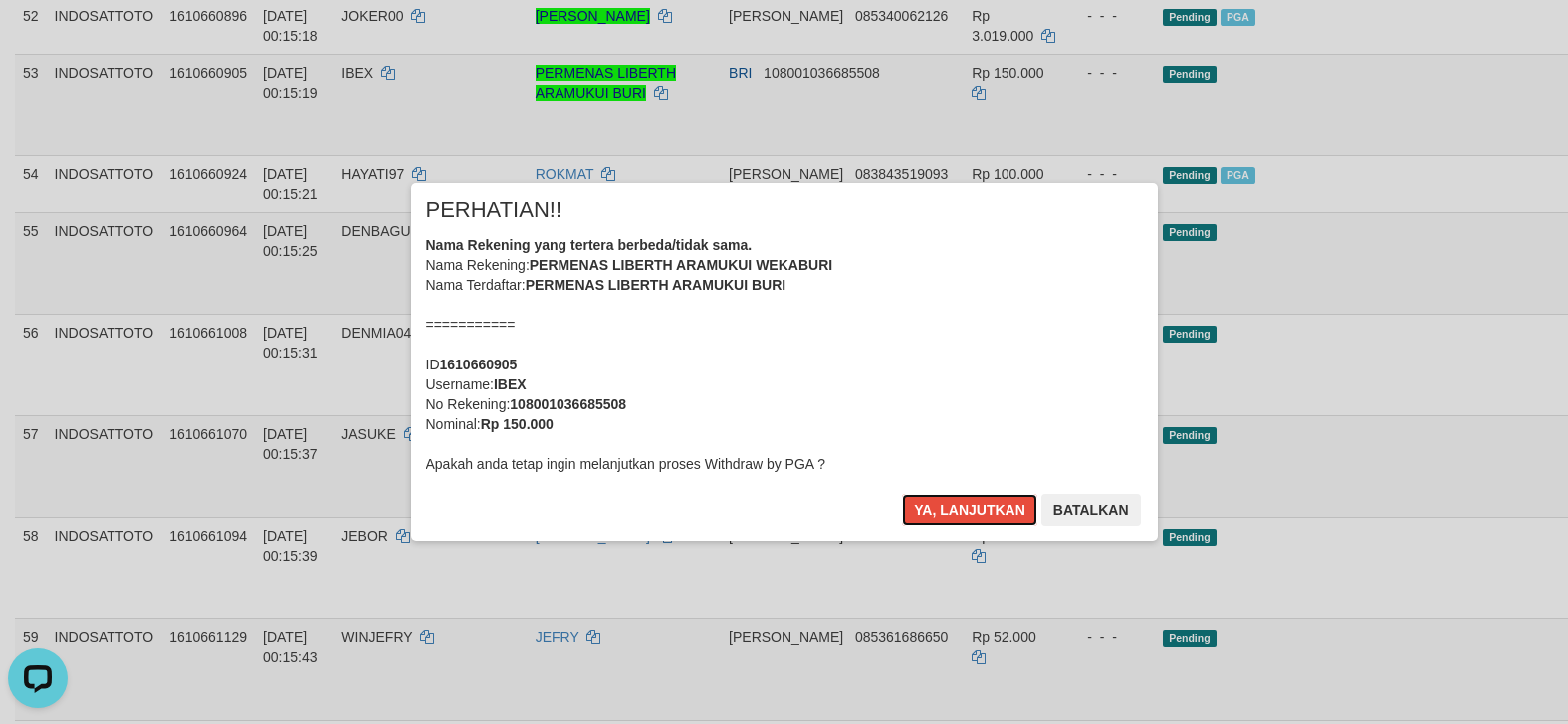
click at [985, 521] on button "Ya, lanjutkan" at bounding box center [970, 510] width 135 height 32
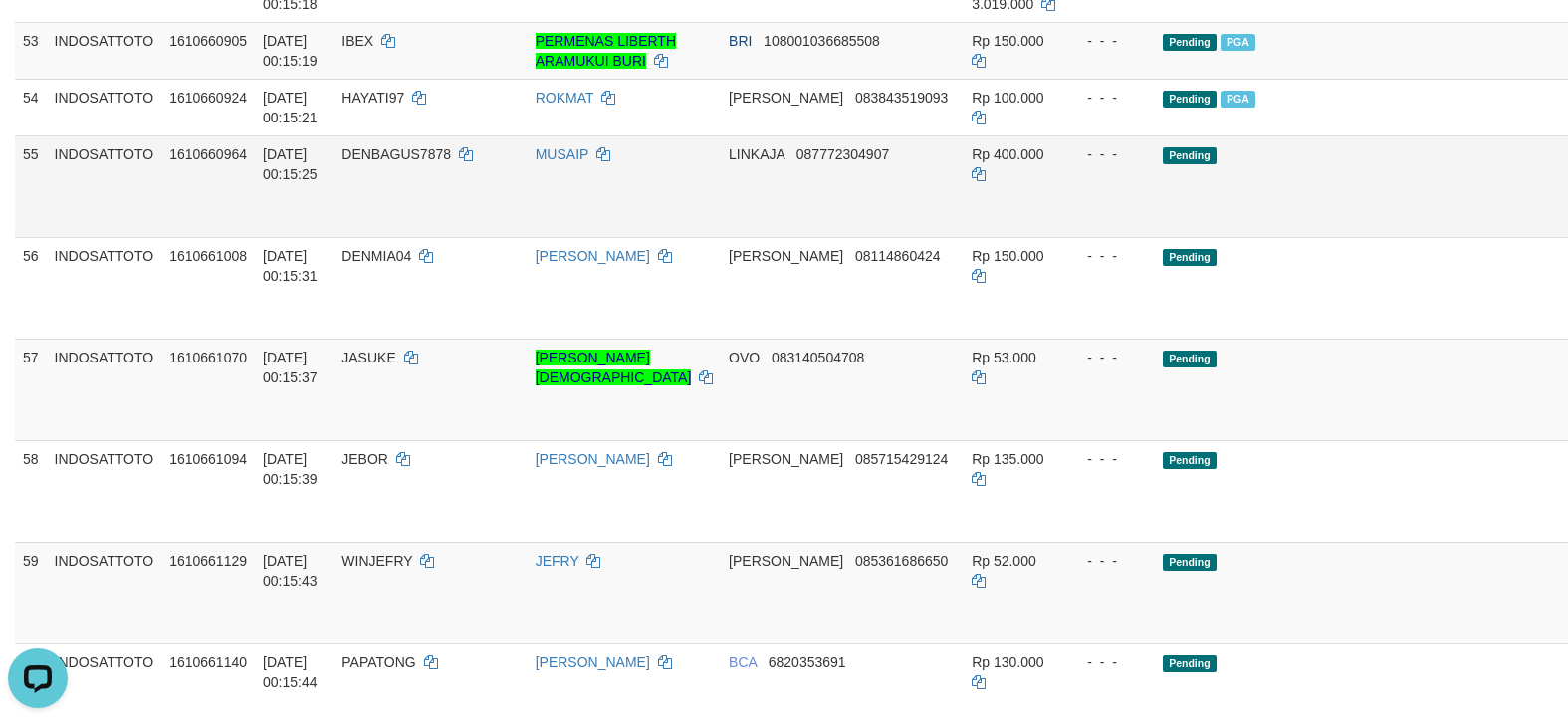
scroll to position [3662, 0]
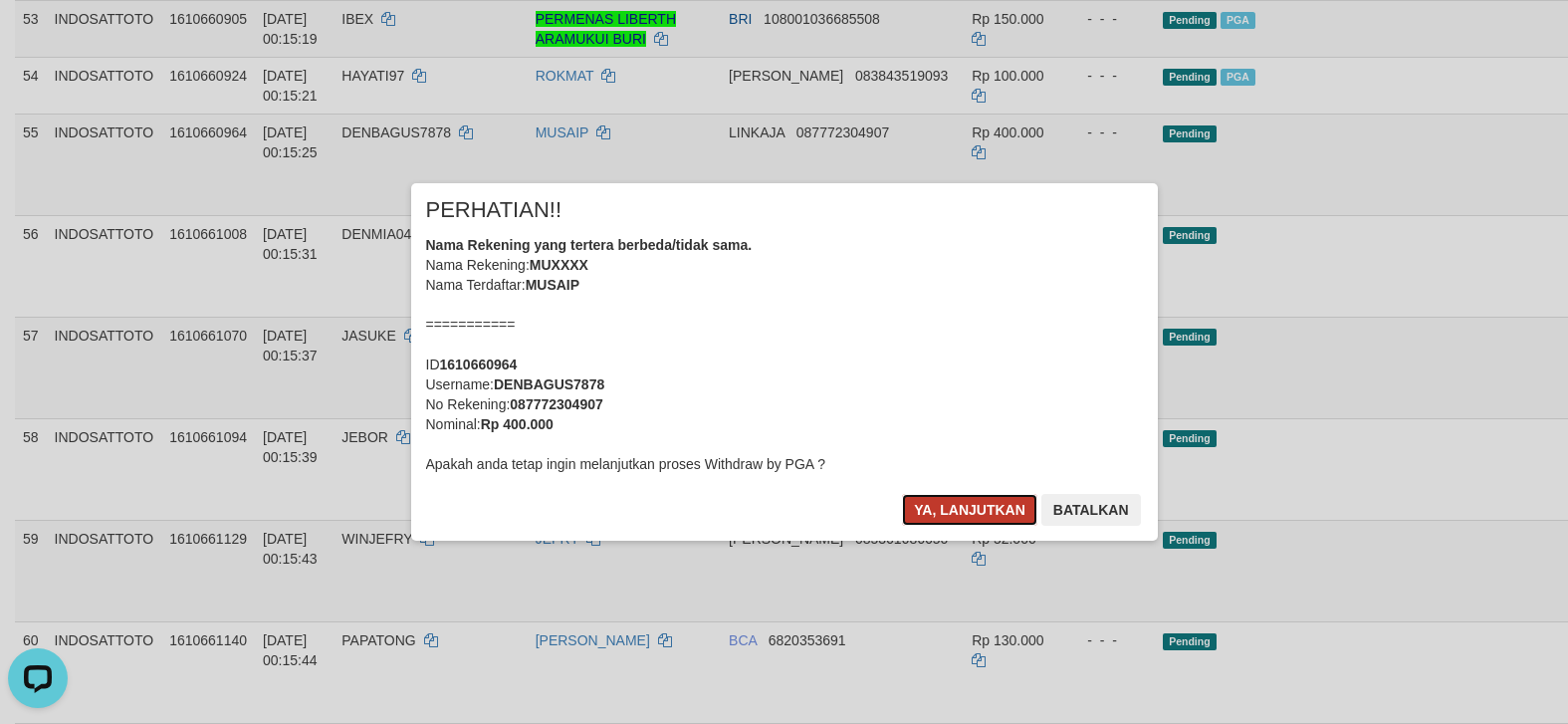
click at [937, 499] on button "Ya, lanjutkan" at bounding box center [970, 510] width 135 height 32
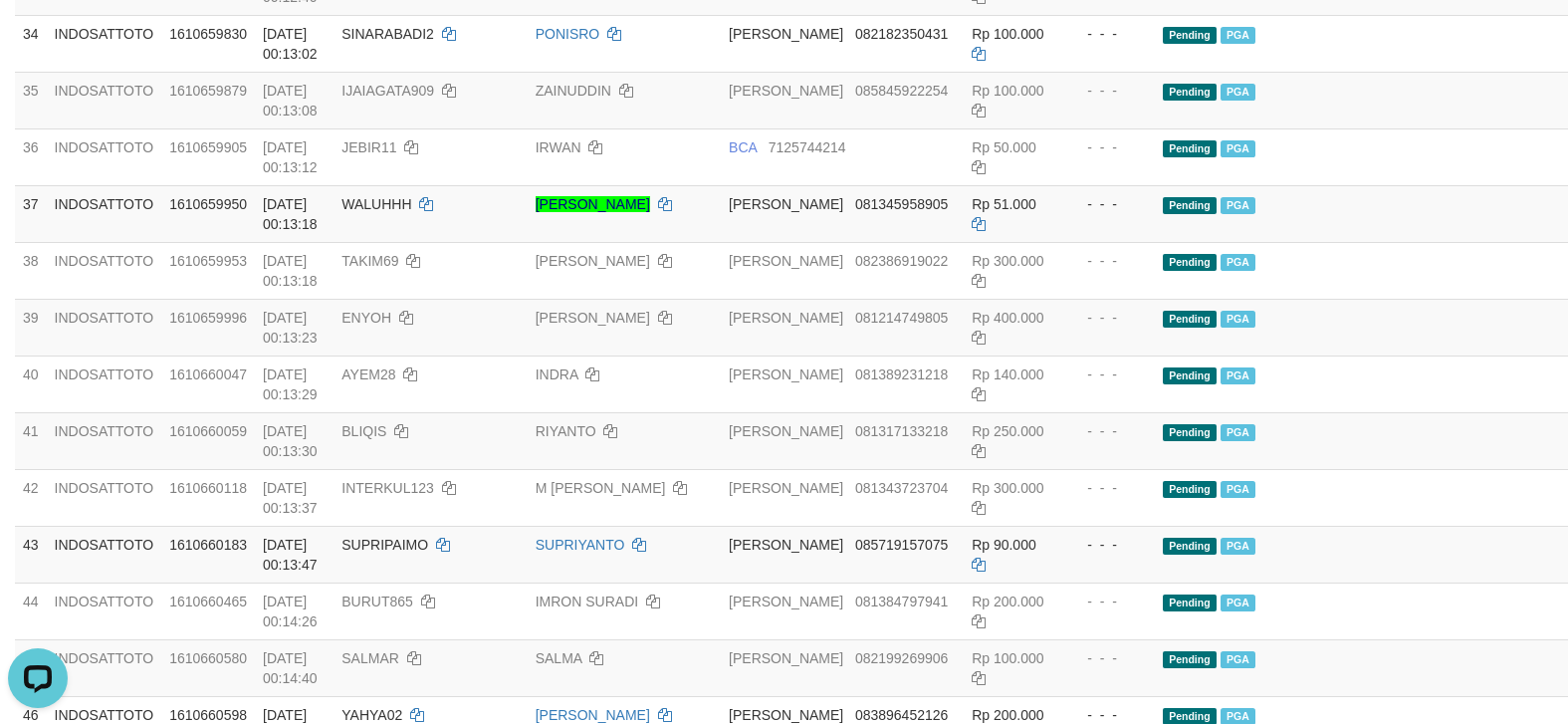
scroll to position [2966, 0]
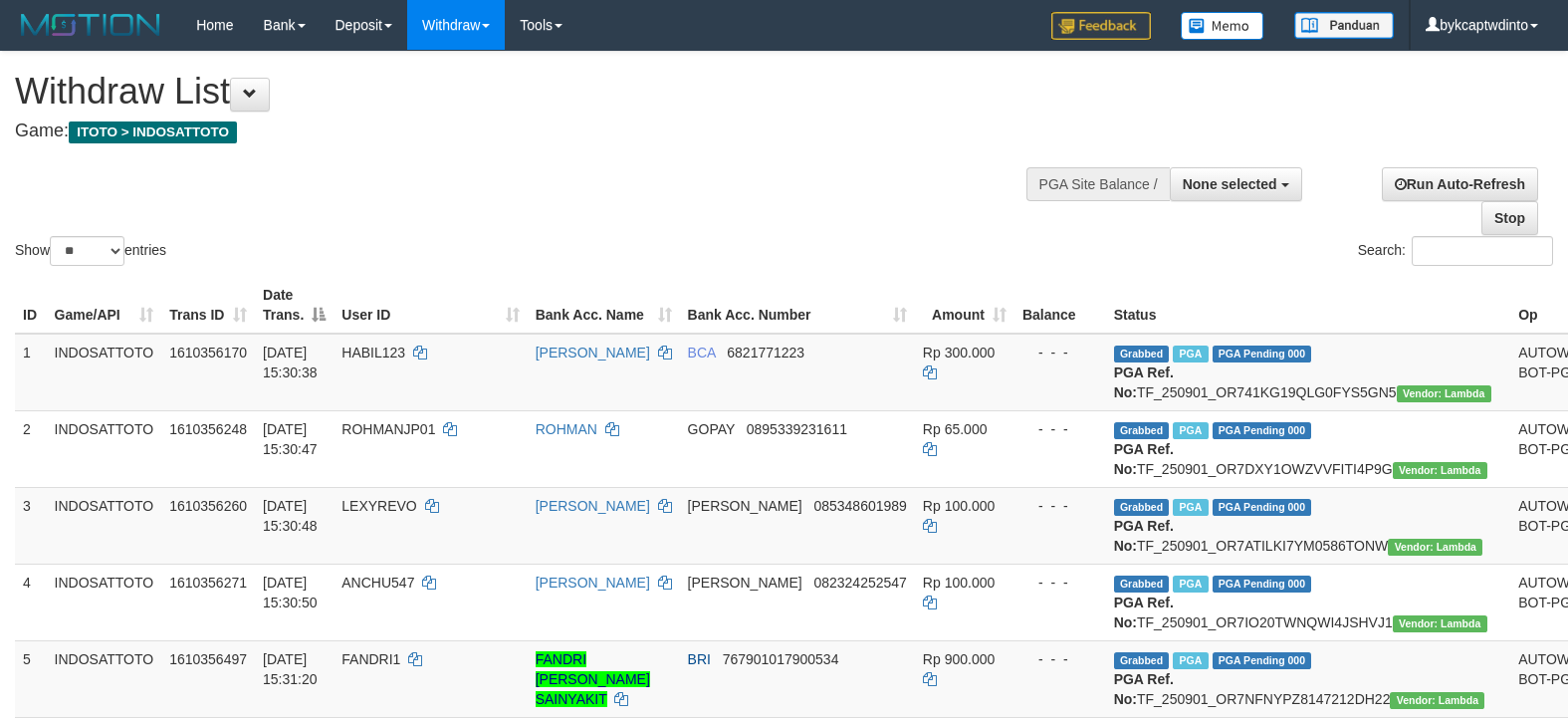
select select
select select "**"
click at [1212, 186] on span "None selected" at bounding box center [1229, 184] width 95 height 16
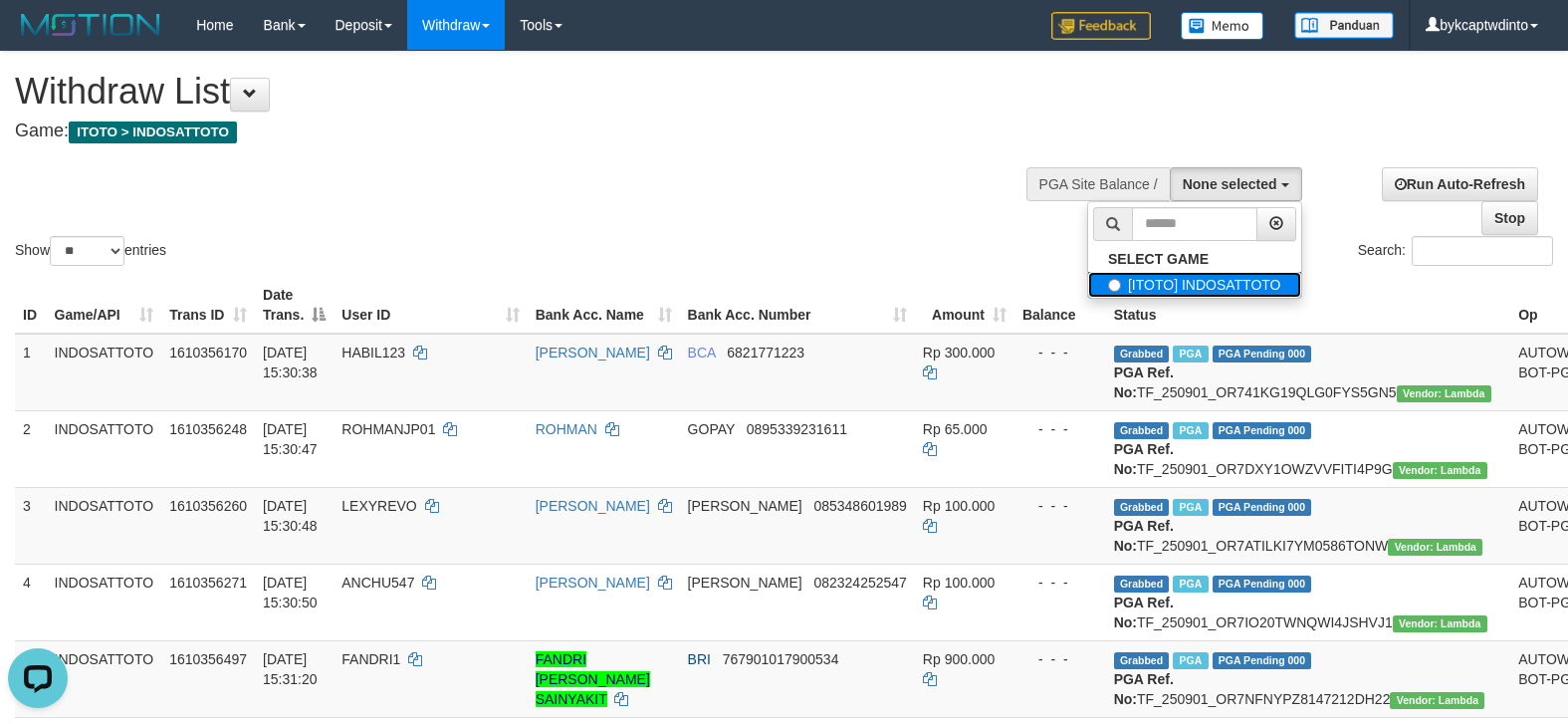
click at [1148, 281] on label "[ITOTO] INDOSATTOTO" at bounding box center [1194, 285] width 213 height 26
select select "****"
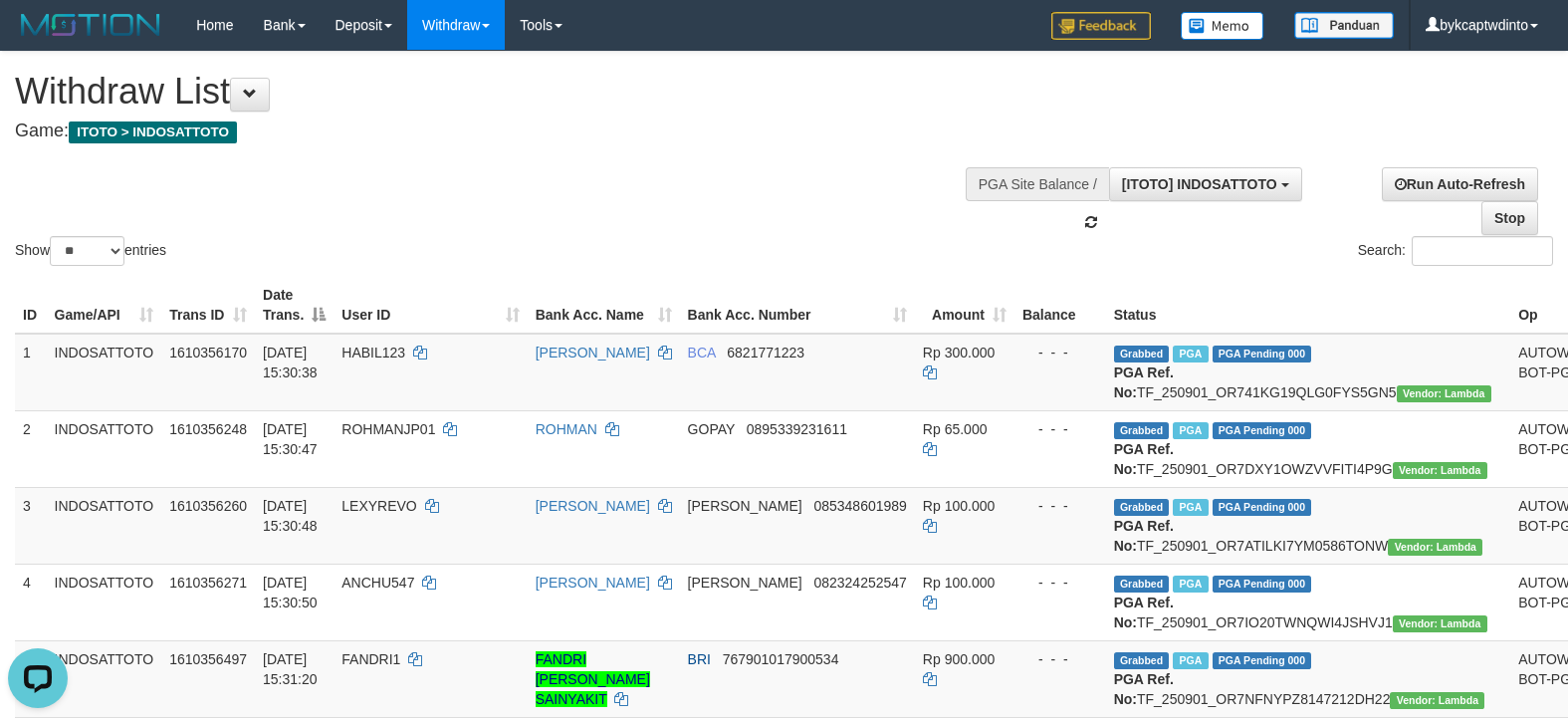
scroll to position [18, 0]
